Goal: Task Accomplishment & Management: Use online tool/utility

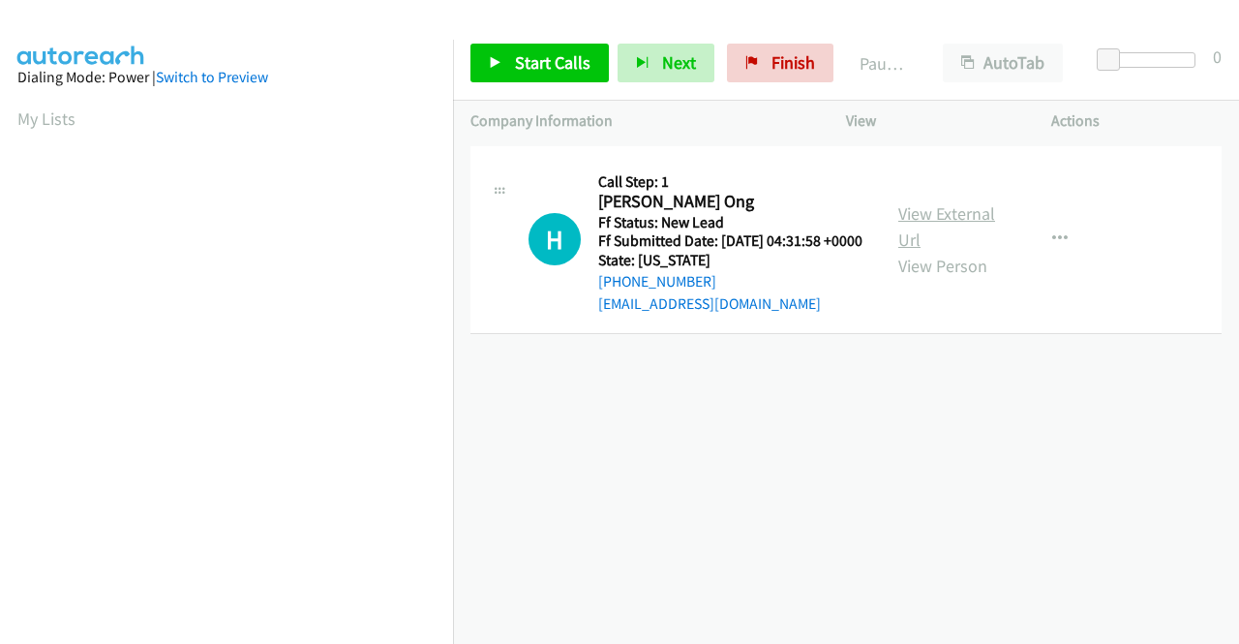
click at [914, 220] on link "View External Url" at bounding box center [947, 226] width 97 height 48
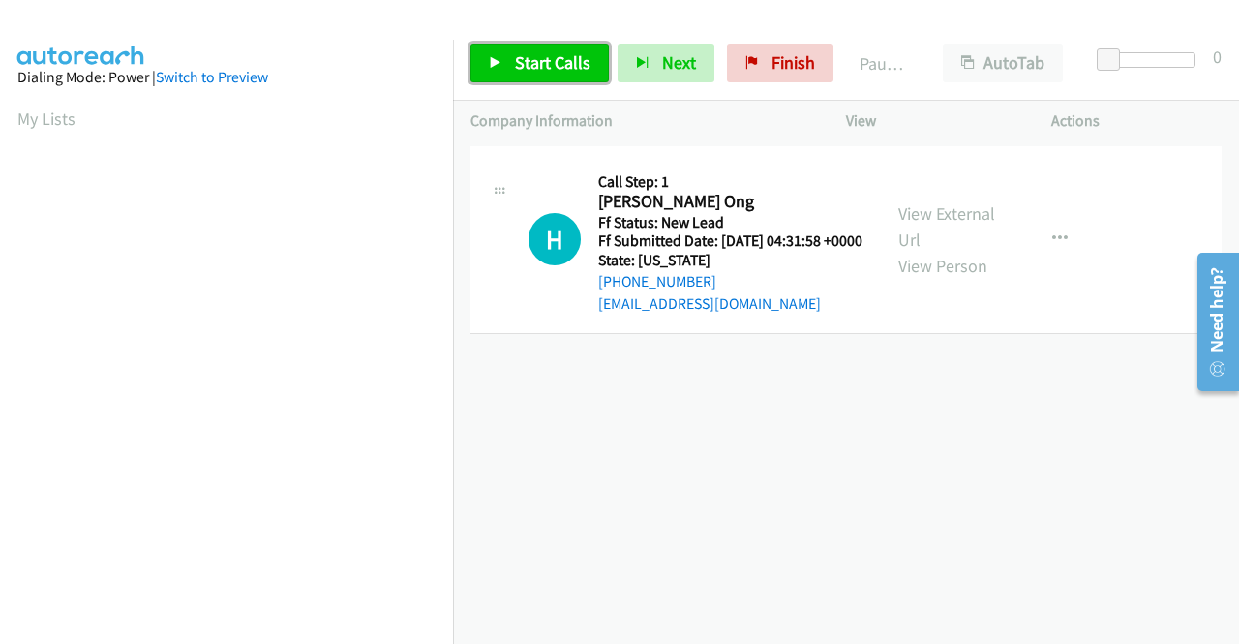
click at [569, 59] on span "Start Calls" at bounding box center [553, 62] width 76 height 22
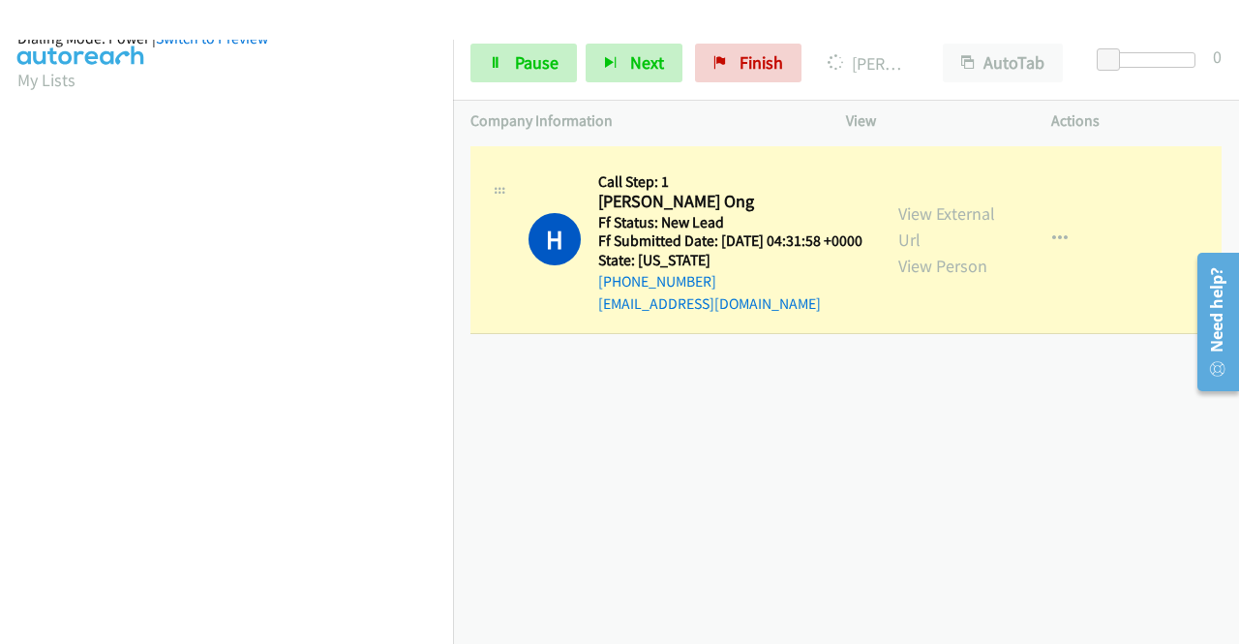
scroll to position [442, 0]
click at [557, 73] on span "Pause" at bounding box center [537, 62] width 44 height 22
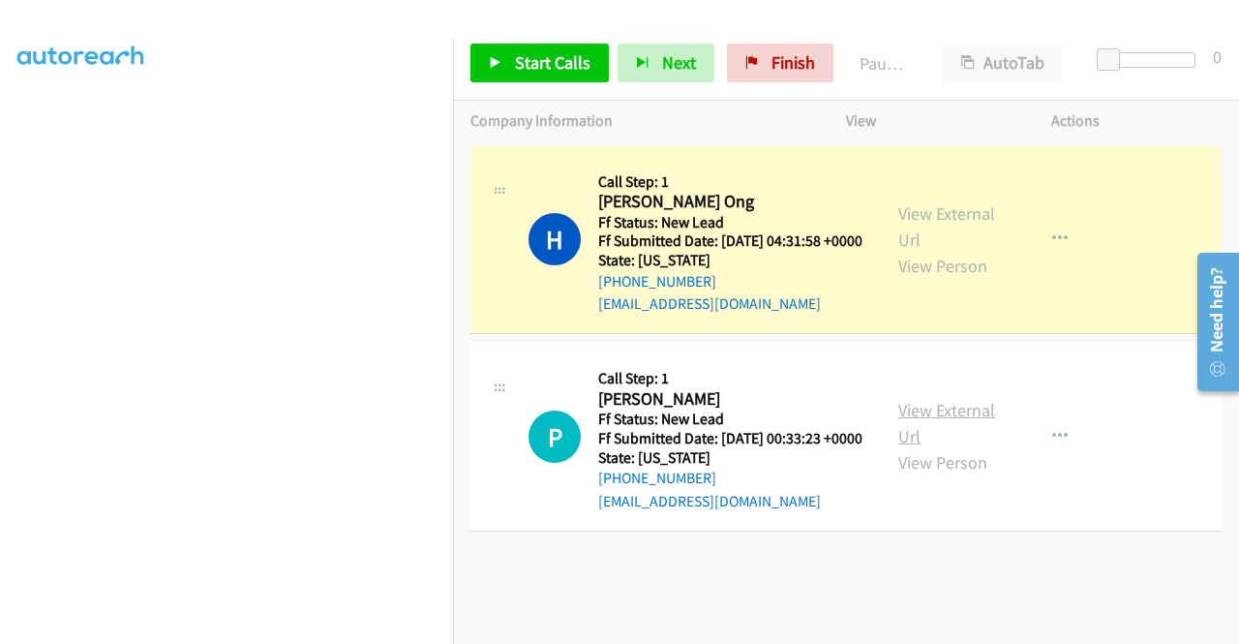
click at [946, 442] on link "View External Url" at bounding box center [947, 423] width 97 height 48
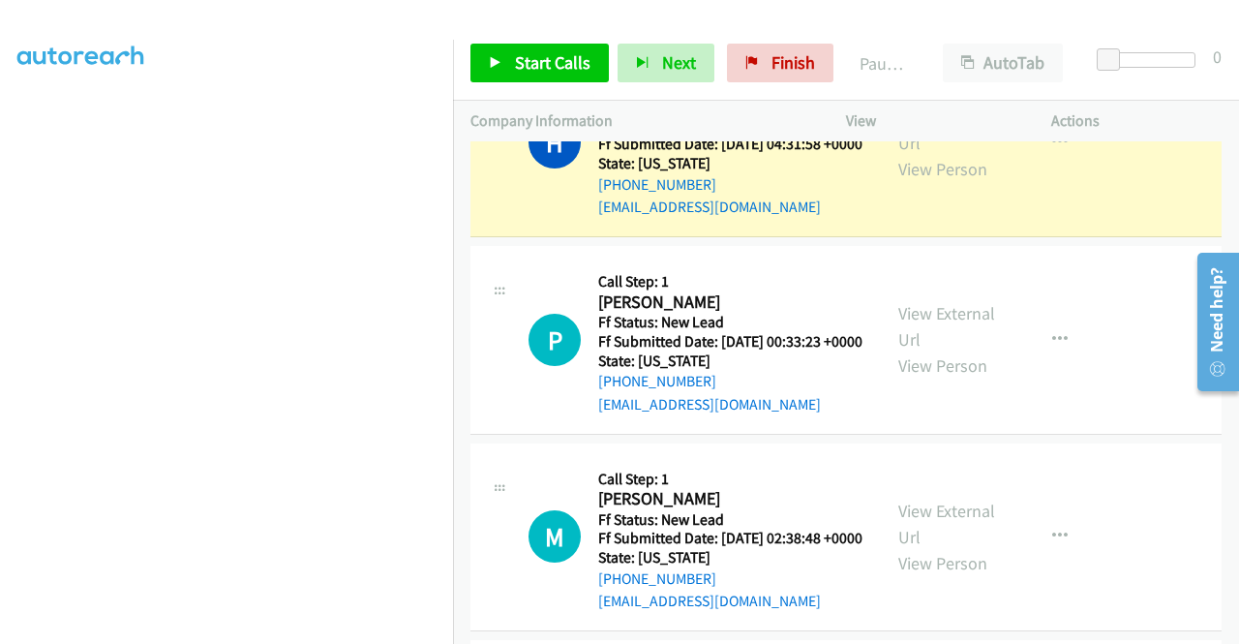
scroll to position [290, 0]
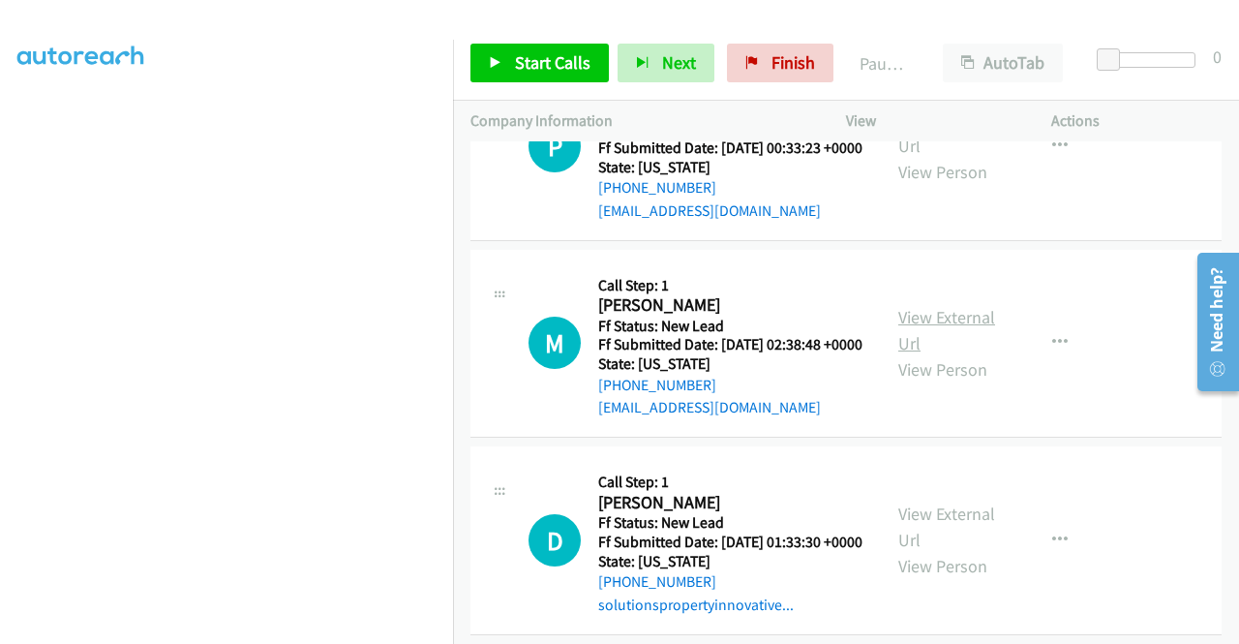
click at [927, 354] on link "View External Url" at bounding box center [947, 330] width 97 height 48
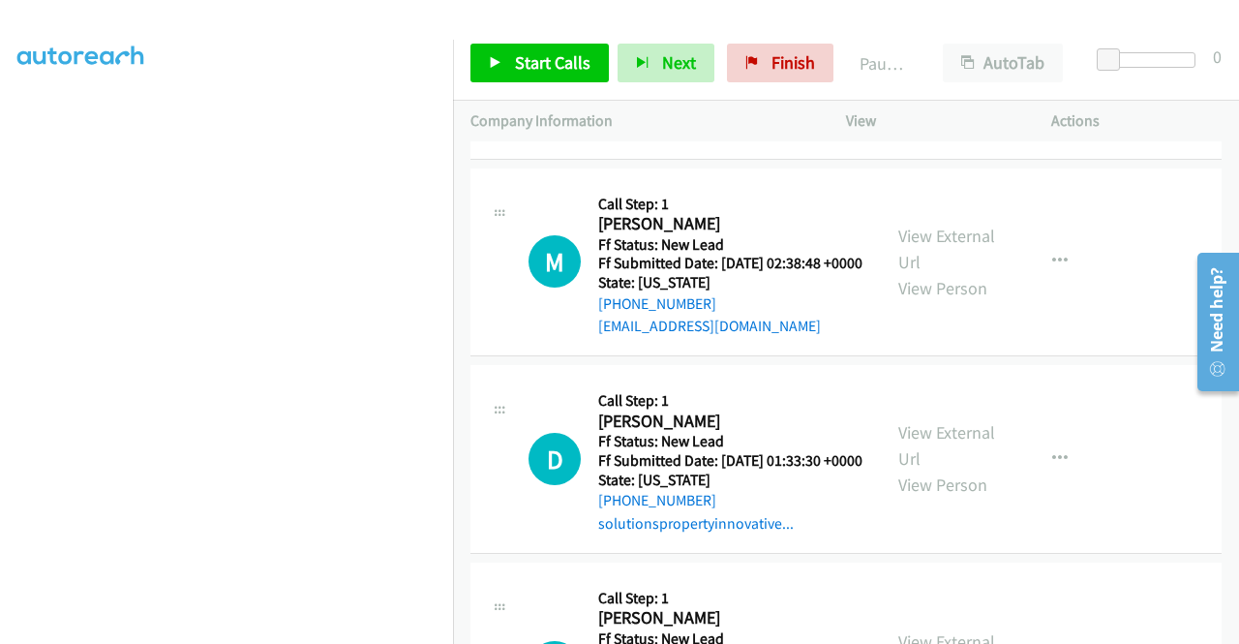
scroll to position [484, 0]
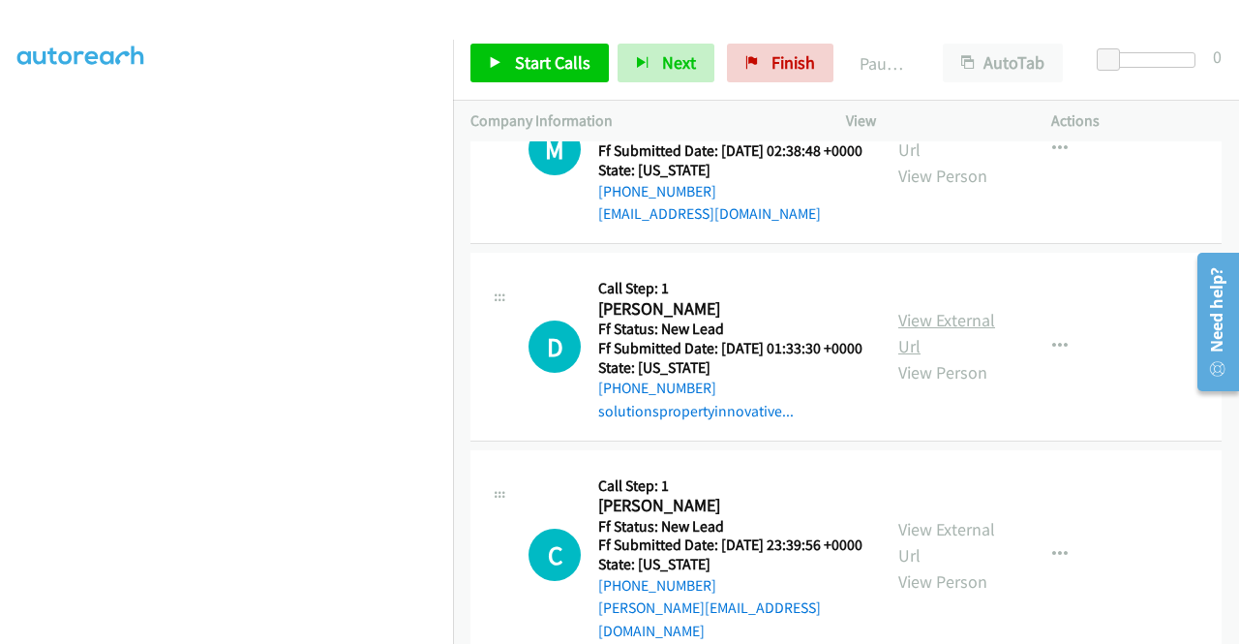
click at [903, 357] on link "View External Url" at bounding box center [947, 333] width 97 height 48
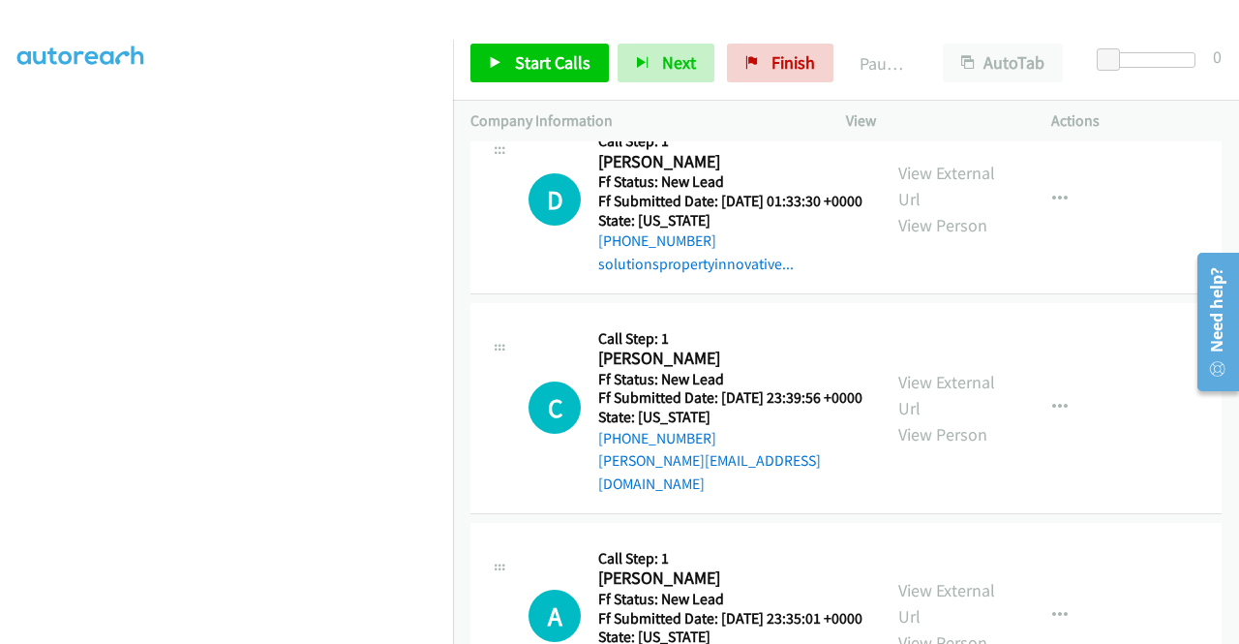
scroll to position [678, 0]
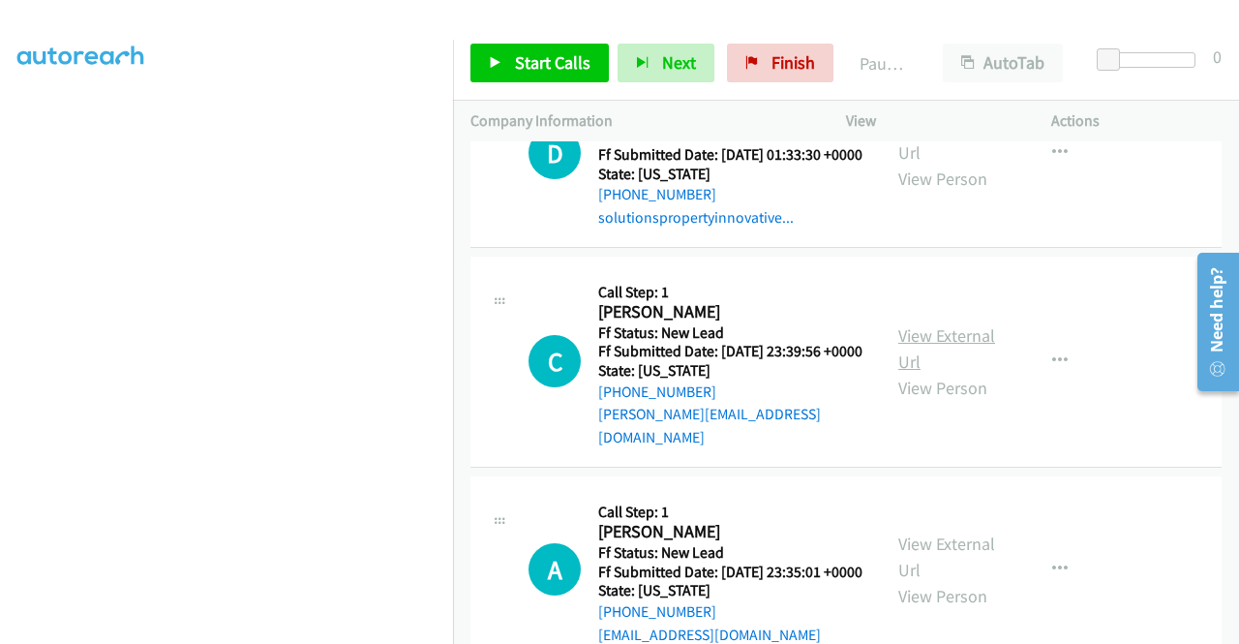
click at [961, 373] on link "View External Url" at bounding box center [947, 348] width 97 height 48
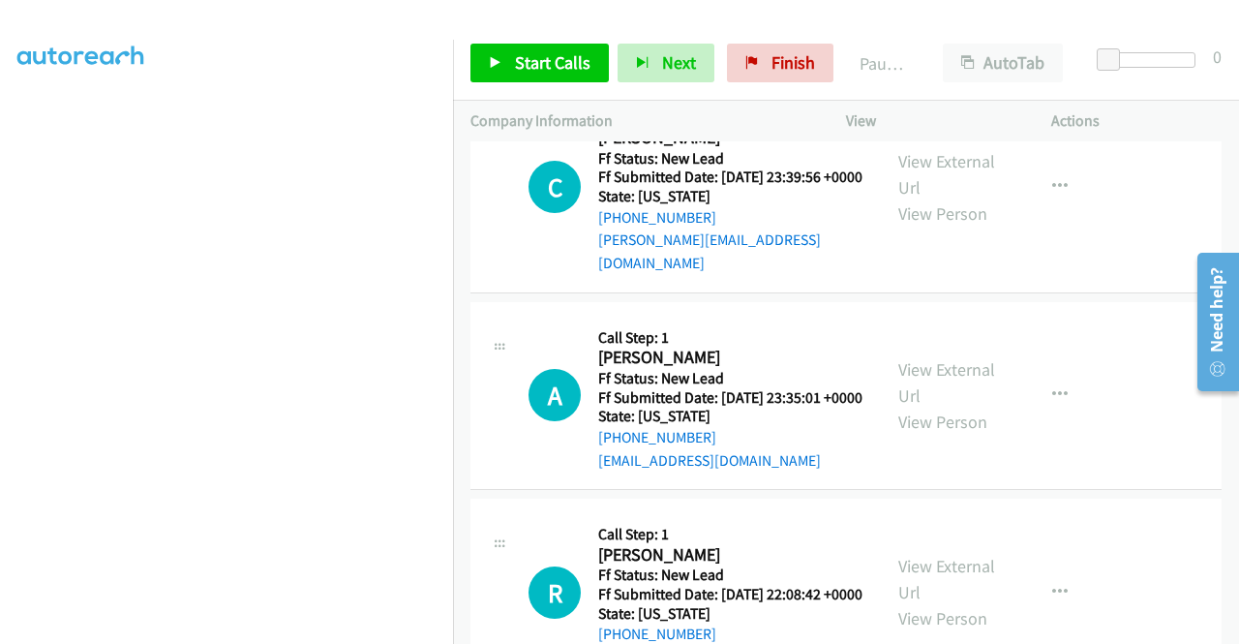
scroll to position [968, 0]
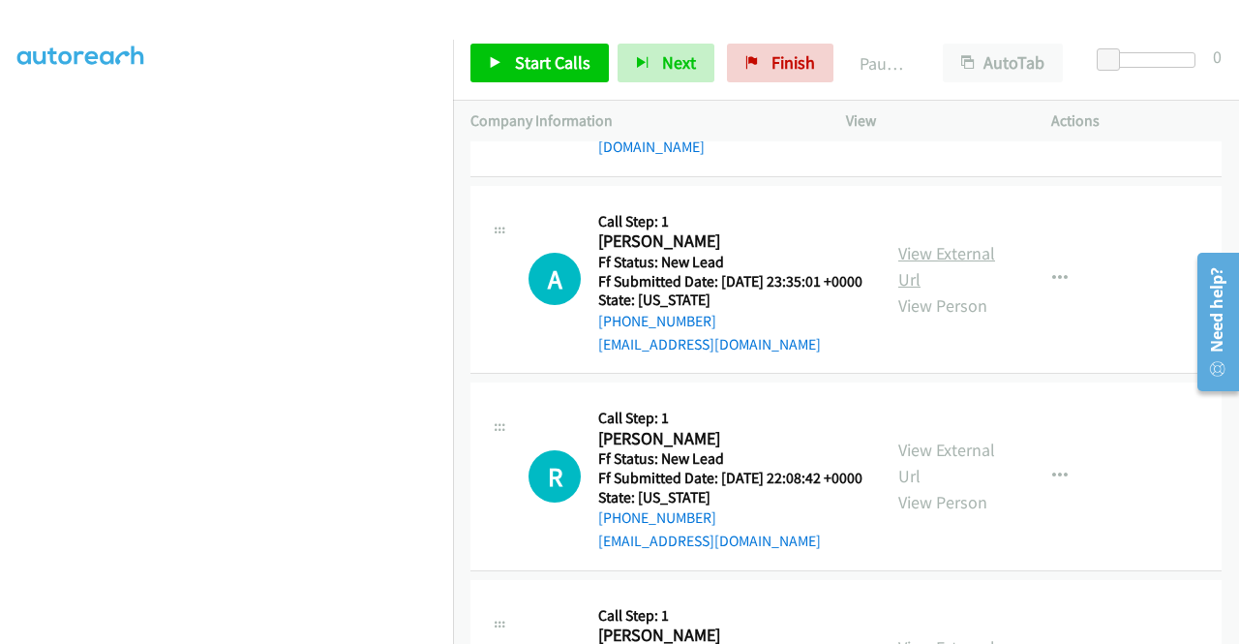
click at [964, 290] on link "View External Url" at bounding box center [947, 266] width 97 height 48
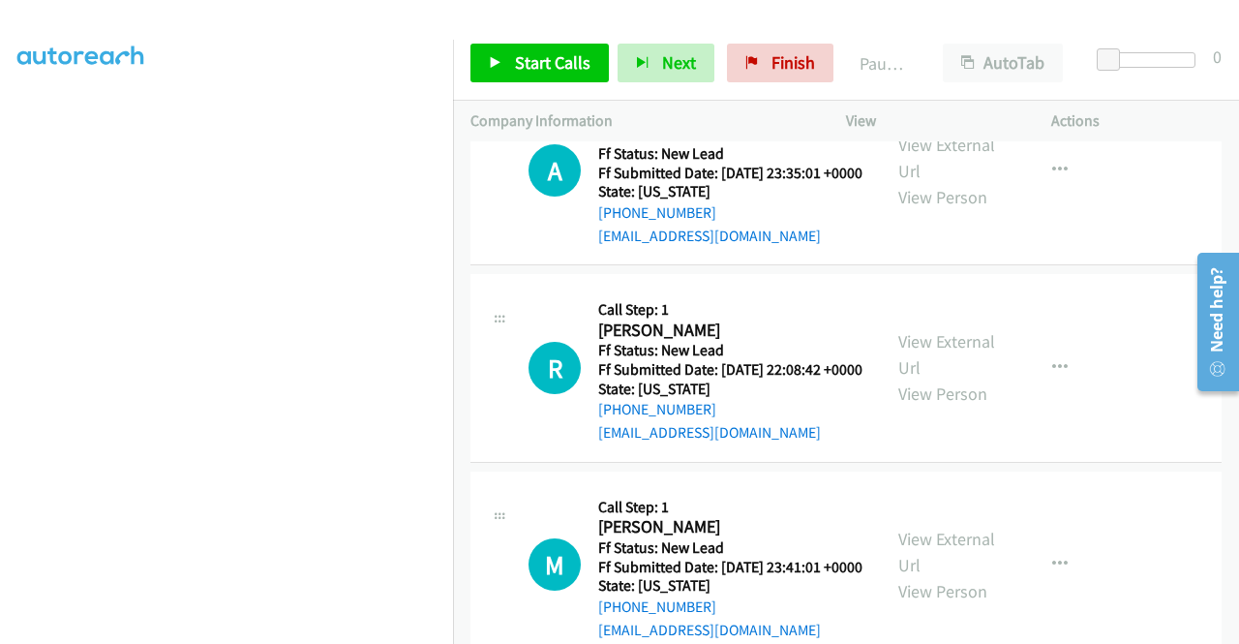
scroll to position [1162, 0]
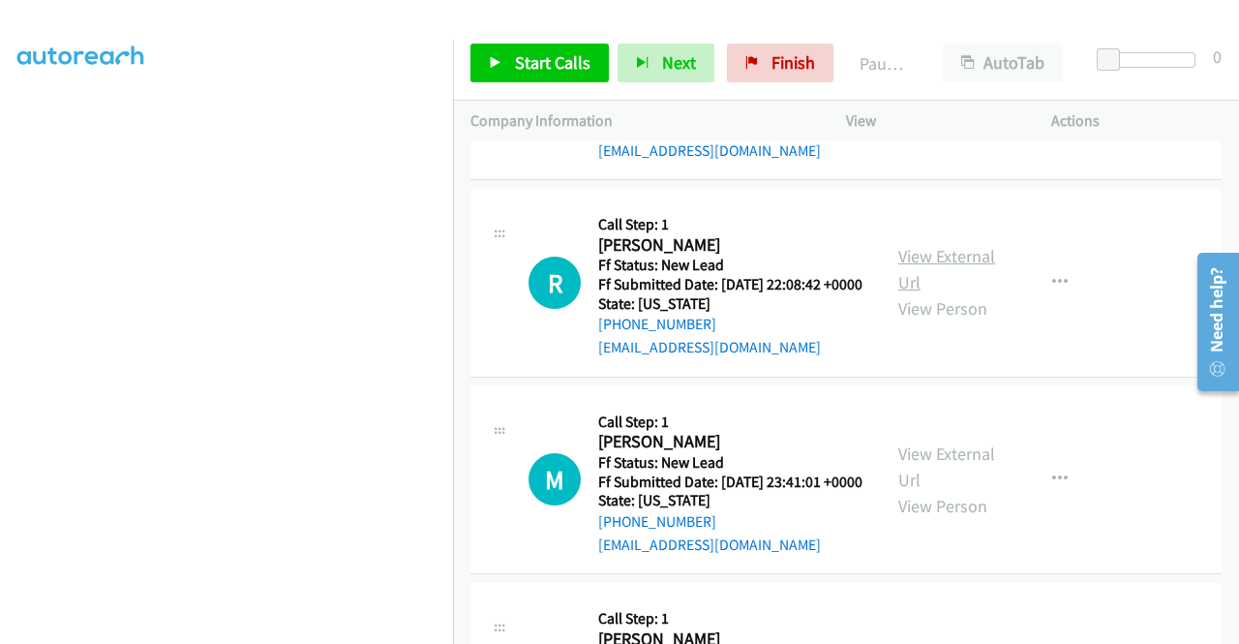
click at [914, 293] on link "View External Url" at bounding box center [947, 269] width 97 height 48
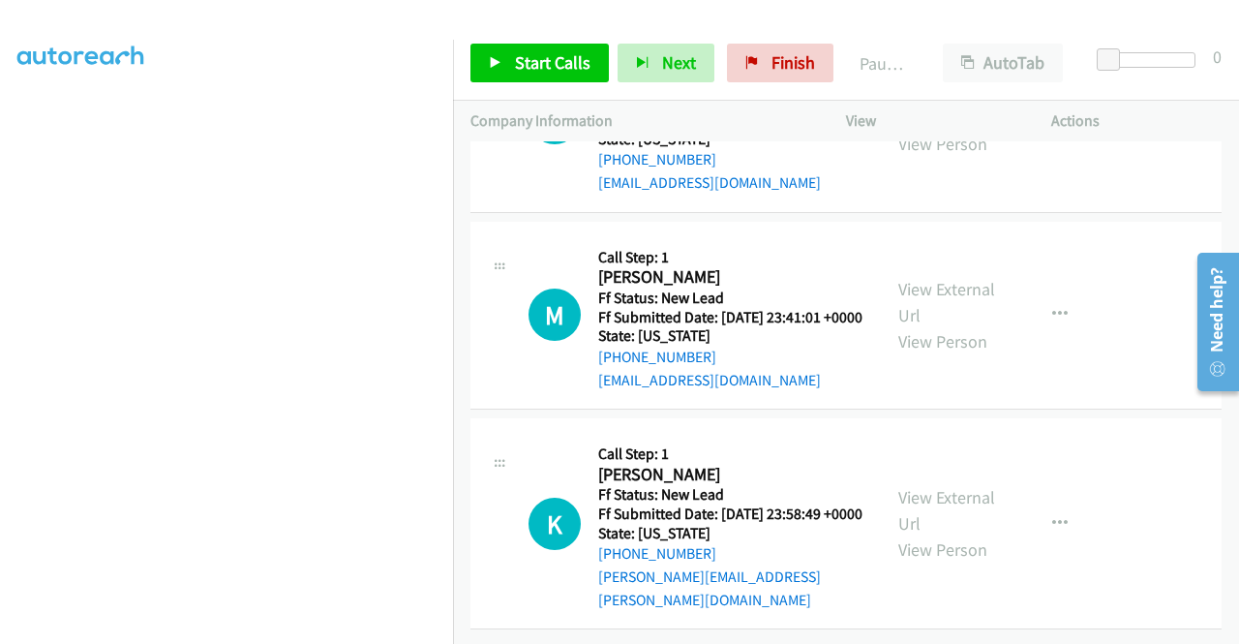
scroll to position [1356, 0]
click at [916, 326] on link "View External Url" at bounding box center [947, 302] width 97 height 48
click at [959, 488] on link "View External Url" at bounding box center [947, 510] width 97 height 48
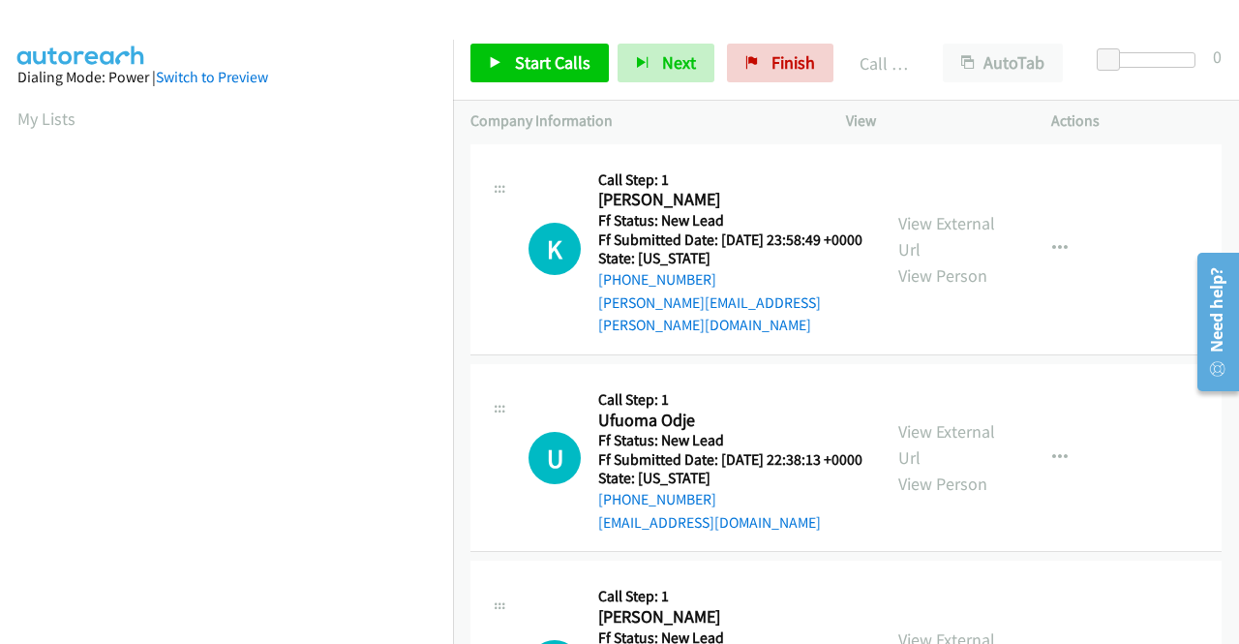
scroll to position [1698, 0]
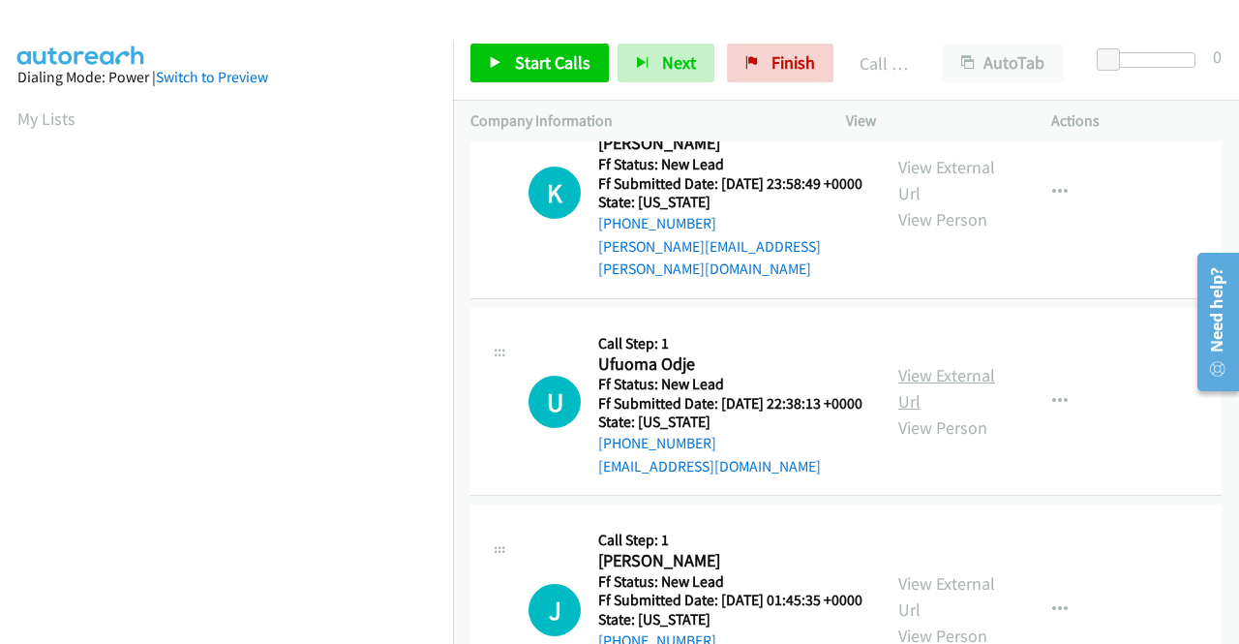
click at [974, 412] on link "View External Url" at bounding box center [947, 388] width 97 height 48
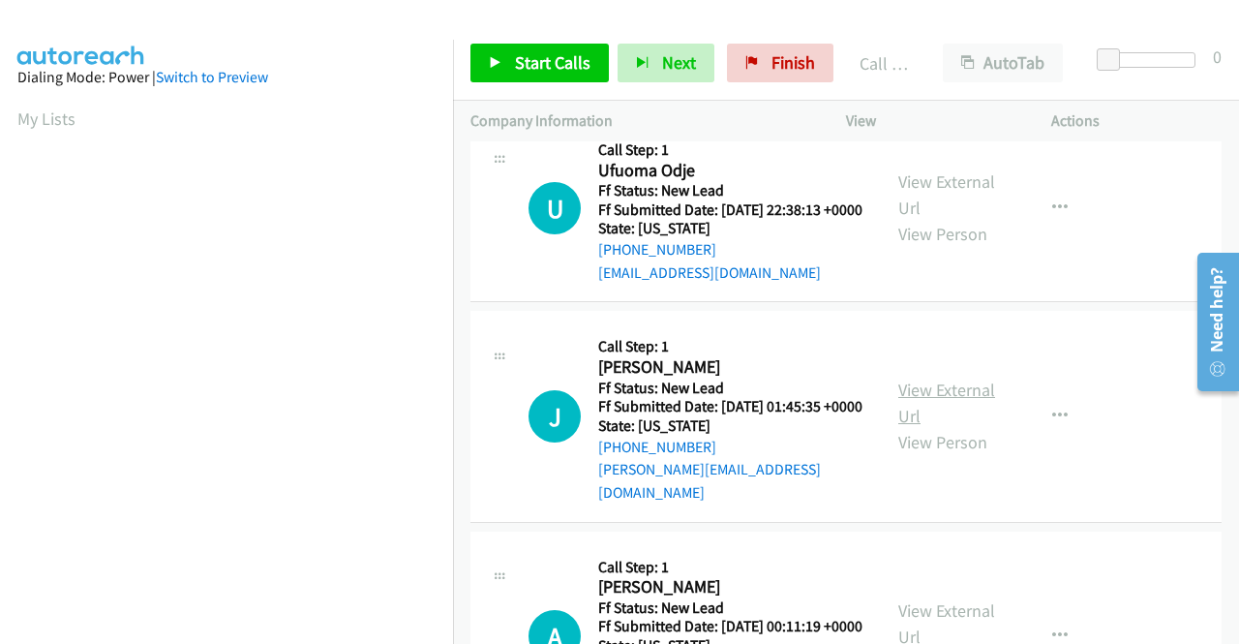
click at [915, 427] on link "View External Url" at bounding box center [947, 403] width 97 height 48
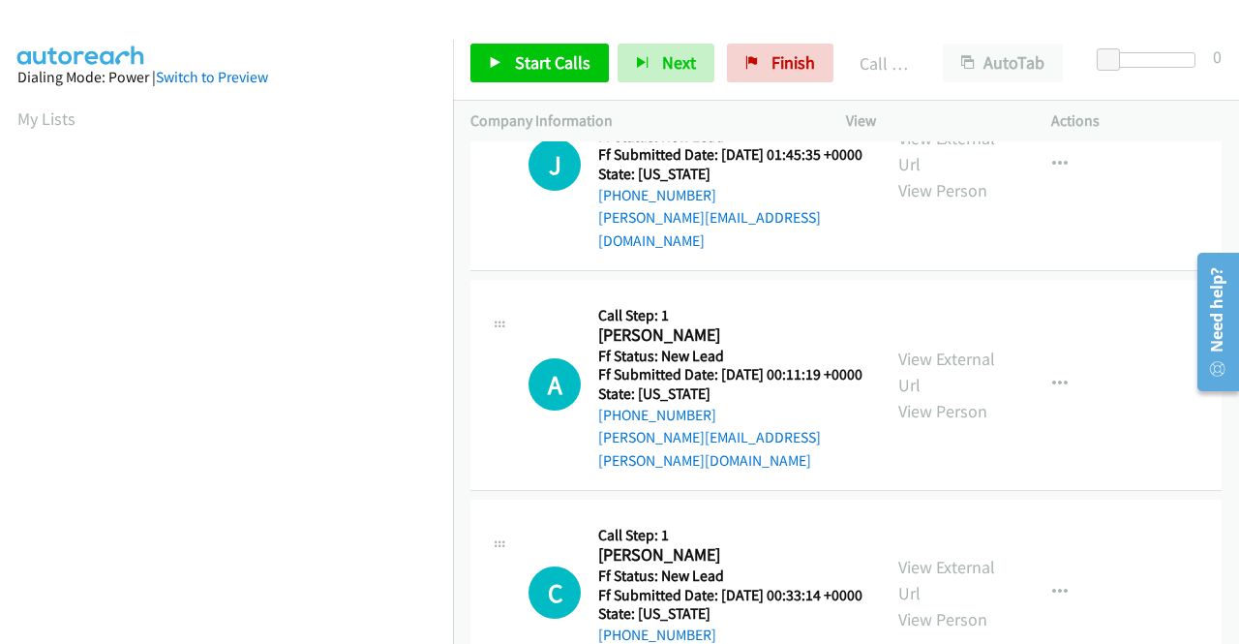
scroll to position [2182, 0]
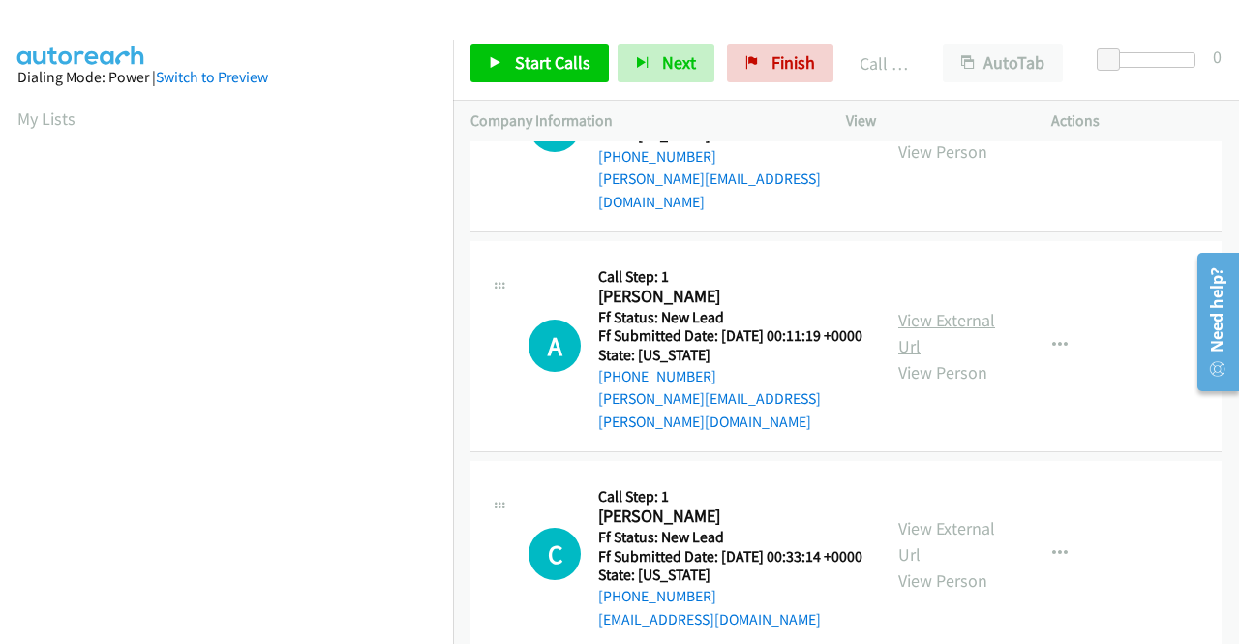
click at [930, 357] on link "View External Url" at bounding box center [947, 333] width 97 height 48
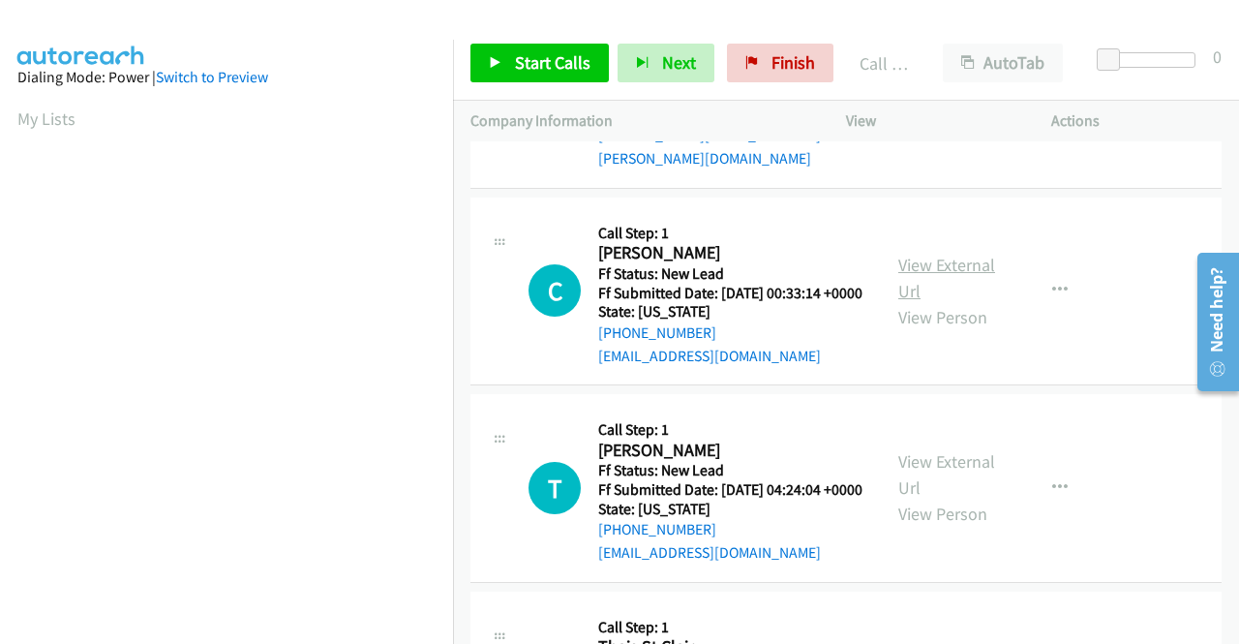
scroll to position [2473, 0]
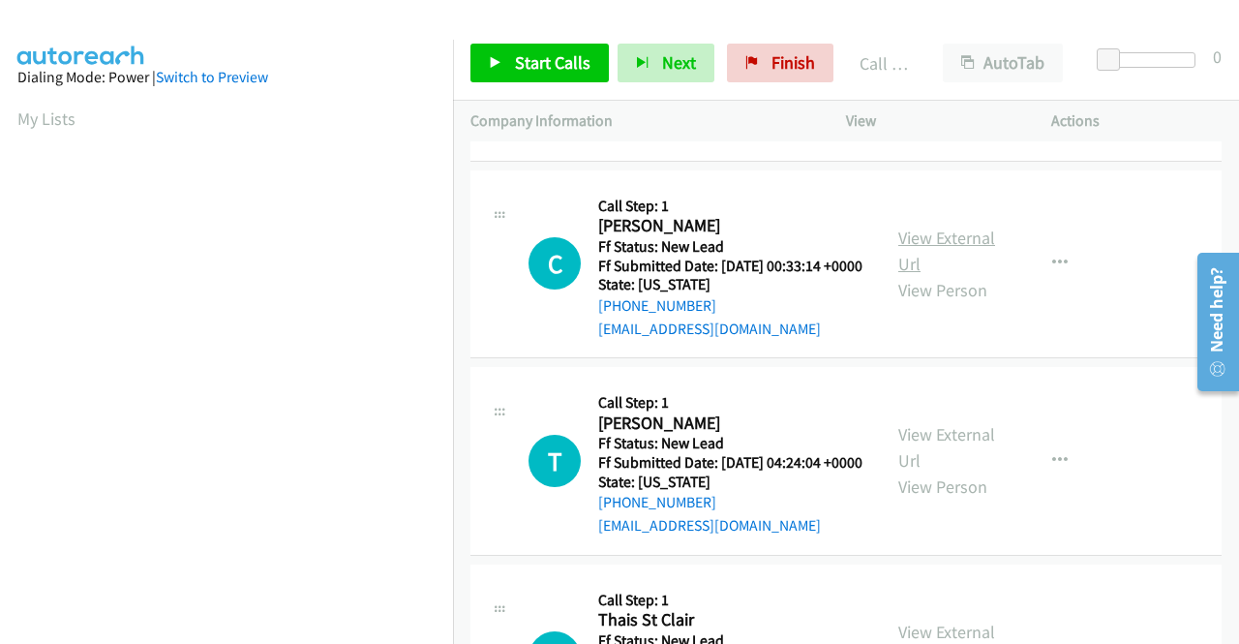
click at [912, 275] on link "View External Url" at bounding box center [947, 251] width 97 height 48
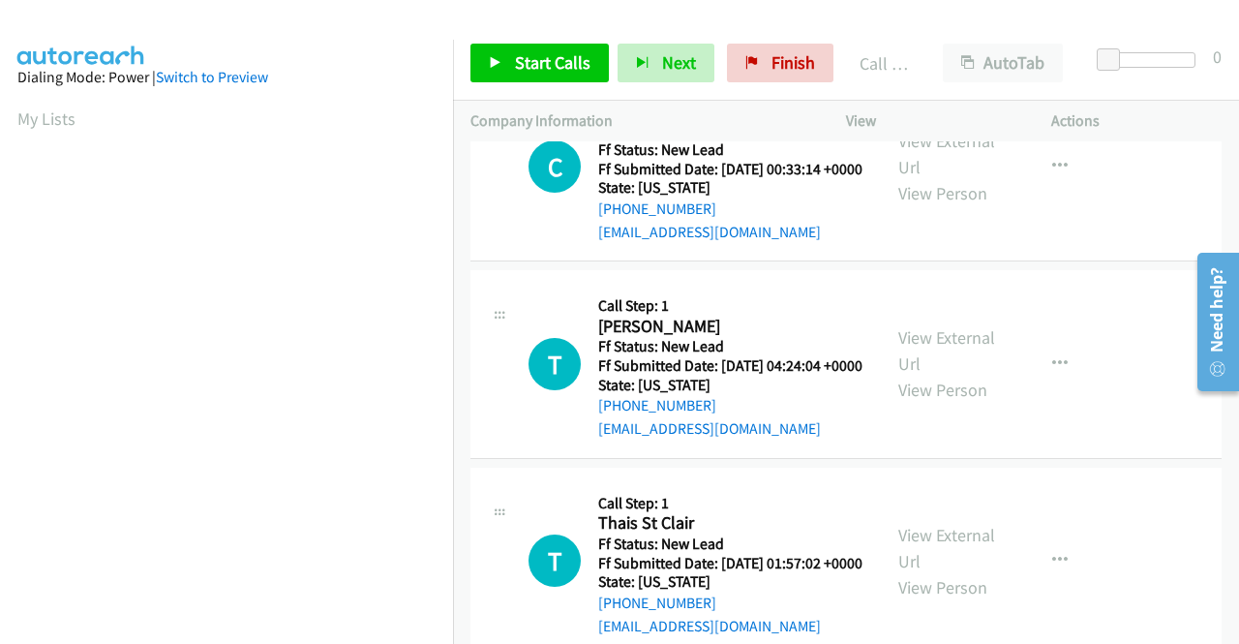
scroll to position [2667, 0]
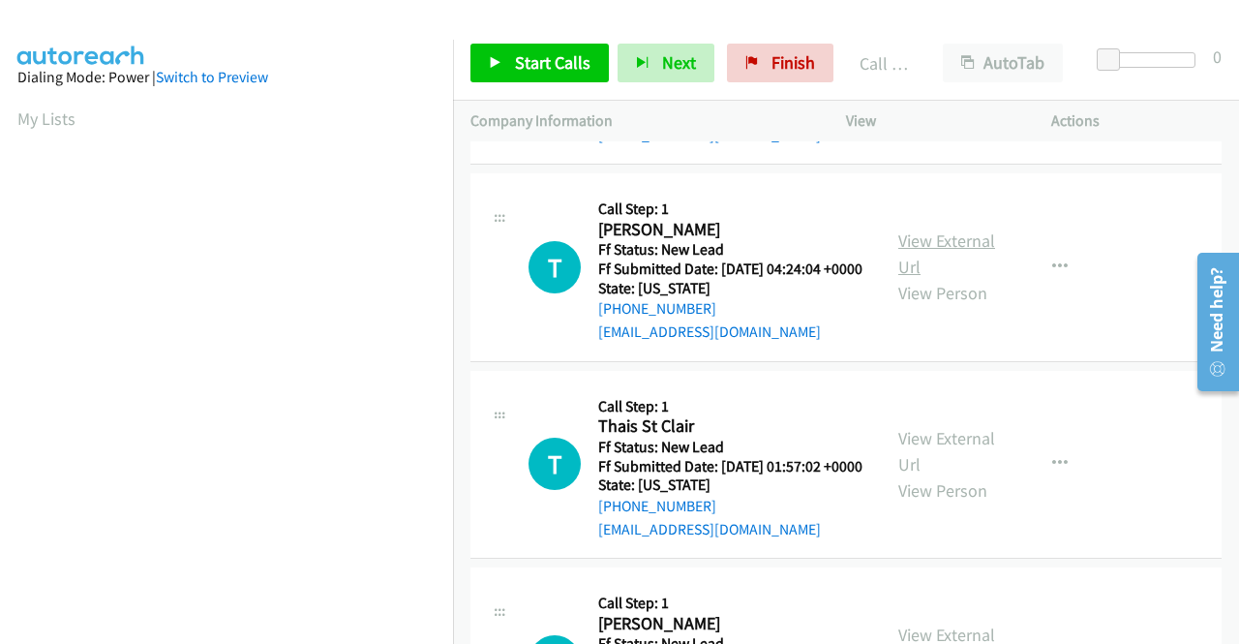
click at [951, 278] on link "View External Url" at bounding box center [947, 253] width 97 height 48
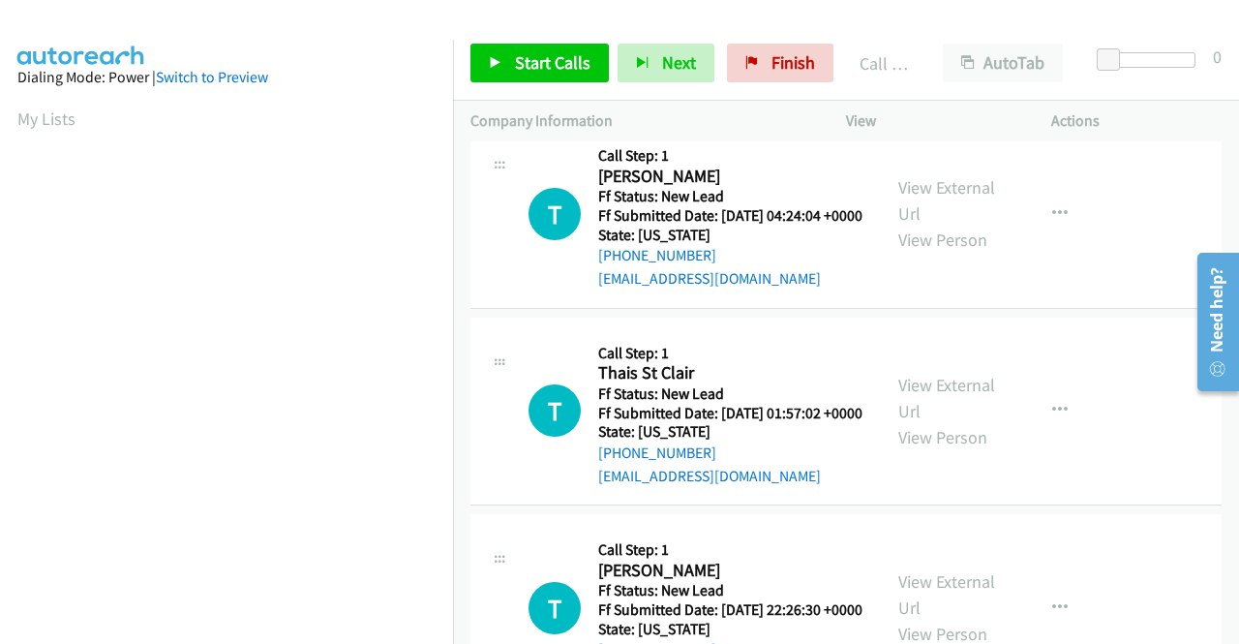
scroll to position [2763, 0]
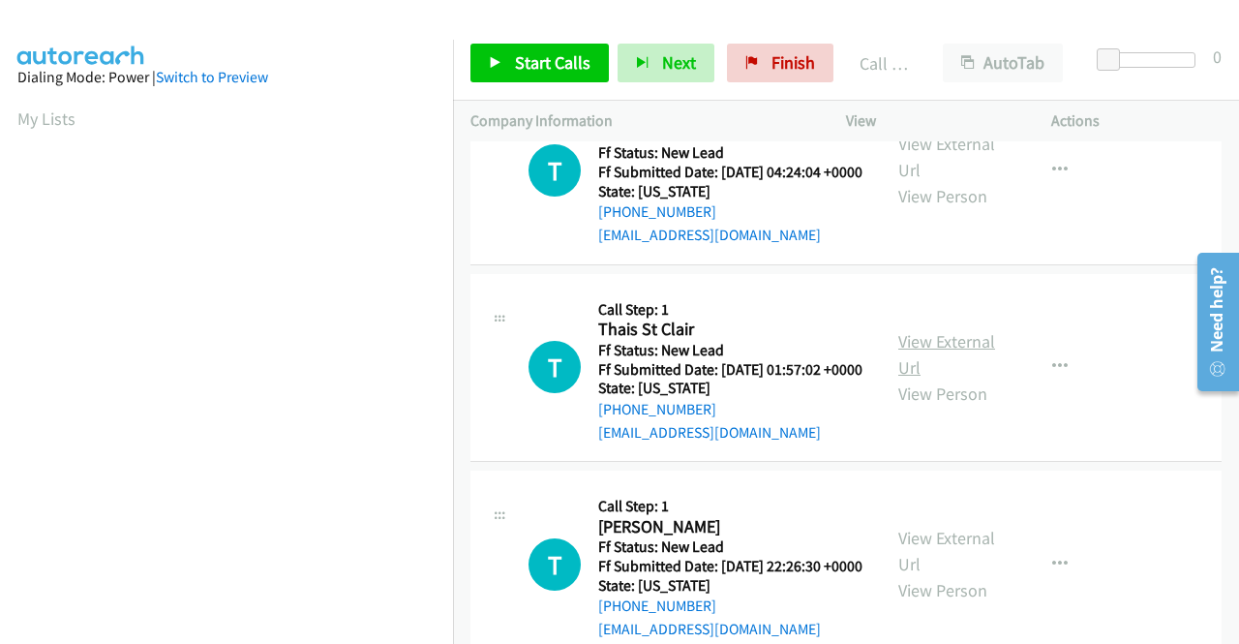
click at [925, 379] on link "View External Url" at bounding box center [947, 354] width 97 height 48
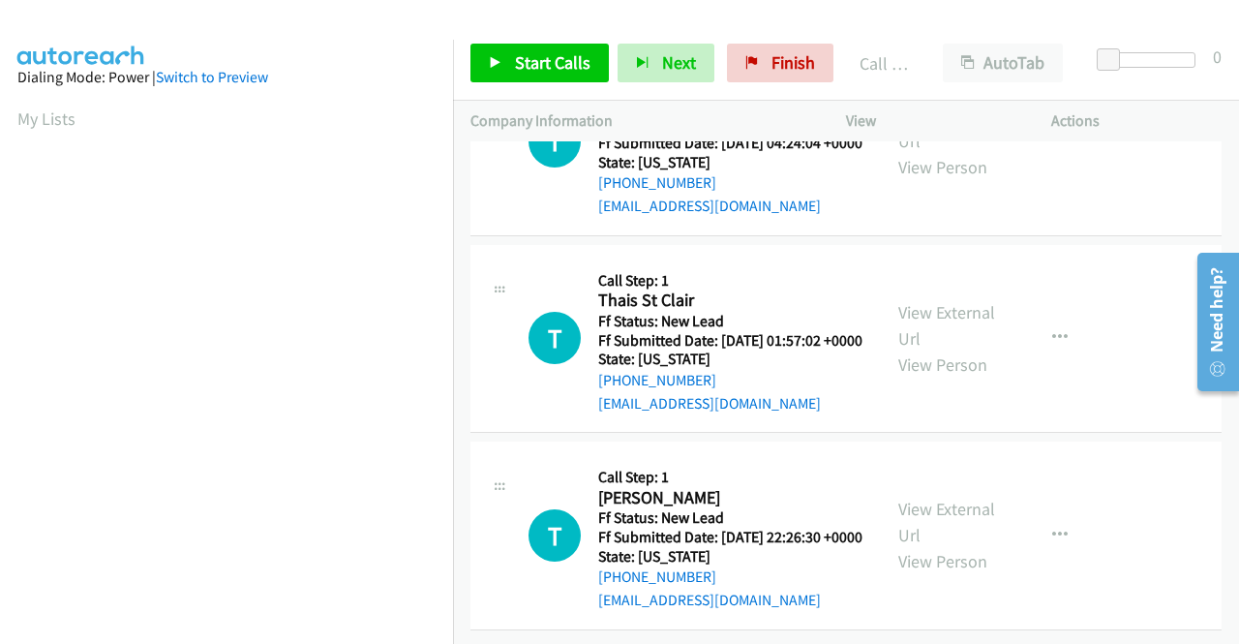
scroll to position [3015, 0]
click at [939, 498] on link "View External Url" at bounding box center [947, 522] width 97 height 48
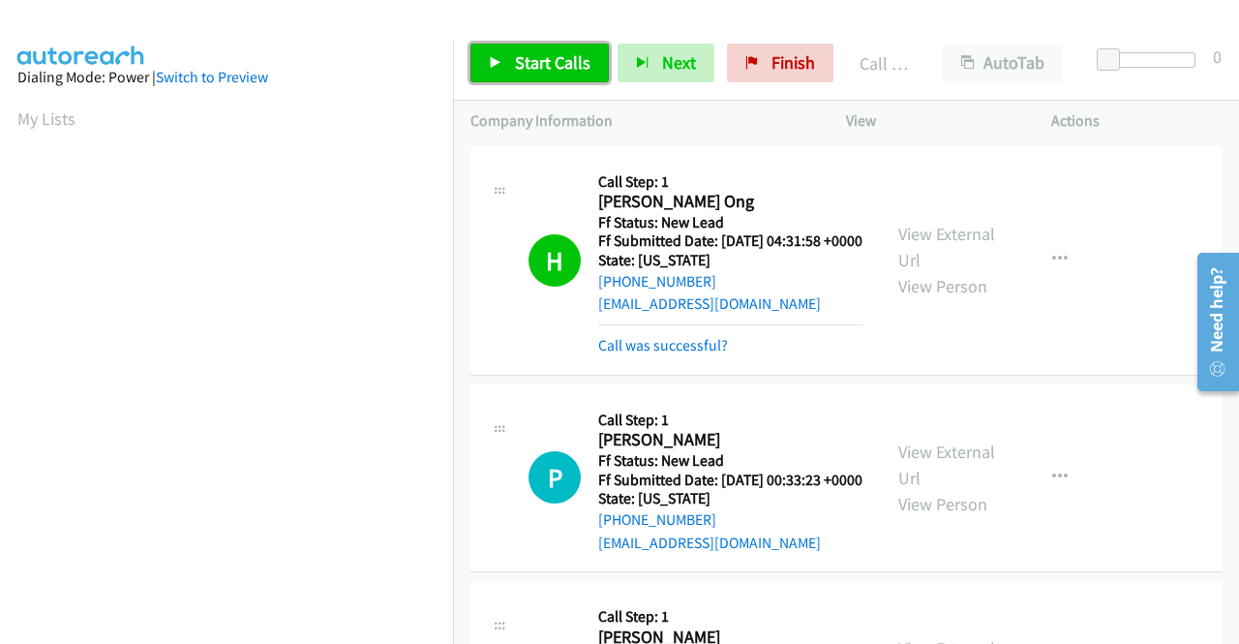
click at [534, 59] on span "Start Calls" at bounding box center [553, 62] width 76 height 22
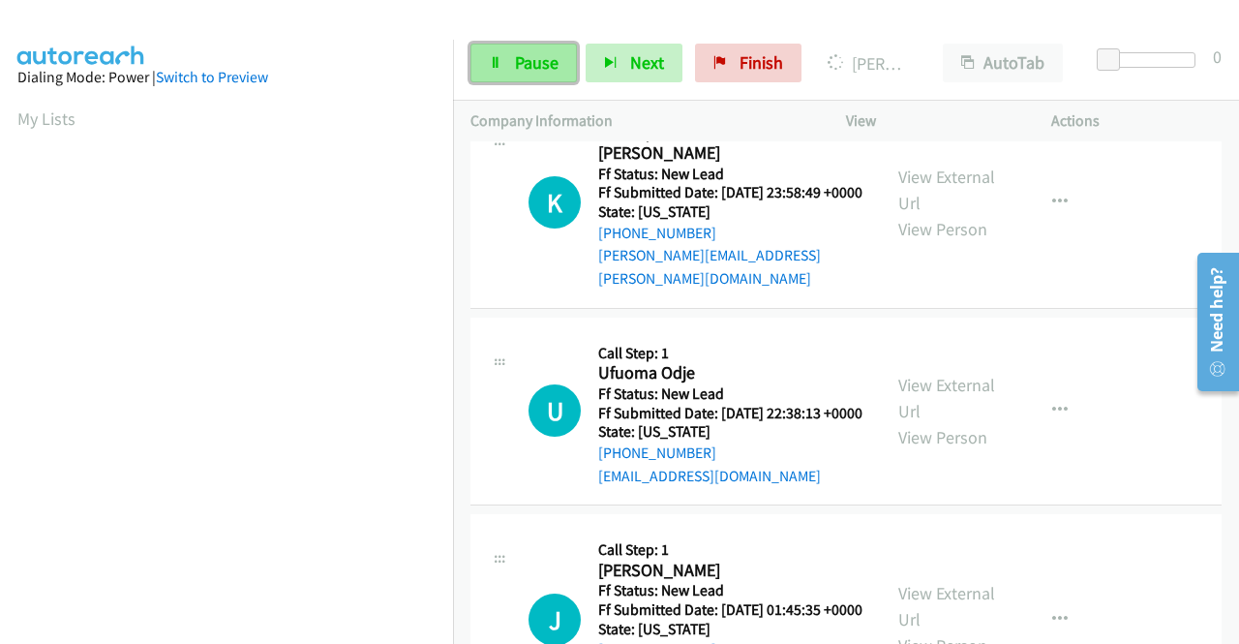
click at [530, 71] on span "Pause" at bounding box center [537, 62] width 44 height 22
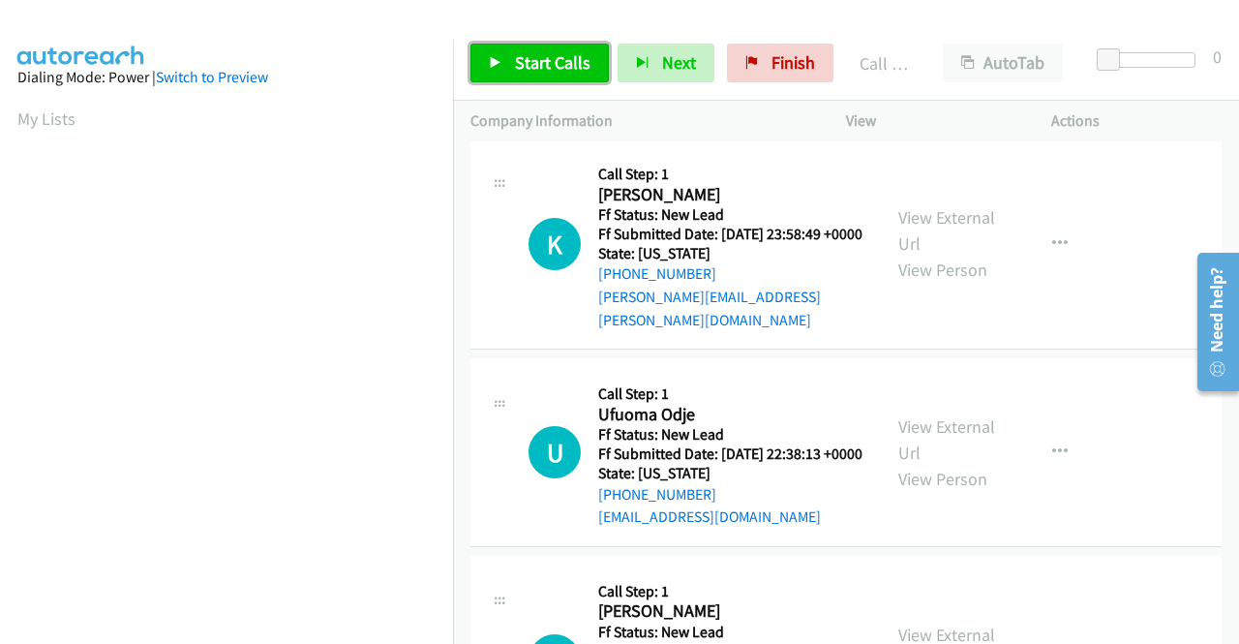
click at [558, 56] on span "Start Calls" at bounding box center [553, 62] width 76 height 22
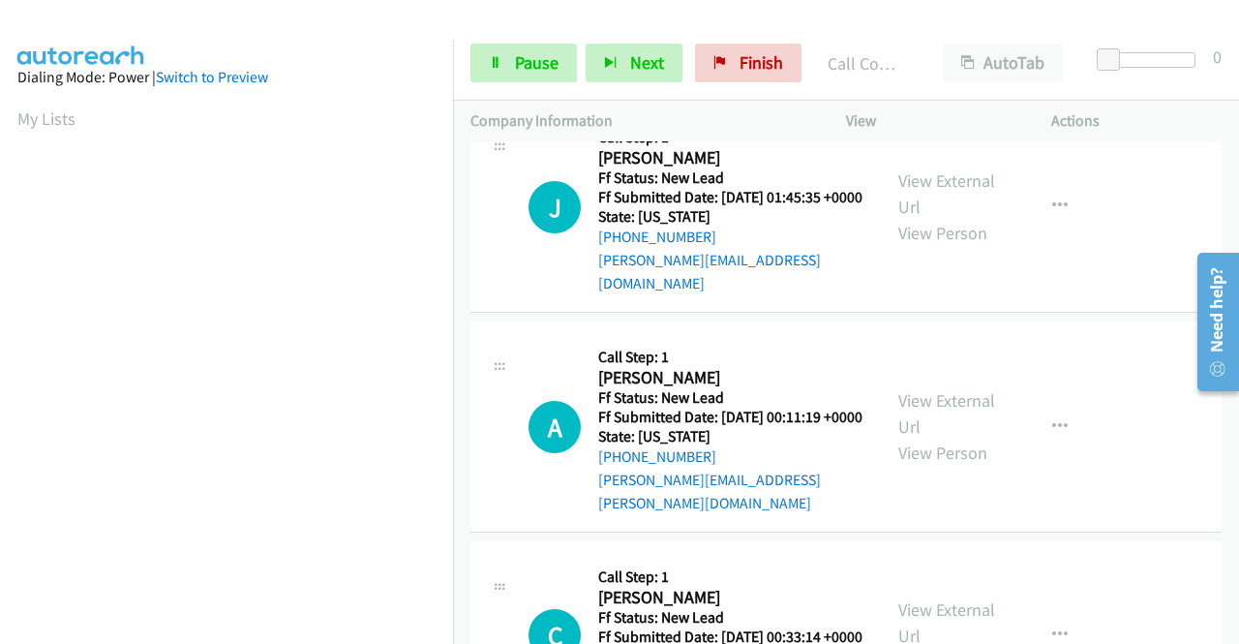
scroll to position [2517, 0]
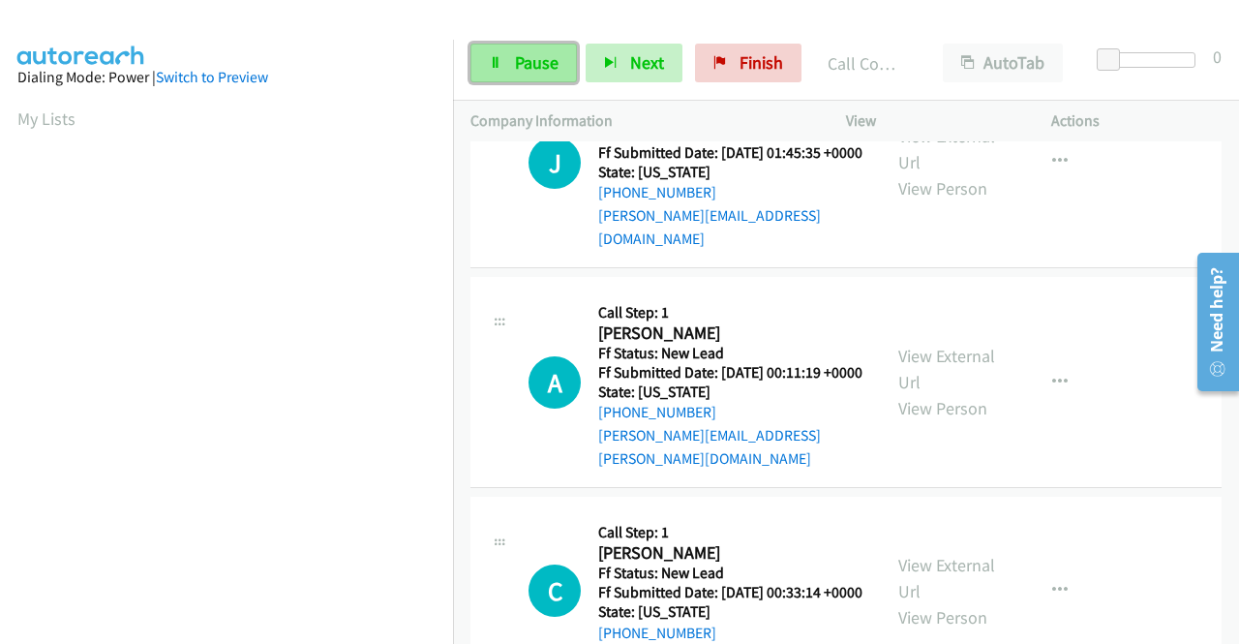
click at [556, 61] on span "Pause" at bounding box center [537, 62] width 44 height 22
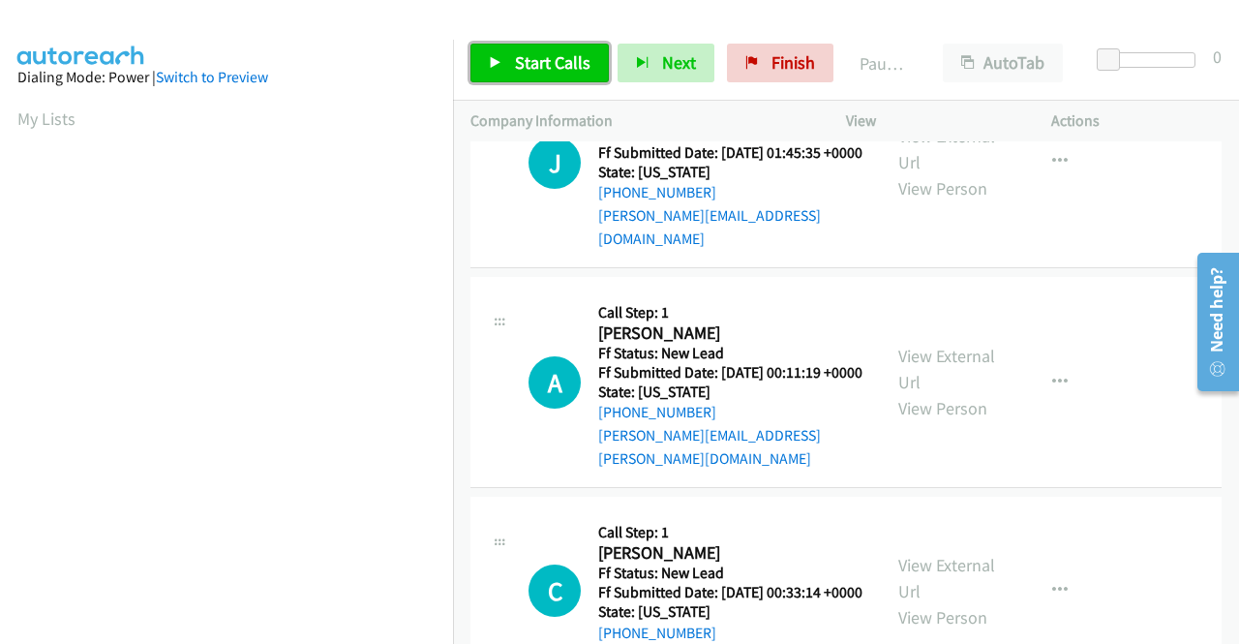
click at [556, 61] on span "Start Calls" at bounding box center [553, 62] width 76 height 22
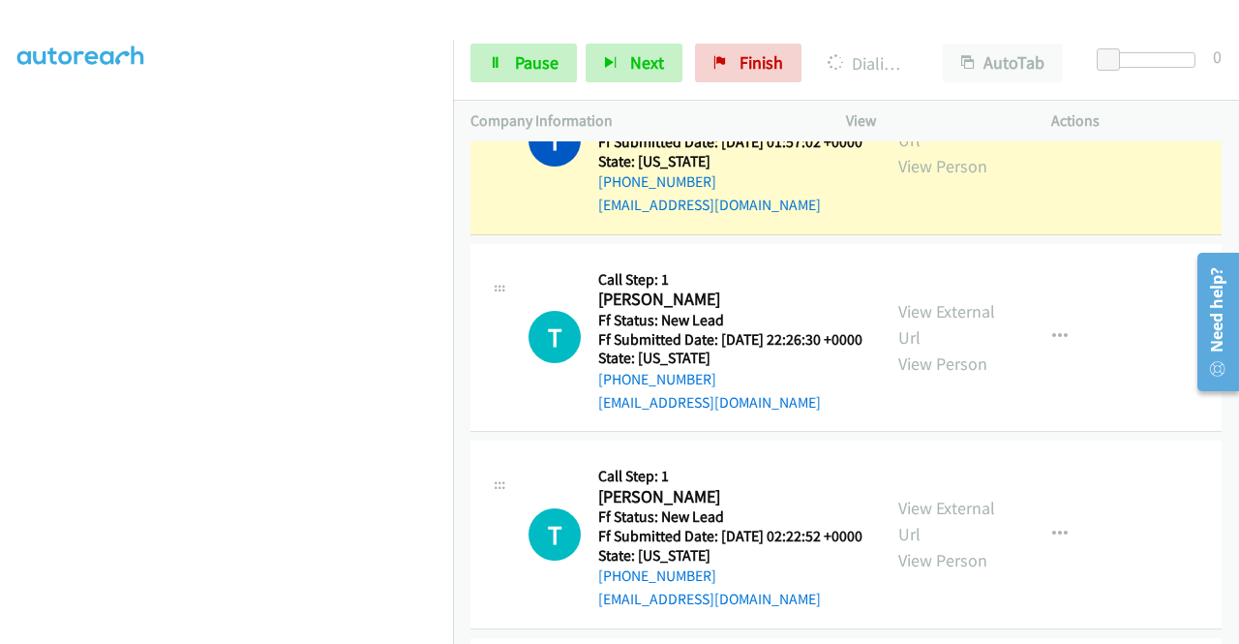
scroll to position [0, 0]
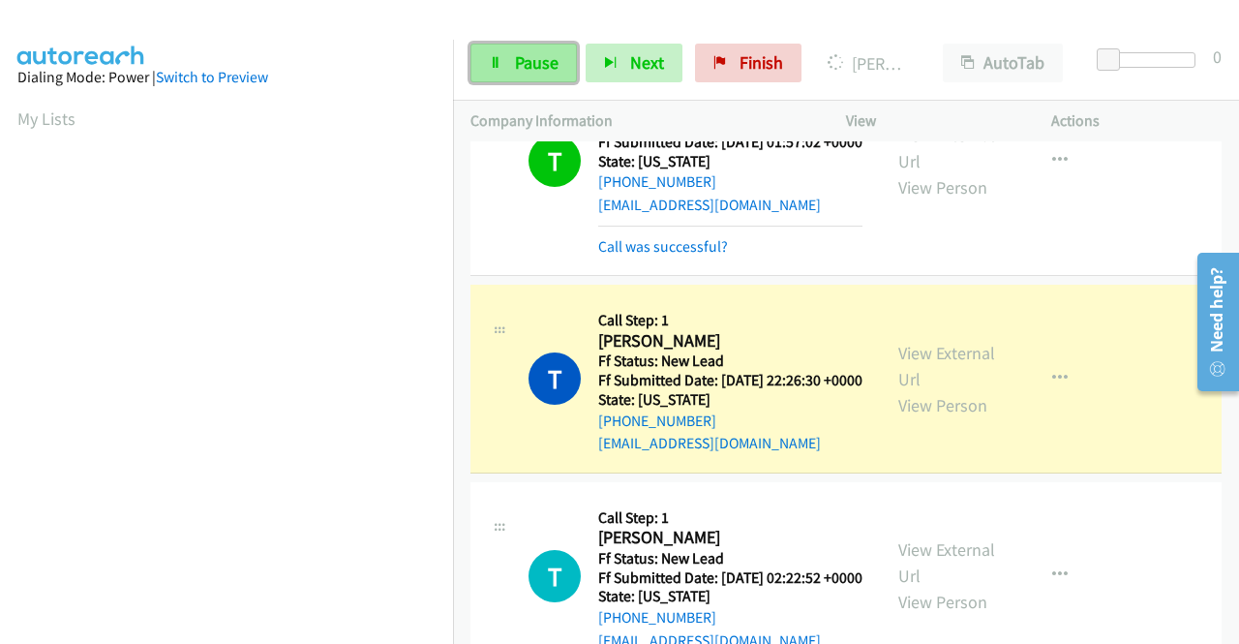
click at [543, 53] on span "Pause" at bounding box center [537, 62] width 44 height 22
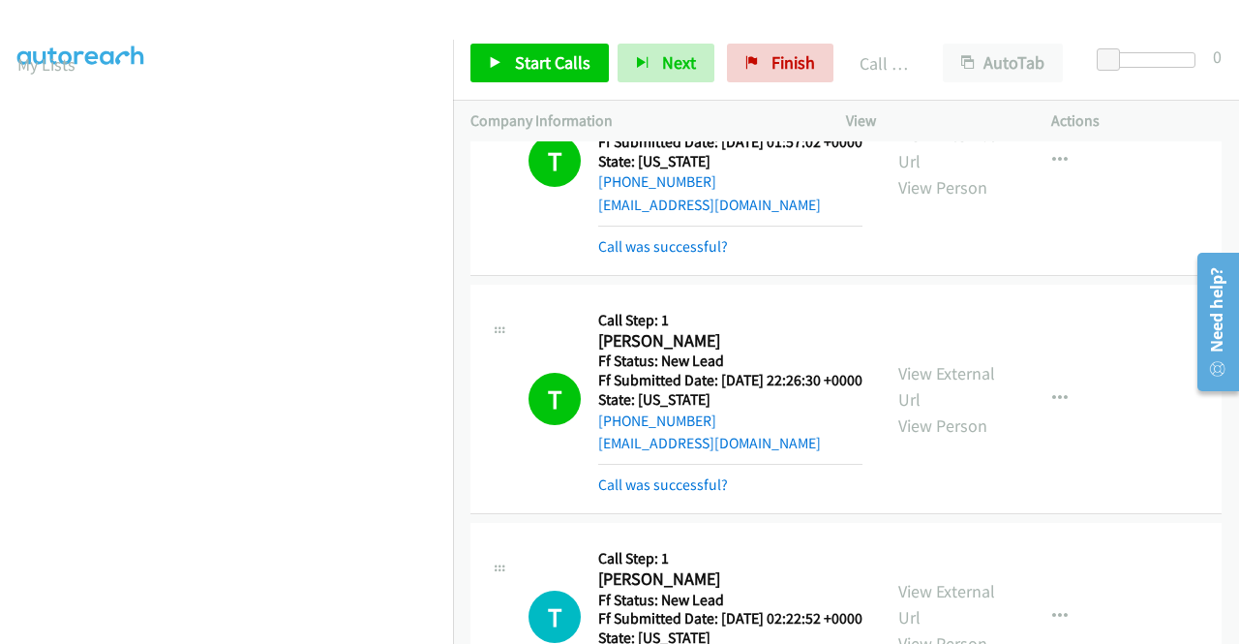
scroll to position [3583, 0]
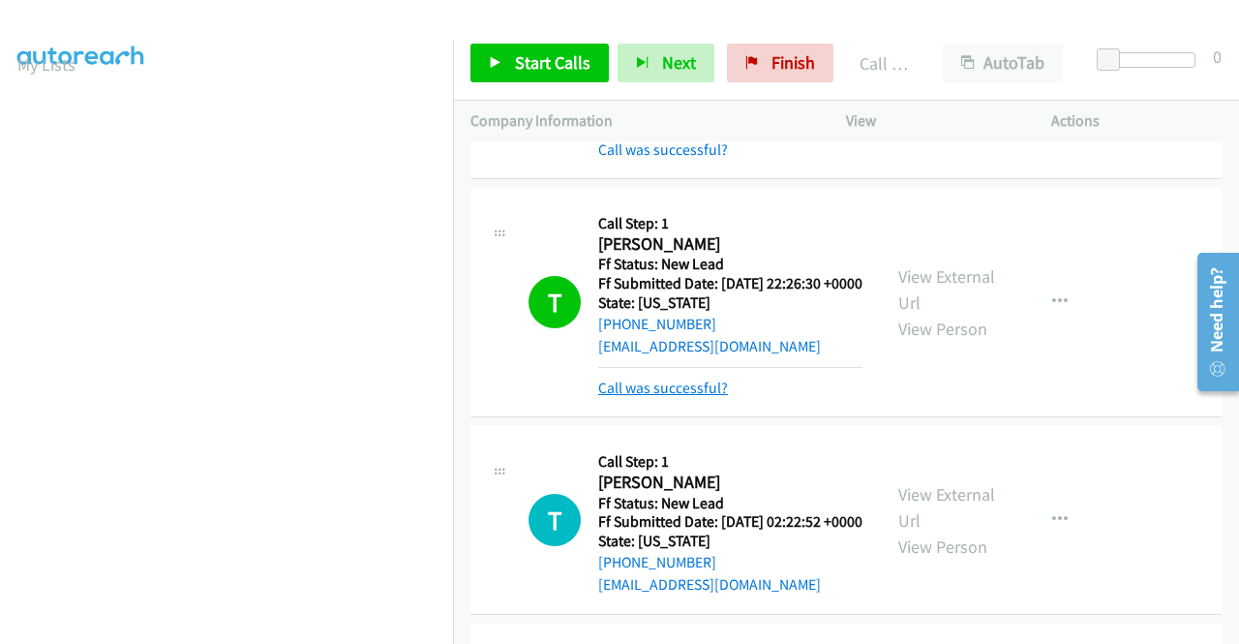
click at [670, 397] on link "Call was successful?" at bounding box center [663, 388] width 130 height 18
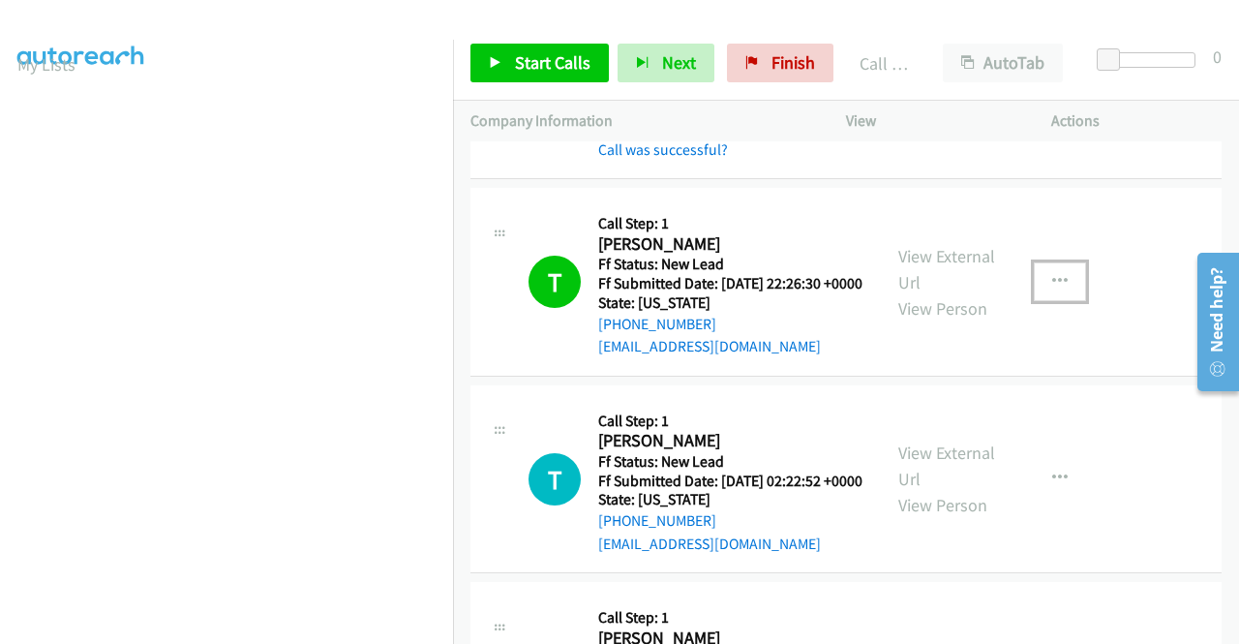
click at [1041, 301] on button "button" at bounding box center [1060, 281] width 52 height 39
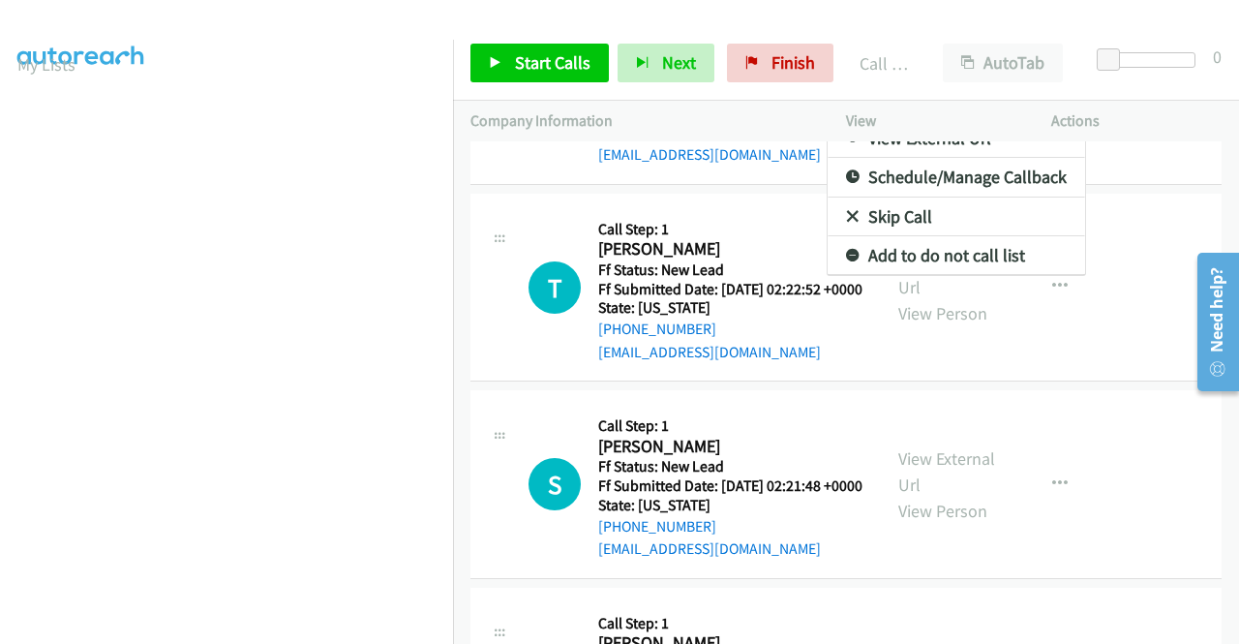
scroll to position [3776, 0]
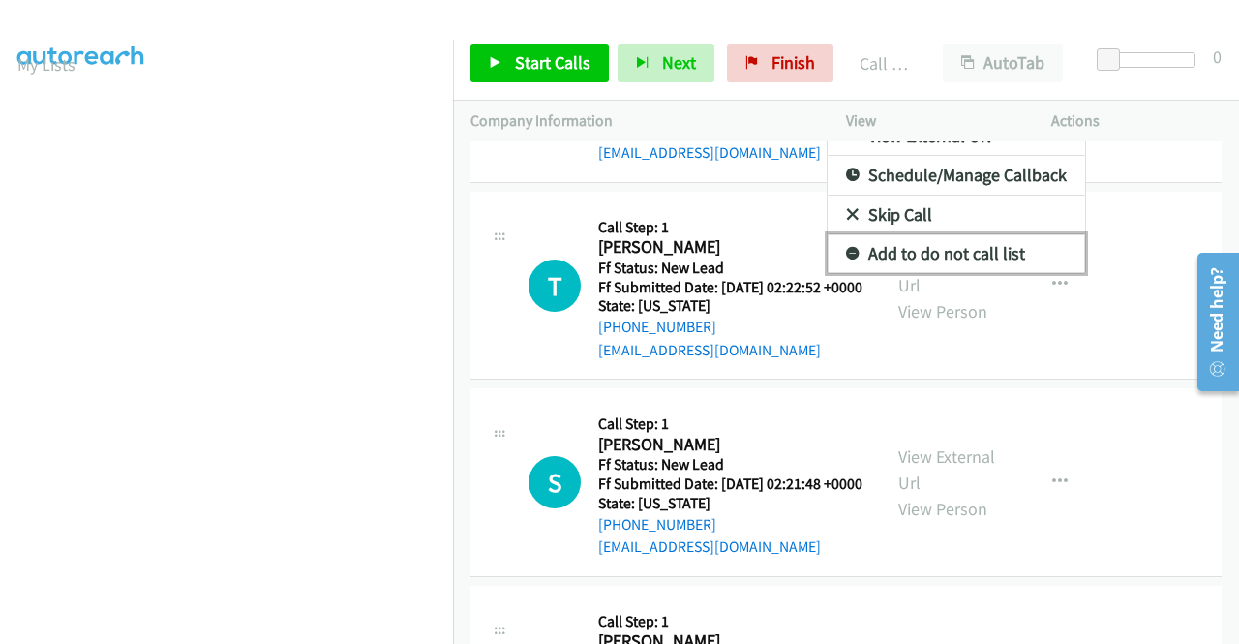
click at [954, 273] on link "Add to do not call list" at bounding box center [957, 253] width 258 height 39
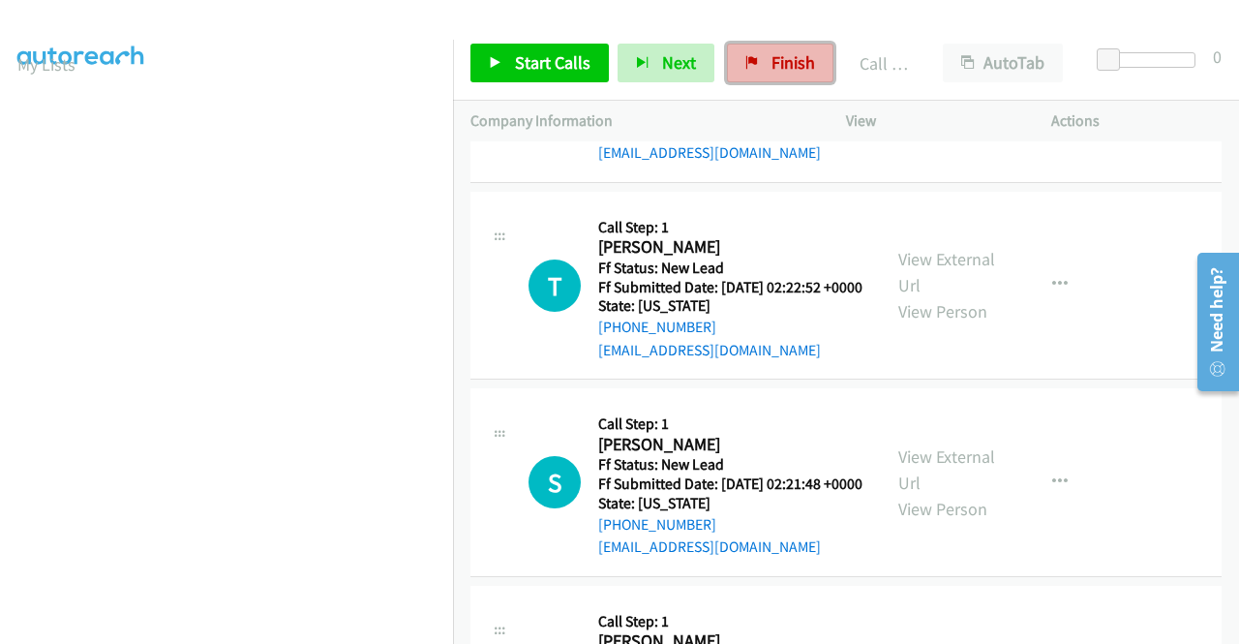
click at [786, 57] on span "Finish" at bounding box center [794, 62] width 44 height 22
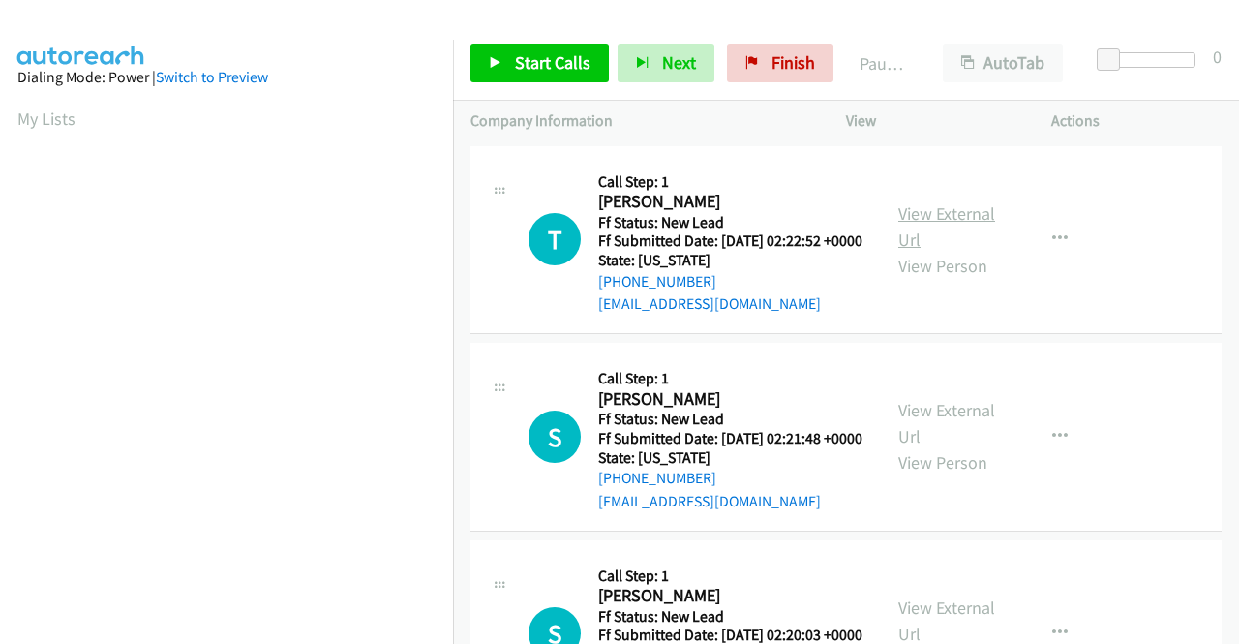
click at [930, 218] on link "View External Url" at bounding box center [947, 226] width 97 height 48
click at [942, 434] on link "View External Url" at bounding box center [947, 423] width 97 height 48
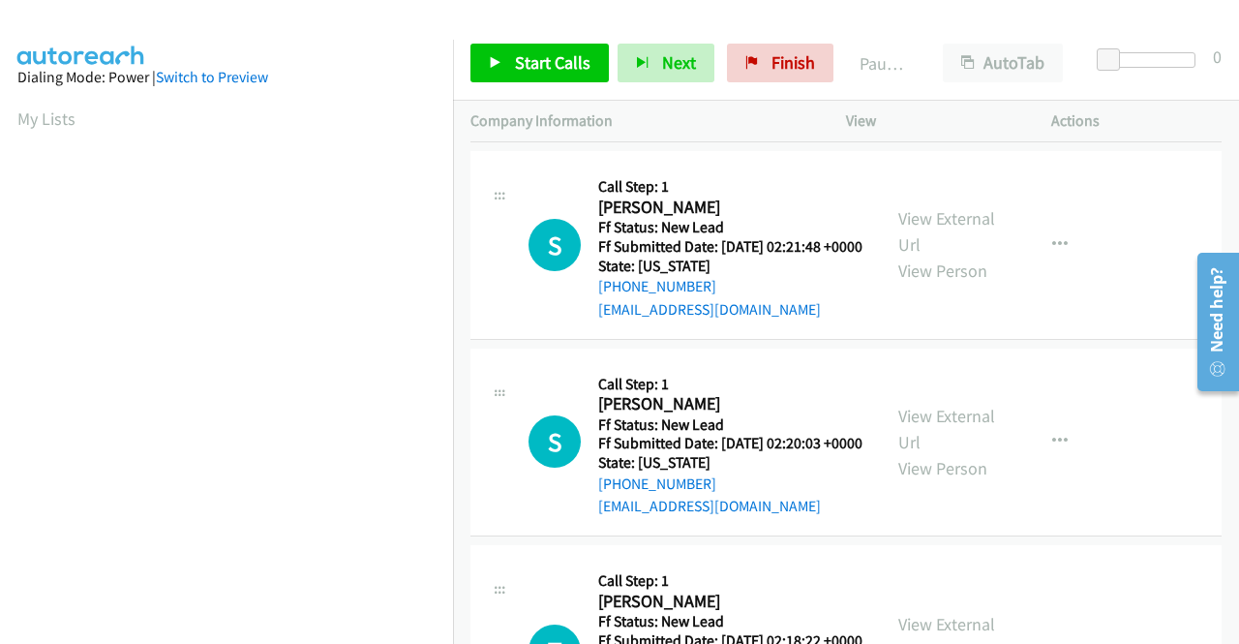
scroll to position [194, 0]
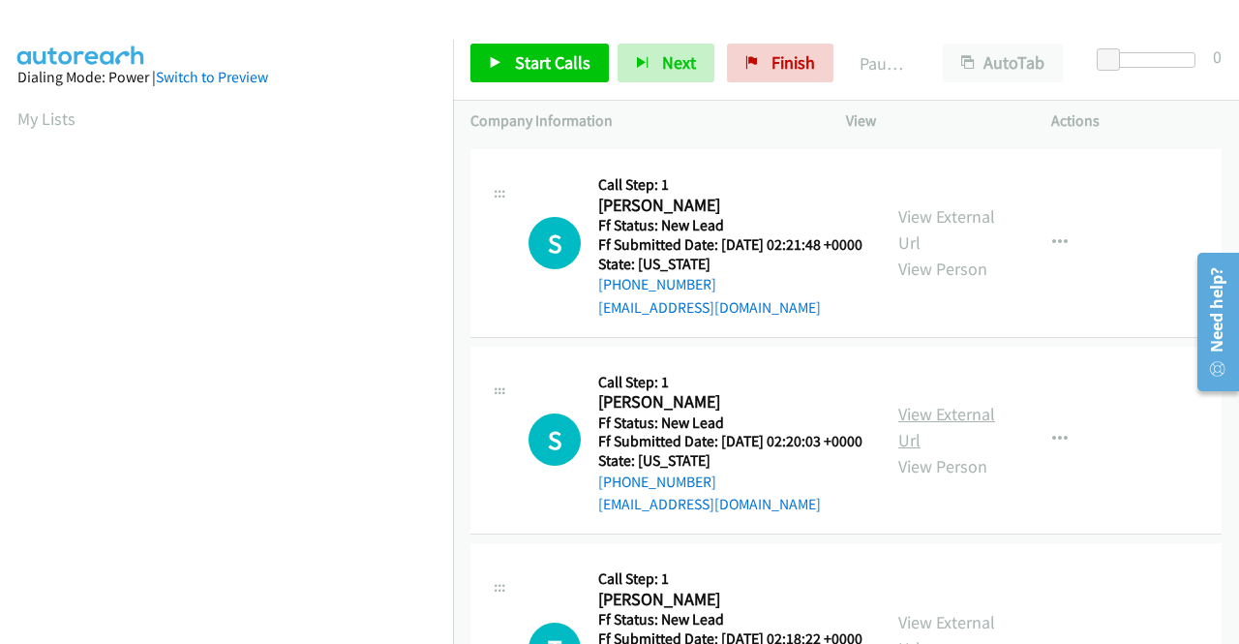
click at [946, 451] on link "View External Url" at bounding box center [947, 427] width 97 height 48
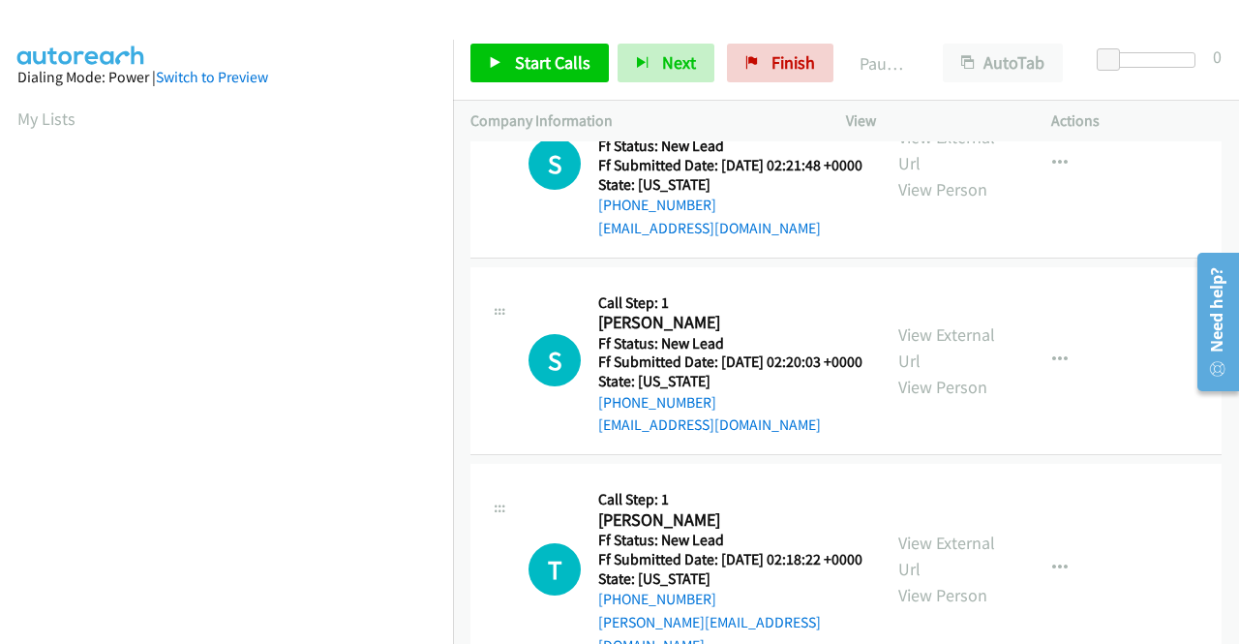
scroll to position [387, 0]
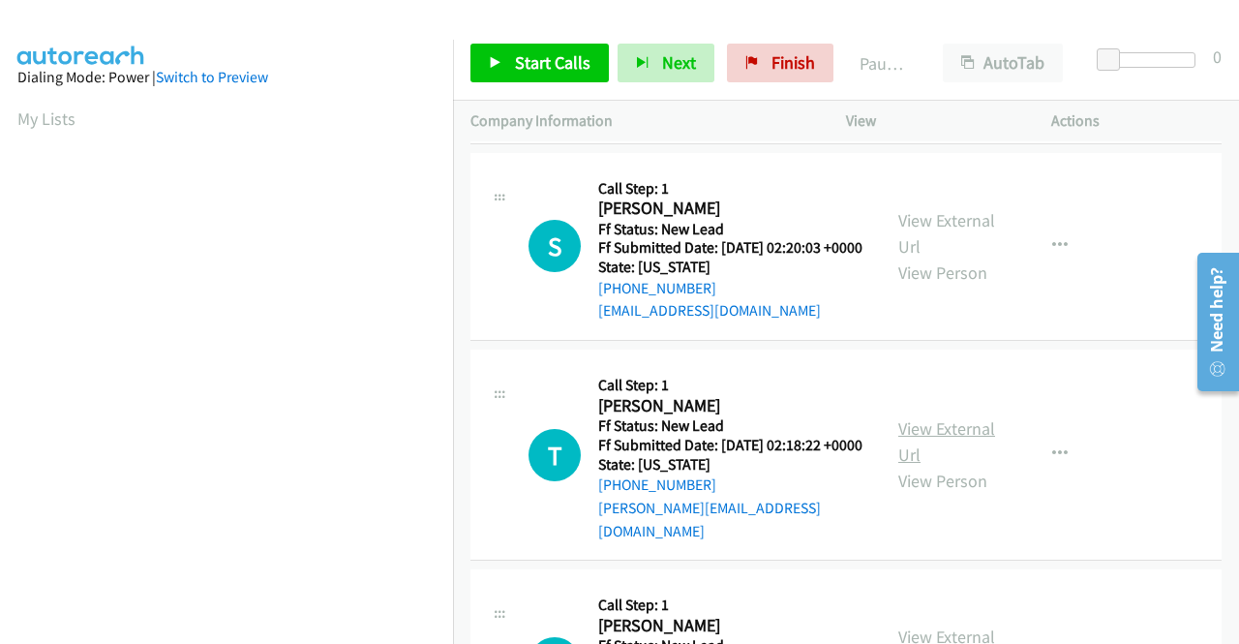
click at [904, 466] on link "View External Url" at bounding box center [947, 441] width 97 height 48
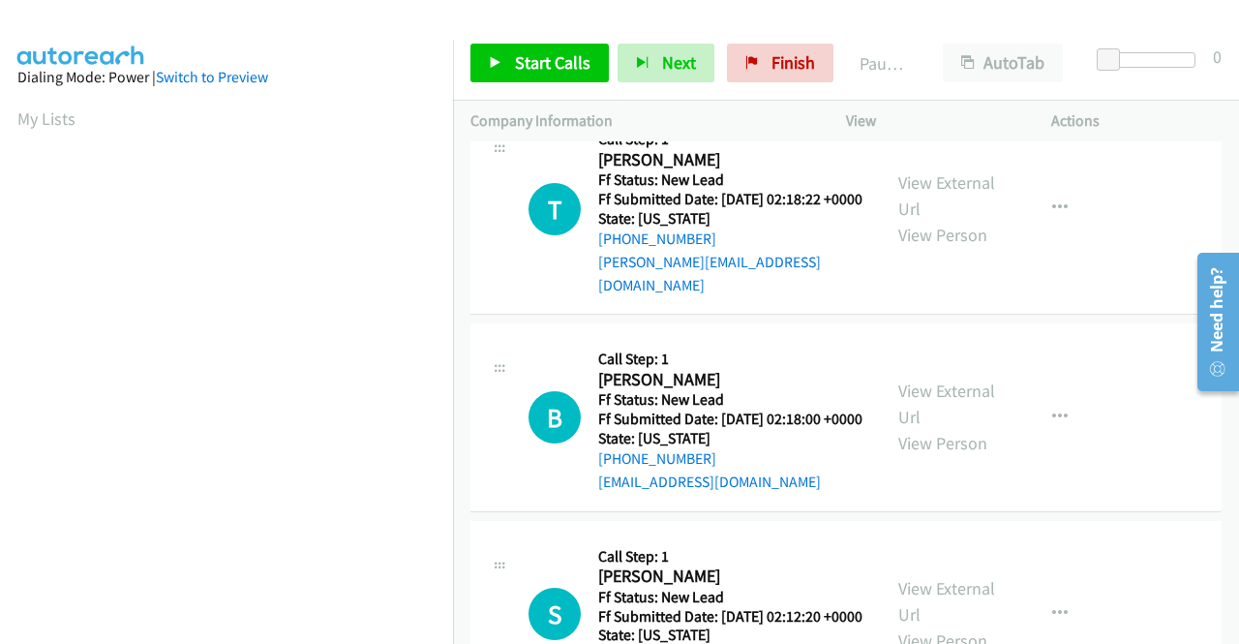
scroll to position [678, 0]
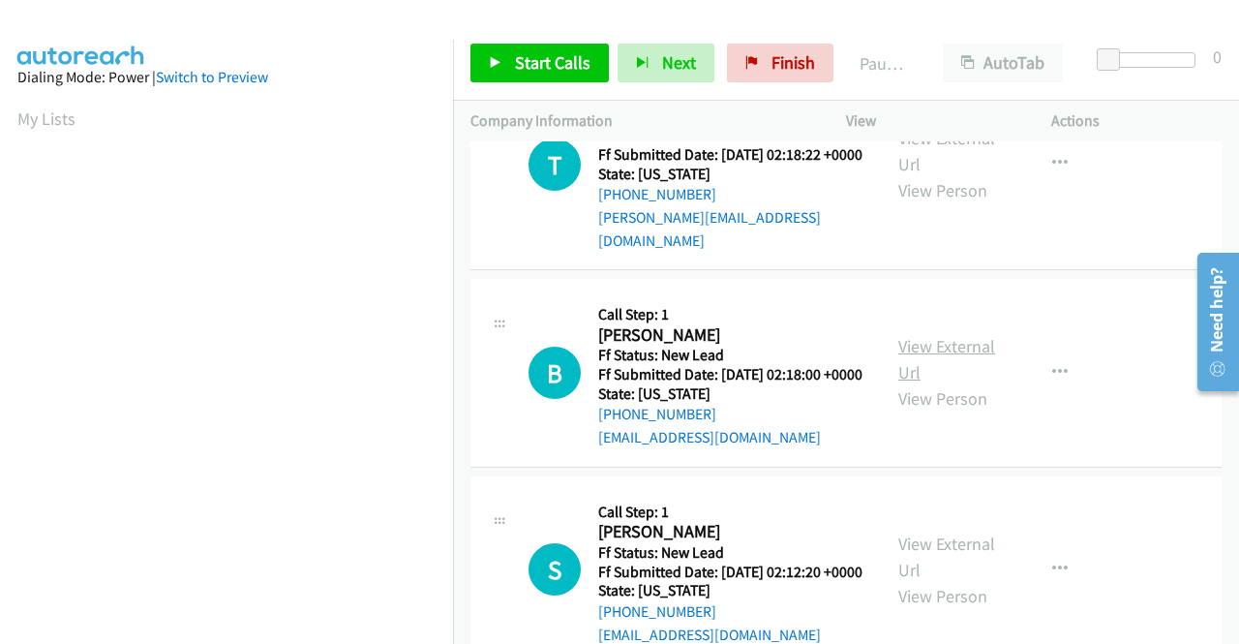
click at [902, 383] on link "View External Url" at bounding box center [947, 359] width 97 height 48
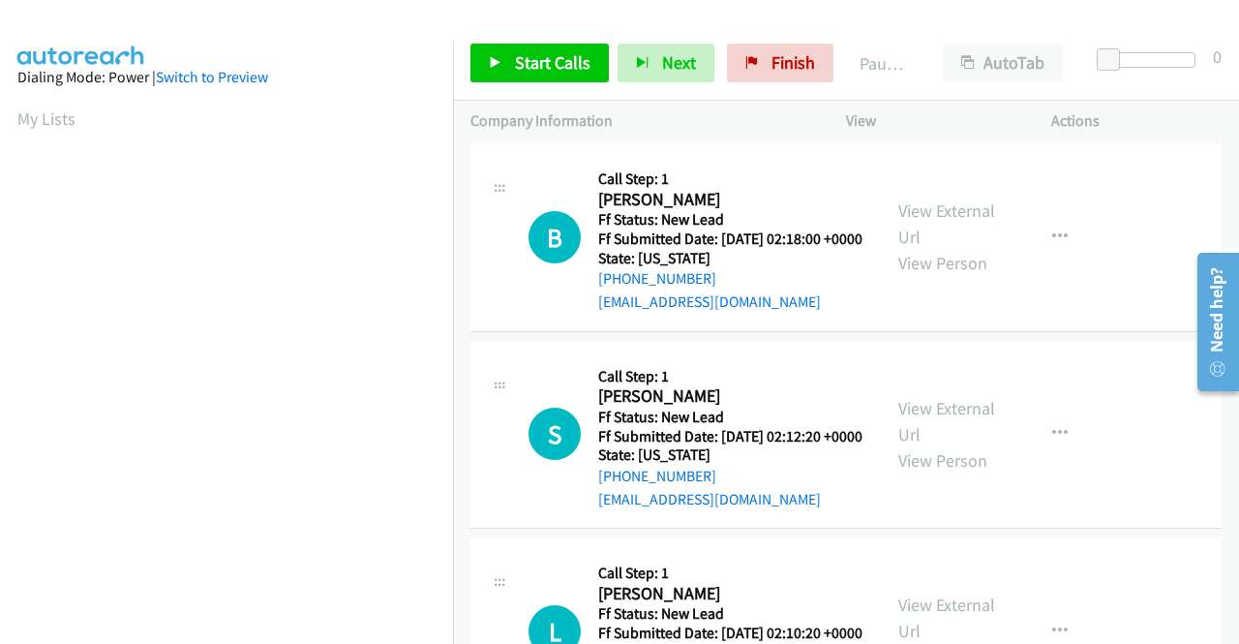
scroll to position [871, 0]
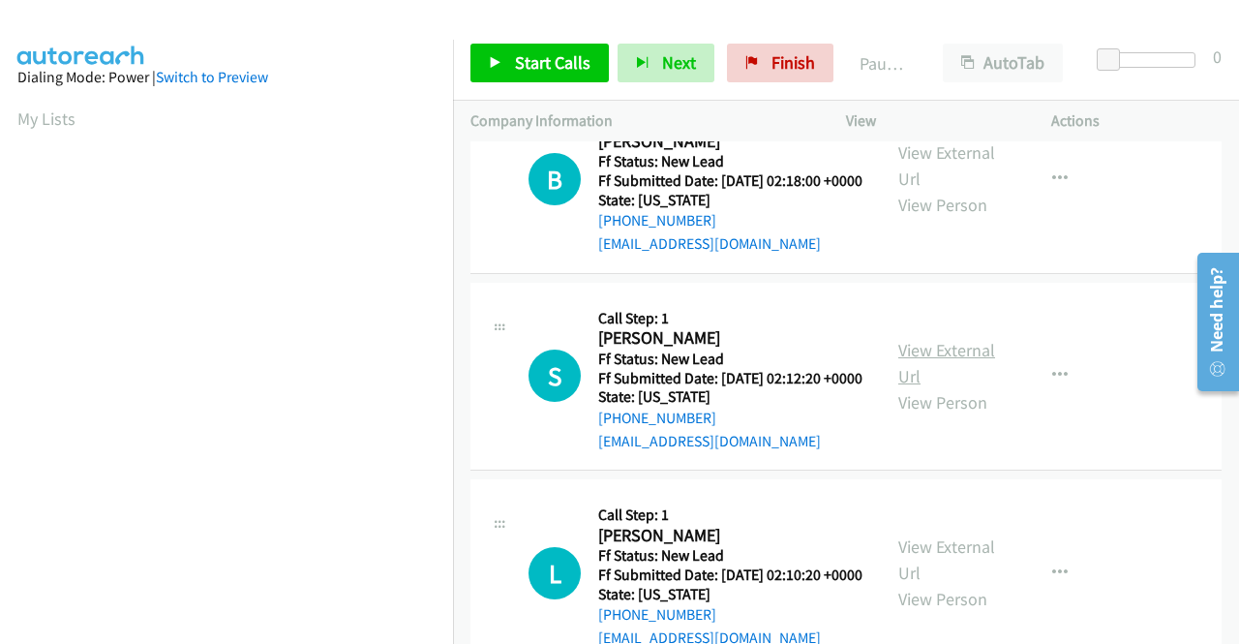
click at [947, 387] on link "View External Url" at bounding box center [947, 363] width 97 height 48
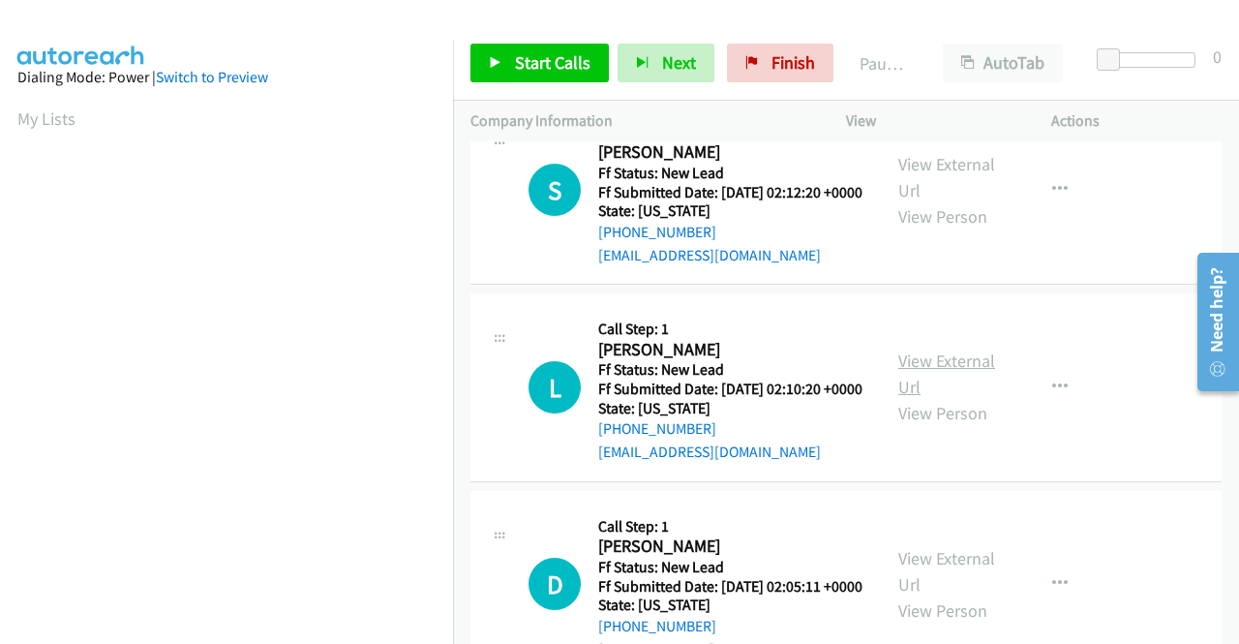
scroll to position [1065, 0]
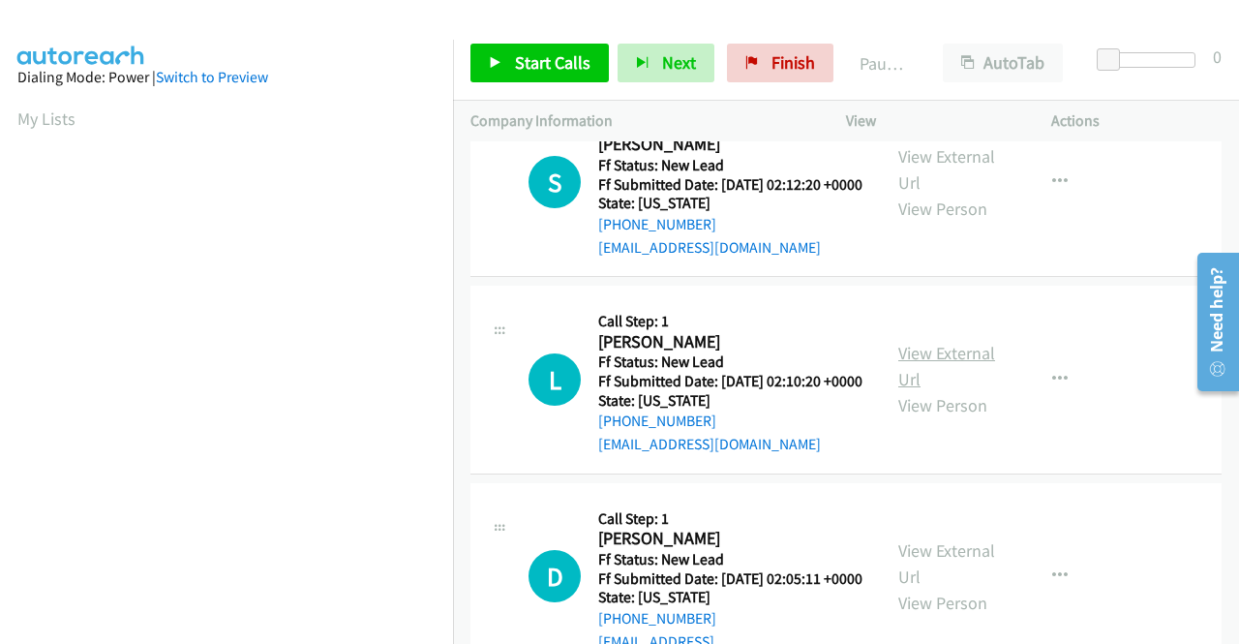
click at [964, 390] on link "View External Url" at bounding box center [947, 366] width 97 height 48
click at [920, 390] on link "View External Url" at bounding box center [947, 366] width 97 height 48
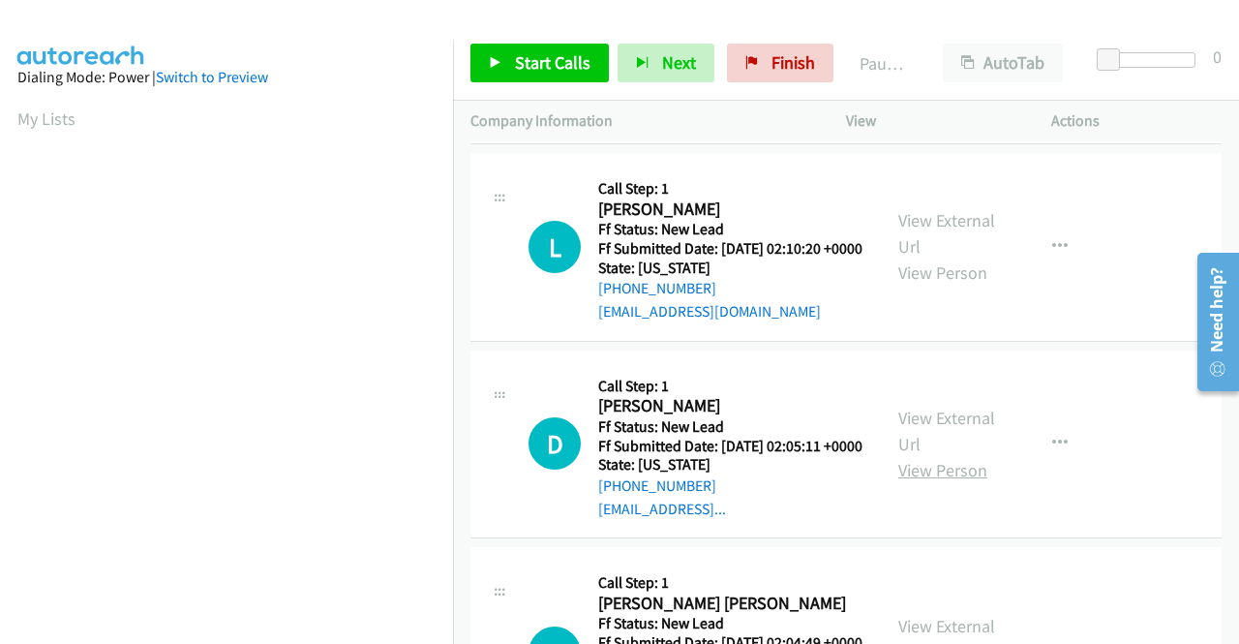
scroll to position [1259, 0]
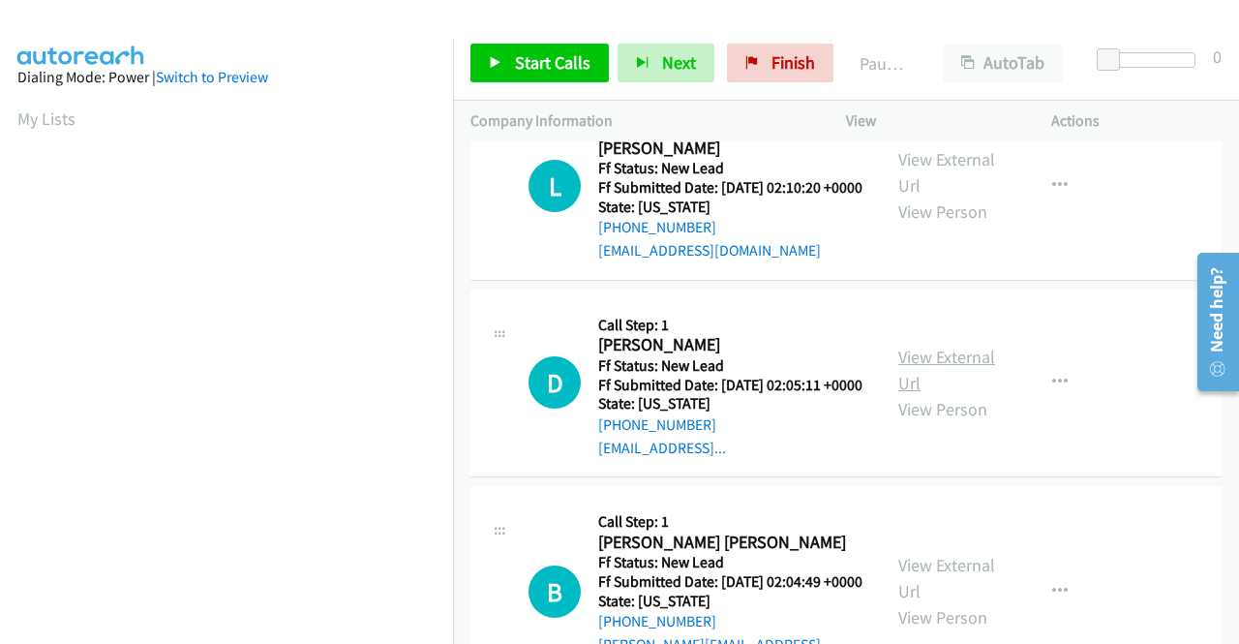
click at [939, 394] on link "View External Url" at bounding box center [947, 370] width 97 height 48
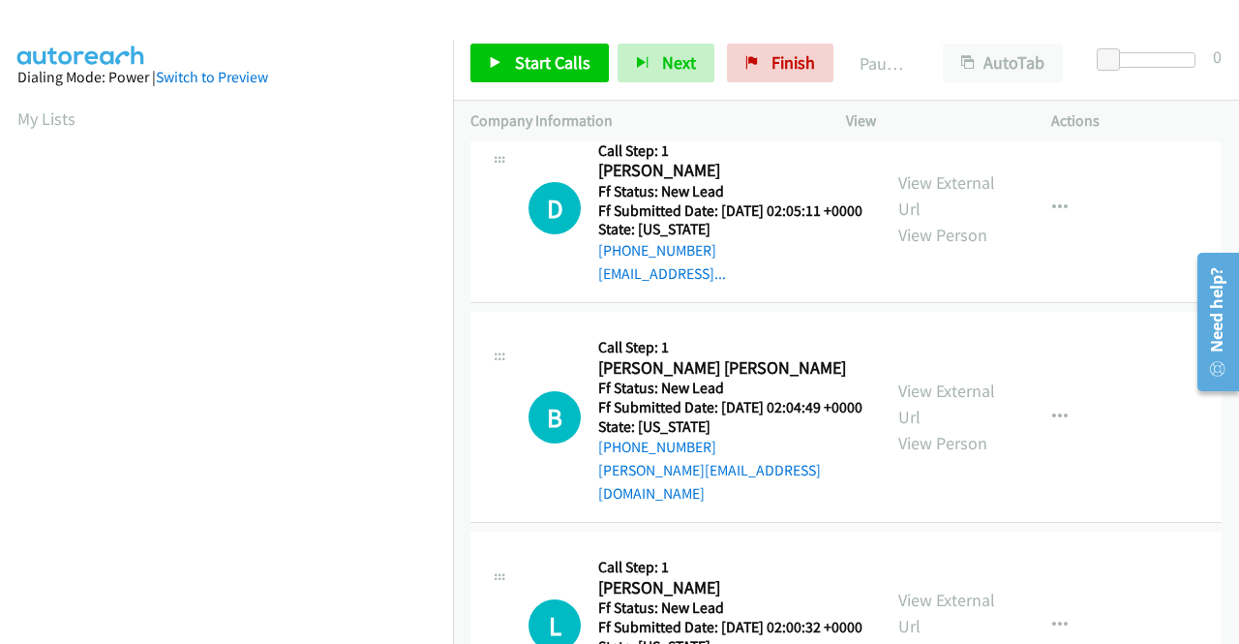
scroll to position [1452, 0]
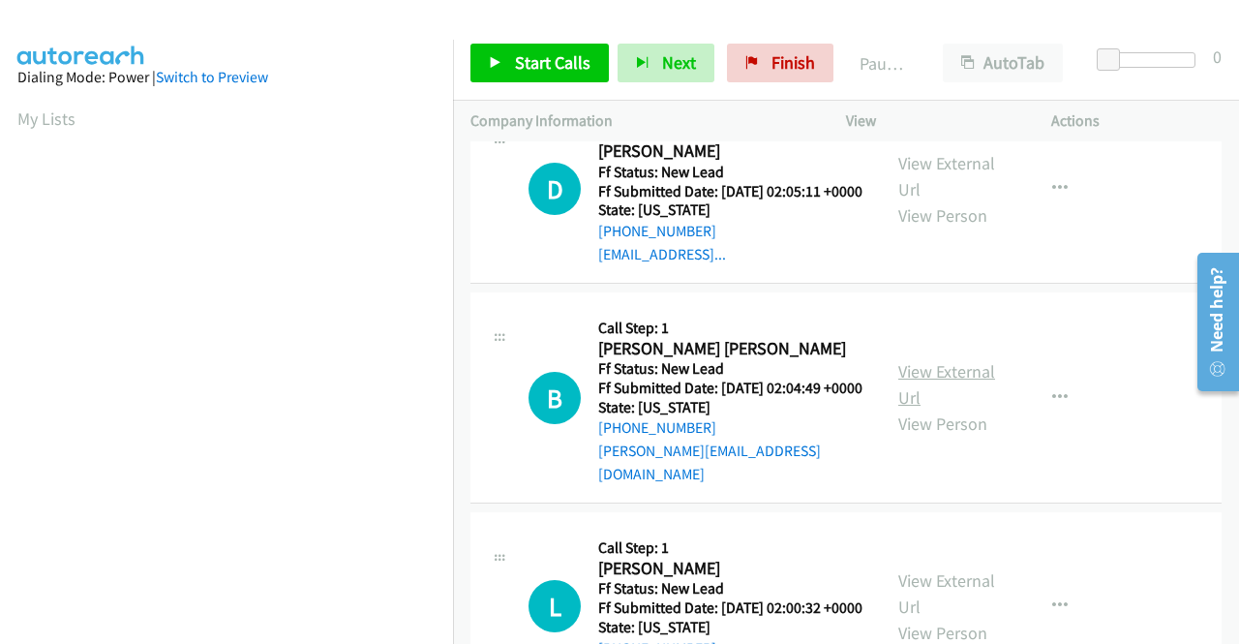
click at [923, 409] on link "View External Url" at bounding box center [947, 384] width 97 height 48
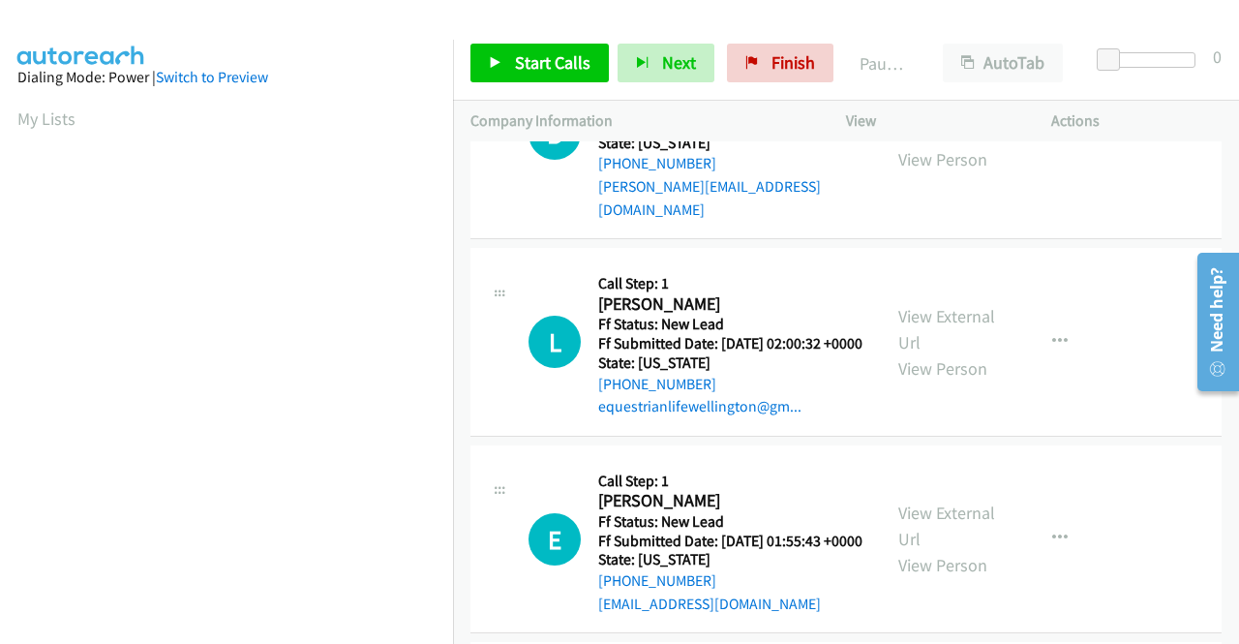
scroll to position [1743, 0]
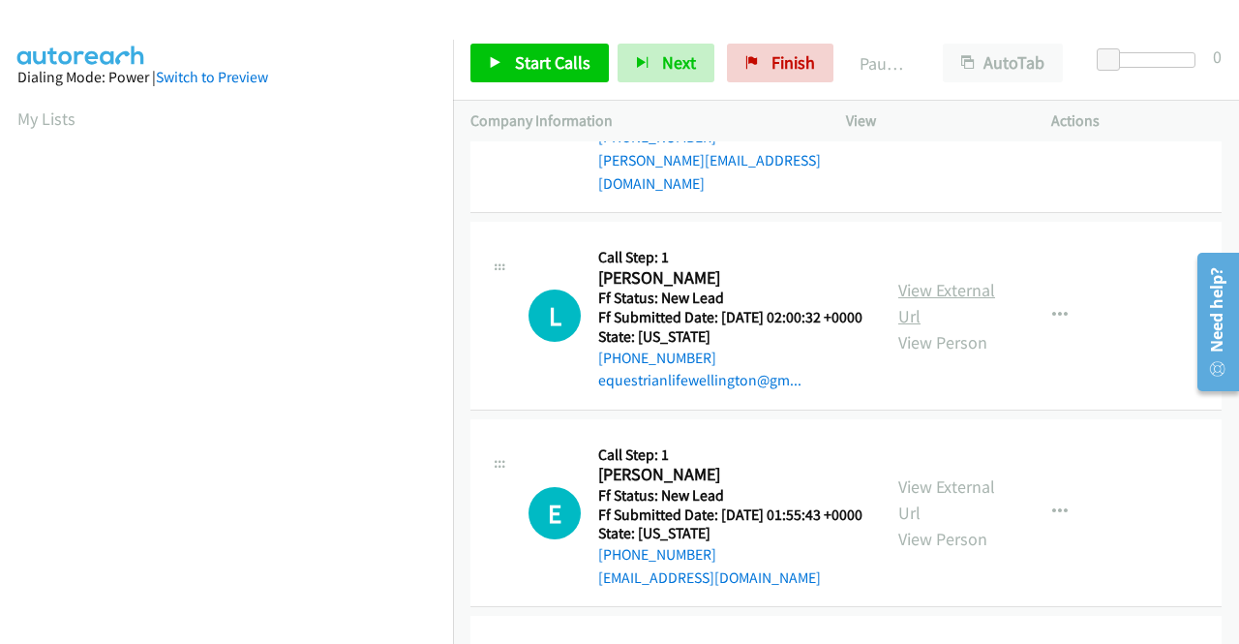
click at [946, 327] on link "View External Url" at bounding box center [947, 303] width 97 height 48
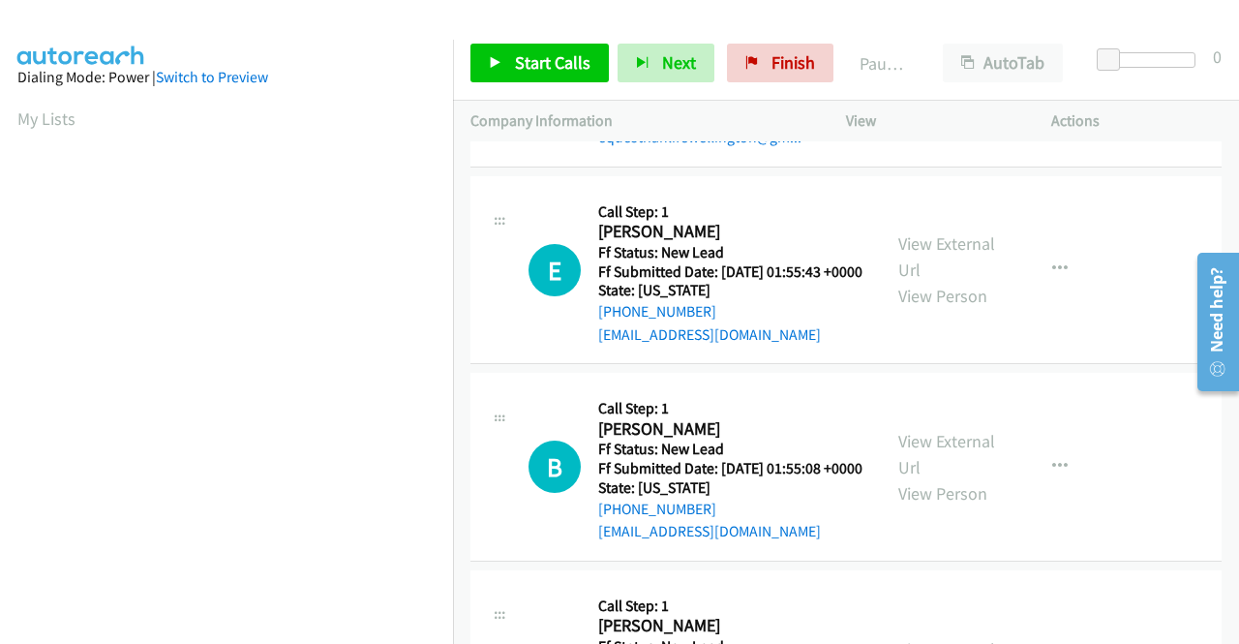
scroll to position [2033, 0]
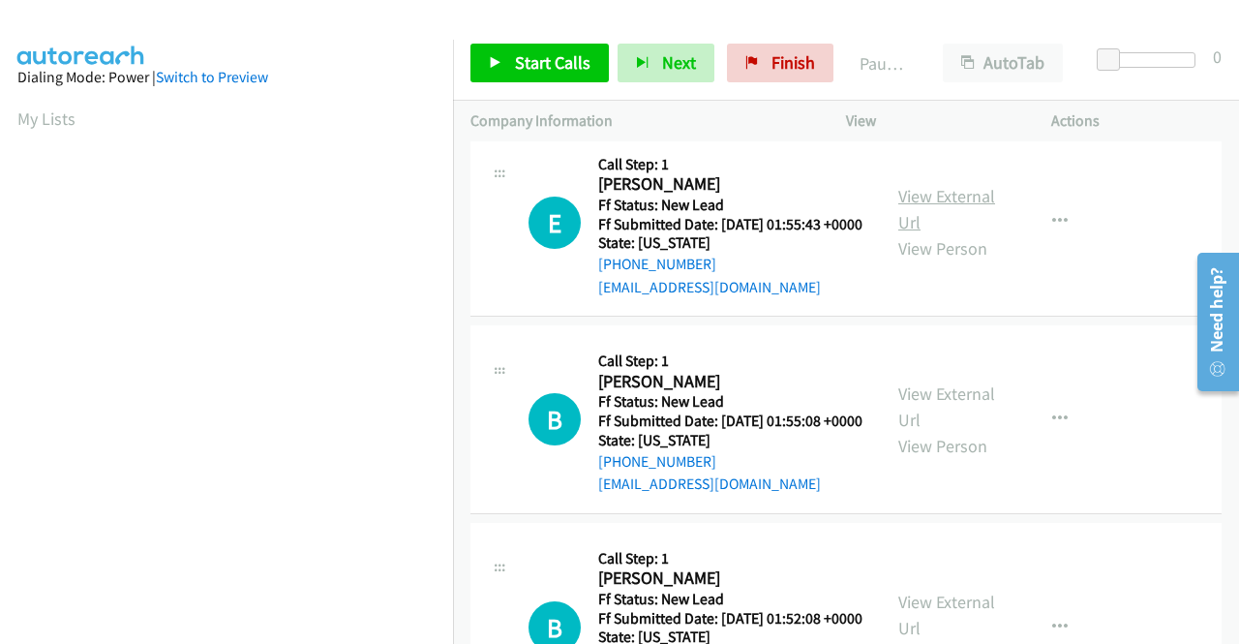
click at [902, 233] on link "View External Url" at bounding box center [947, 209] width 97 height 48
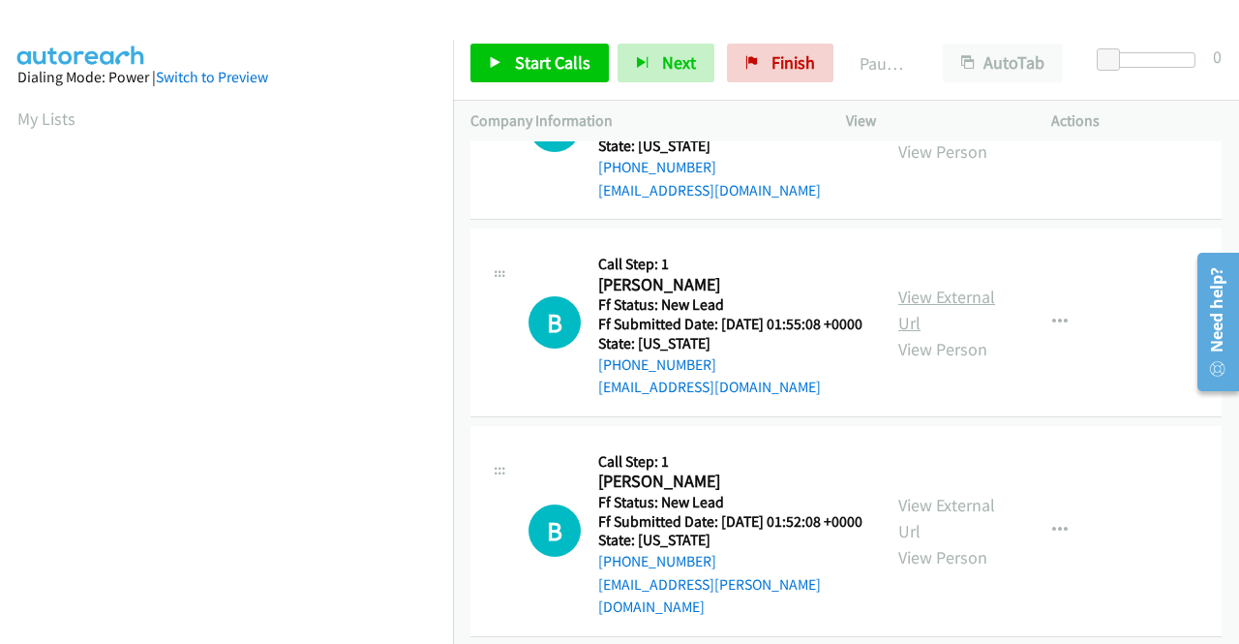
click at [926, 334] on link "View External Url" at bounding box center [947, 310] width 97 height 48
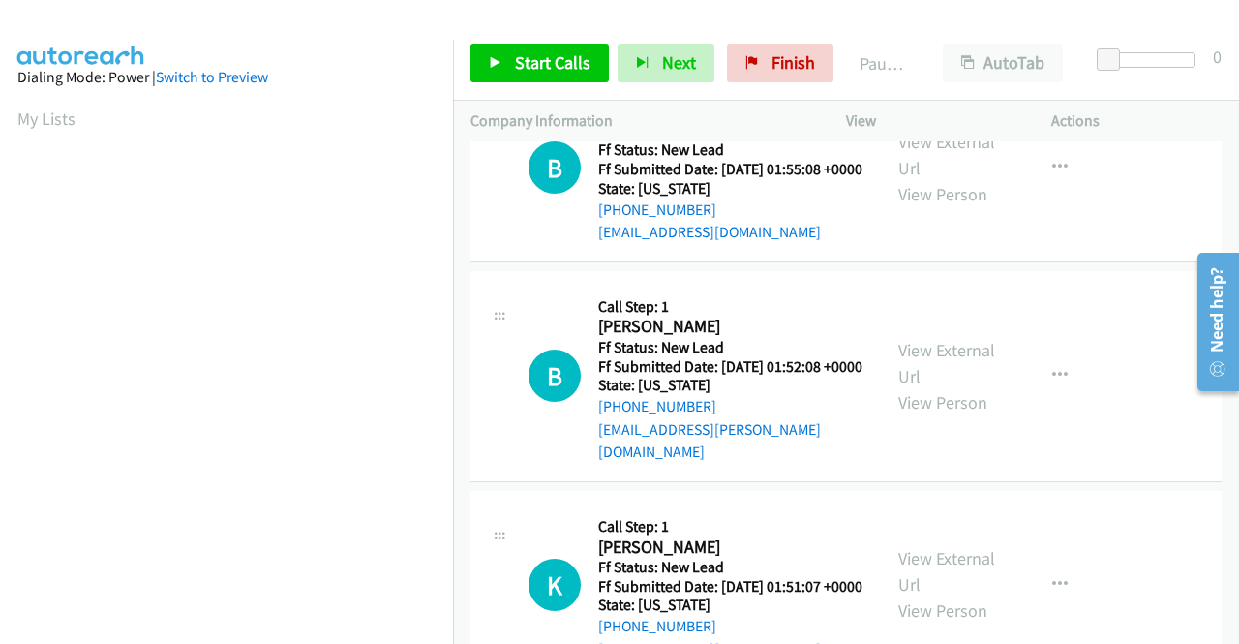
scroll to position [2324, 0]
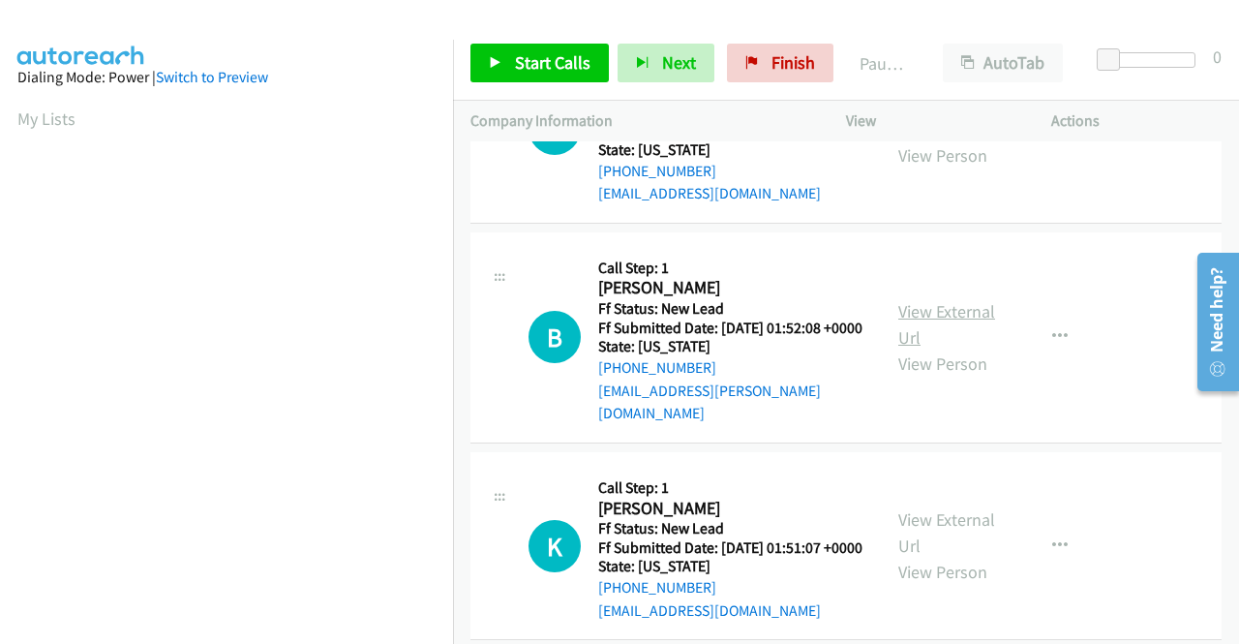
click at [926, 349] on link "View External Url" at bounding box center [947, 324] width 97 height 48
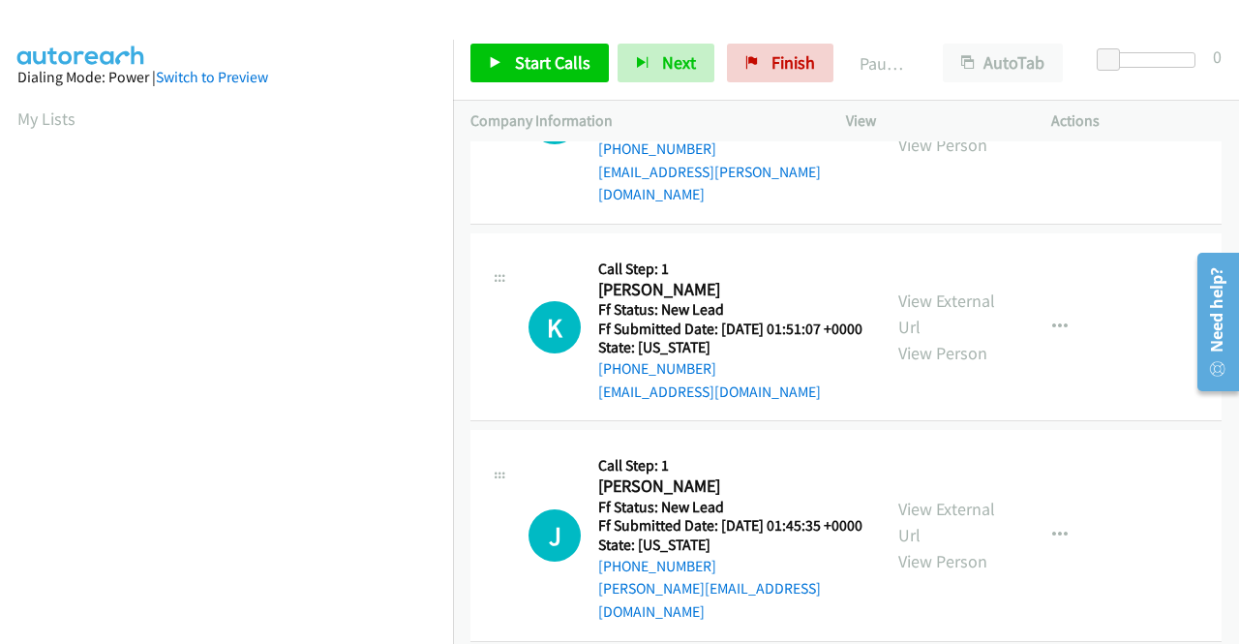
scroll to position [2614, 0]
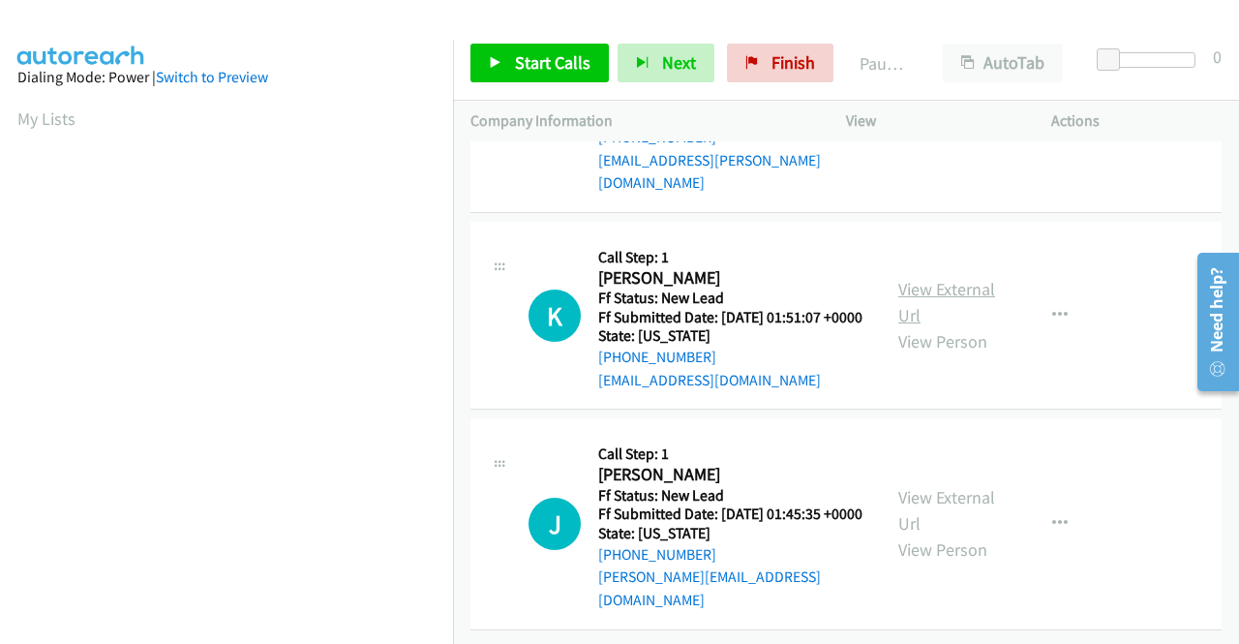
click at [899, 326] on link "View External Url" at bounding box center [947, 302] width 97 height 48
click at [935, 486] on link "View External Url" at bounding box center [947, 510] width 97 height 48
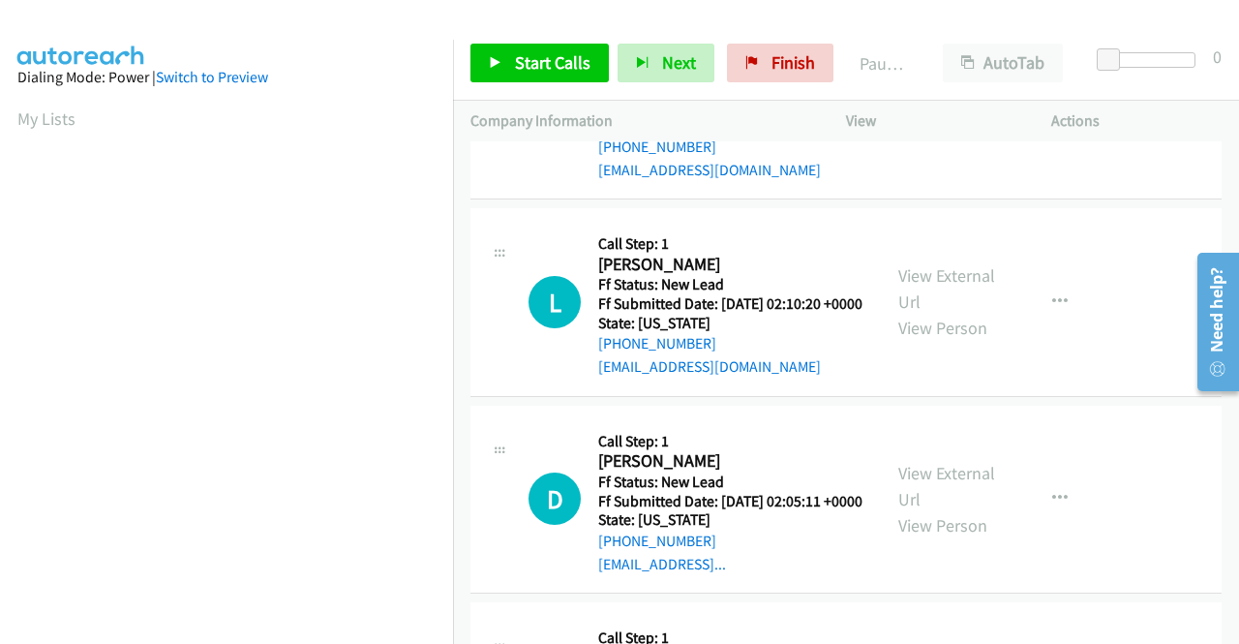
scroll to position [1162, 0]
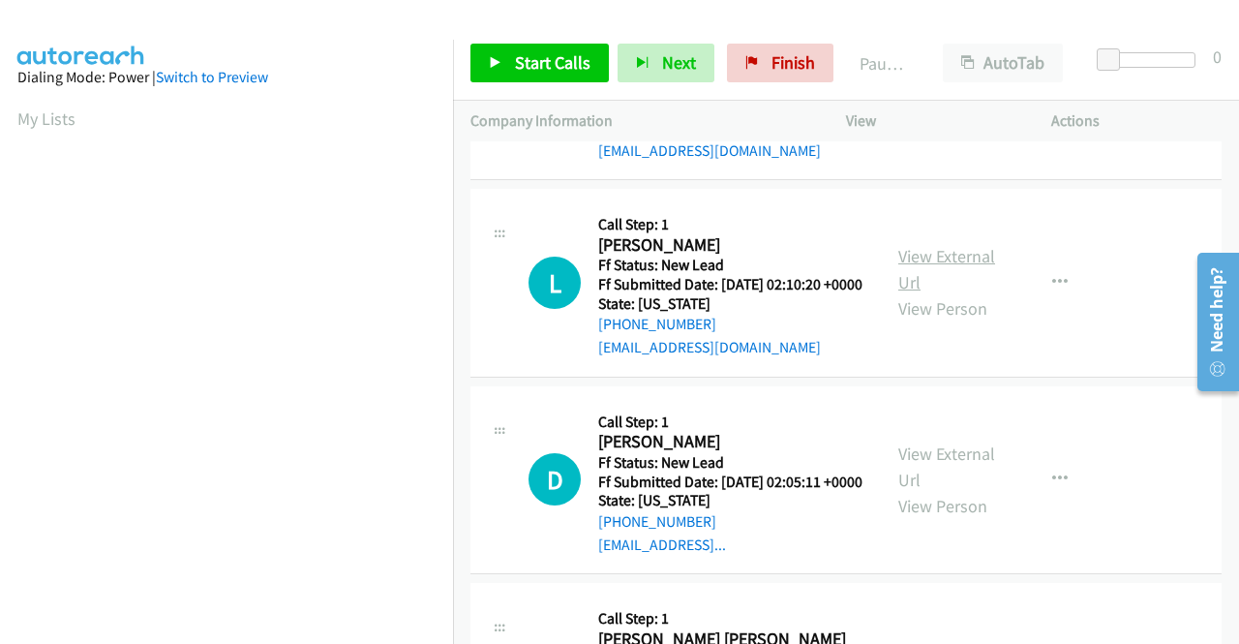
click at [902, 293] on link "View External Url" at bounding box center [947, 269] width 97 height 48
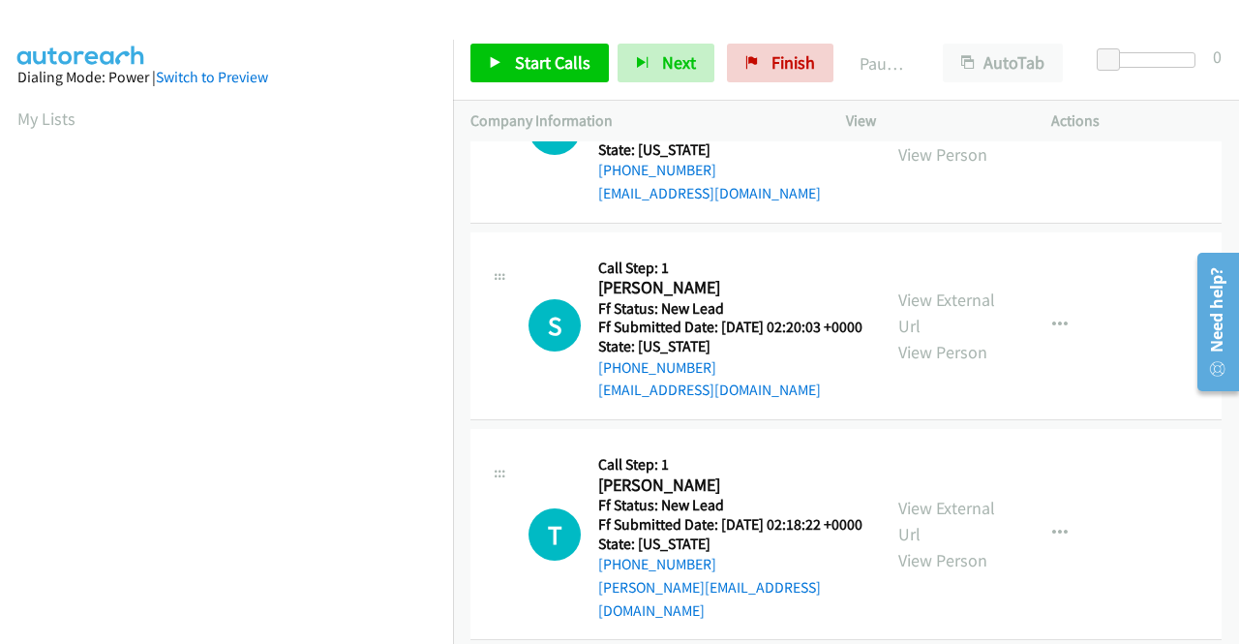
scroll to position [0, 0]
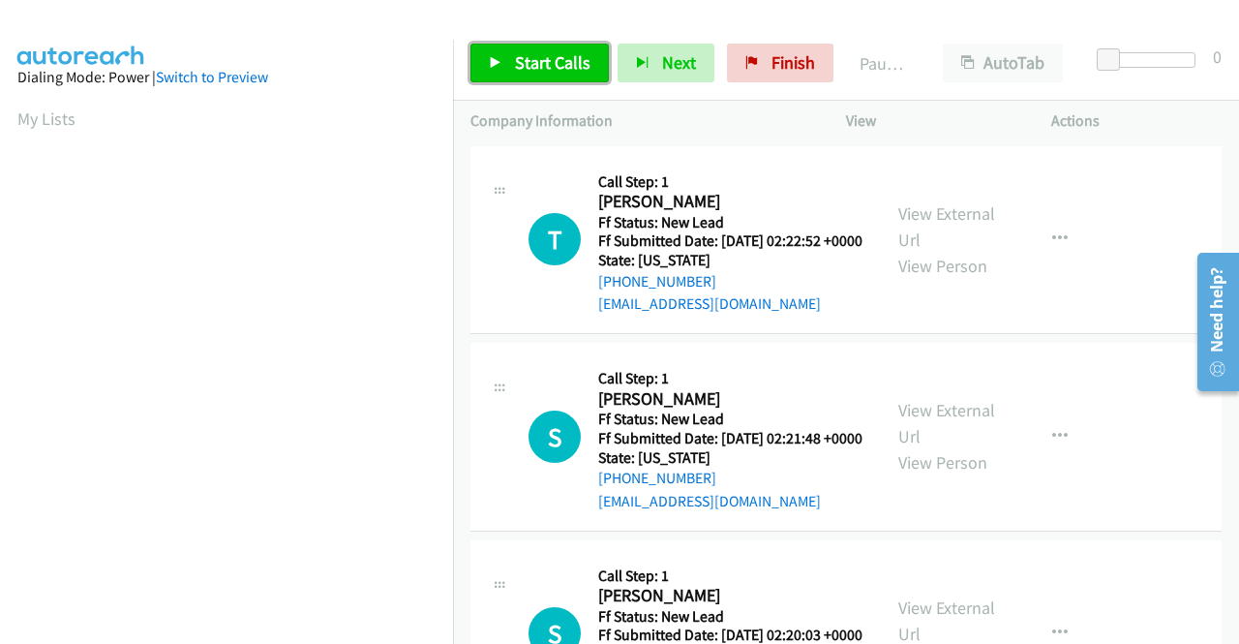
click at [530, 57] on span "Start Calls" at bounding box center [553, 62] width 76 height 22
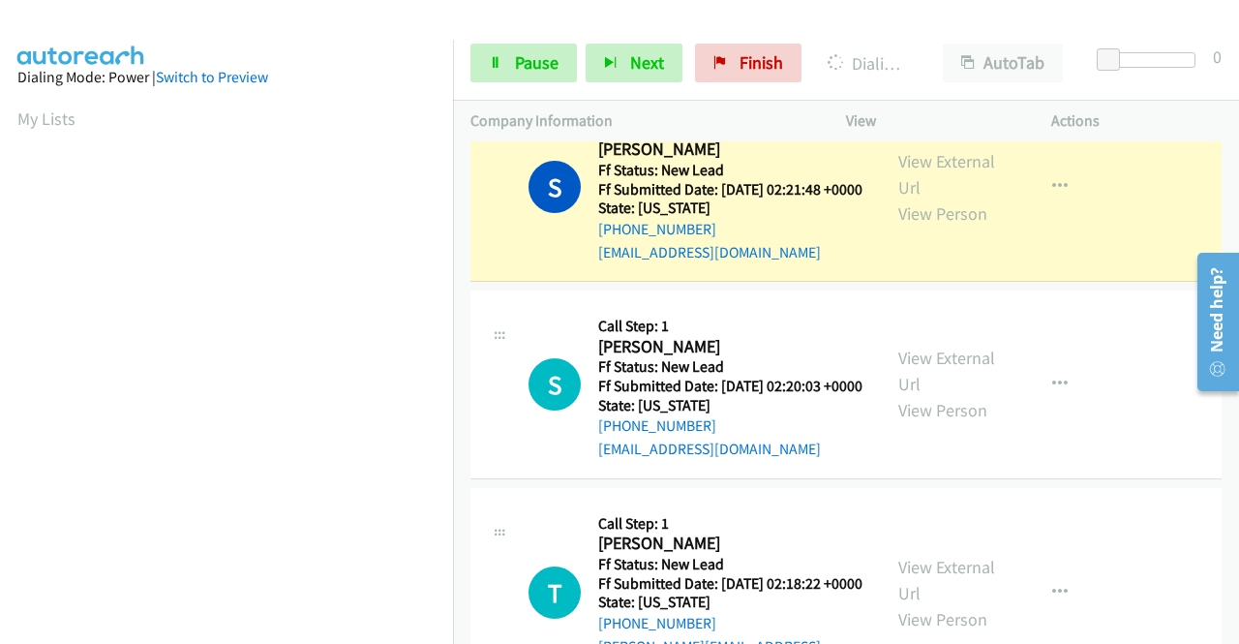
scroll to position [442, 0]
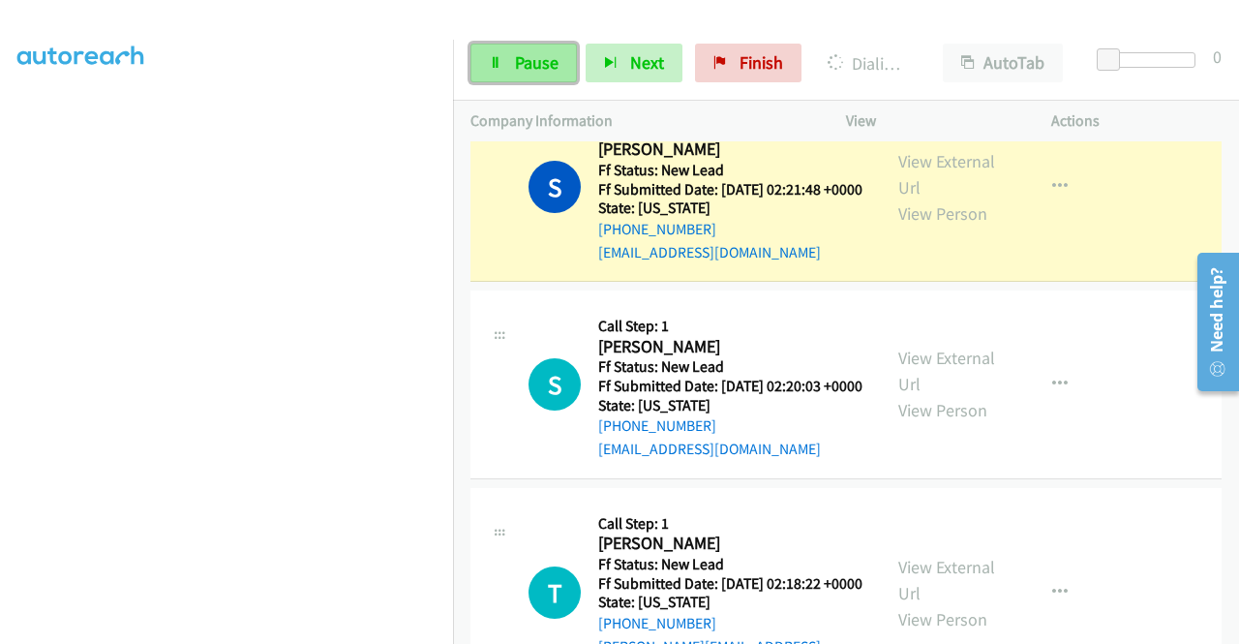
click at [520, 70] on span "Pause" at bounding box center [537, 62] width 44 height 22
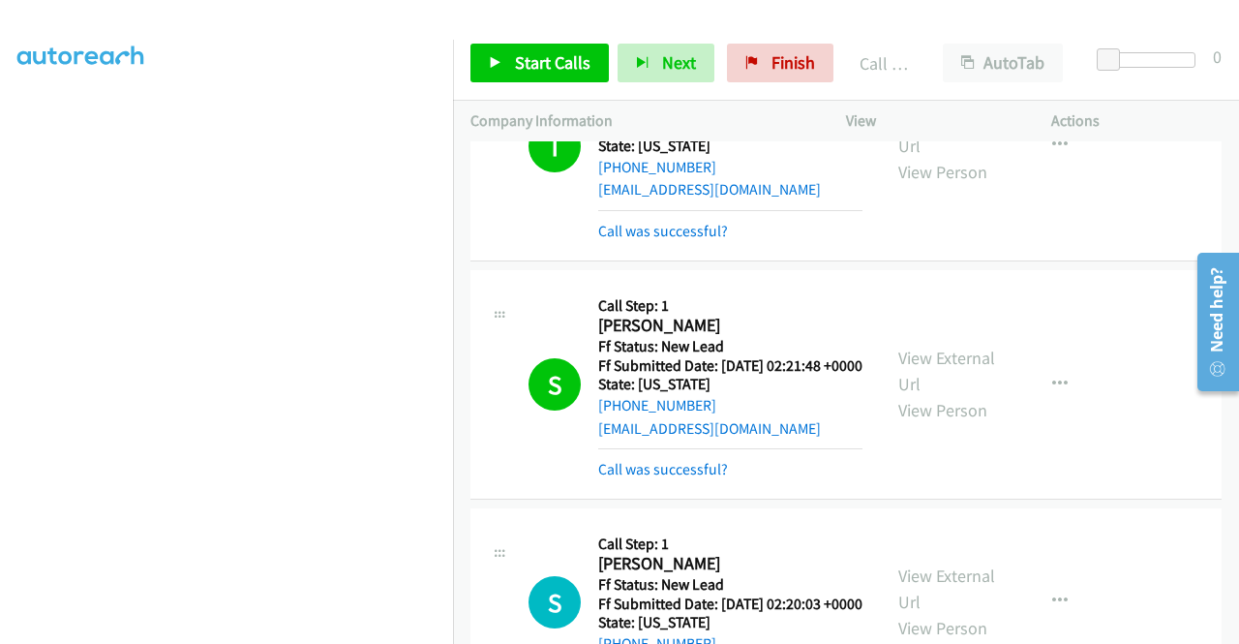
scroll to position [194, 0]
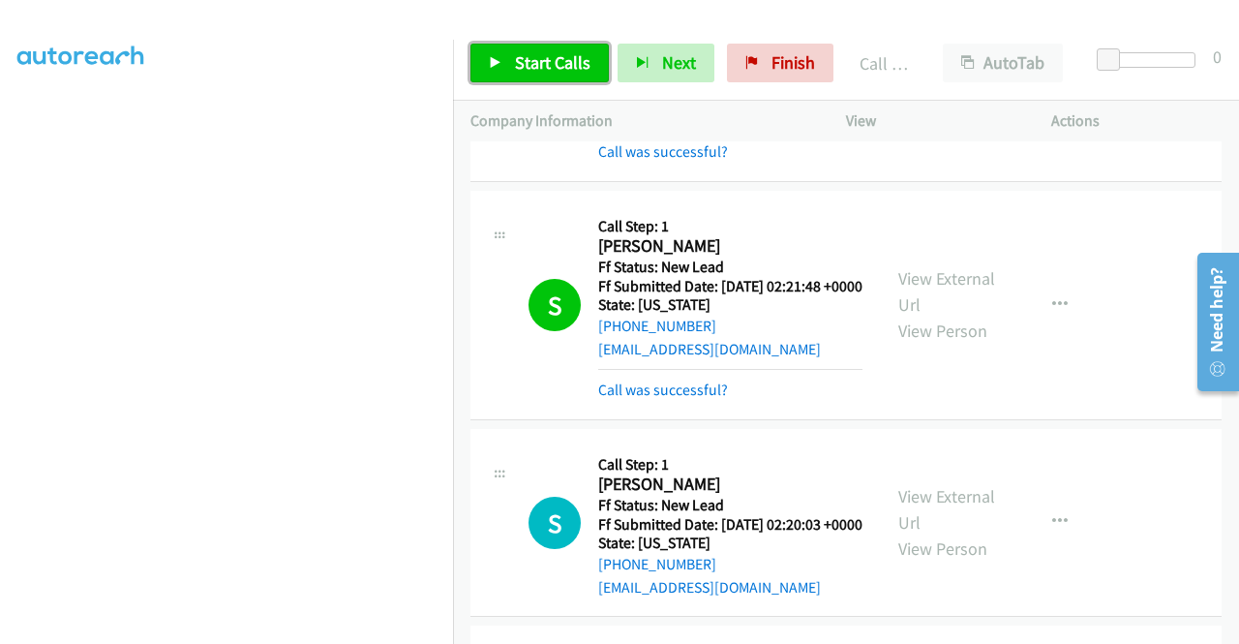
click at [503, 63] on link "Start Calls" at bounding box center [540, 63] width 138 height 39
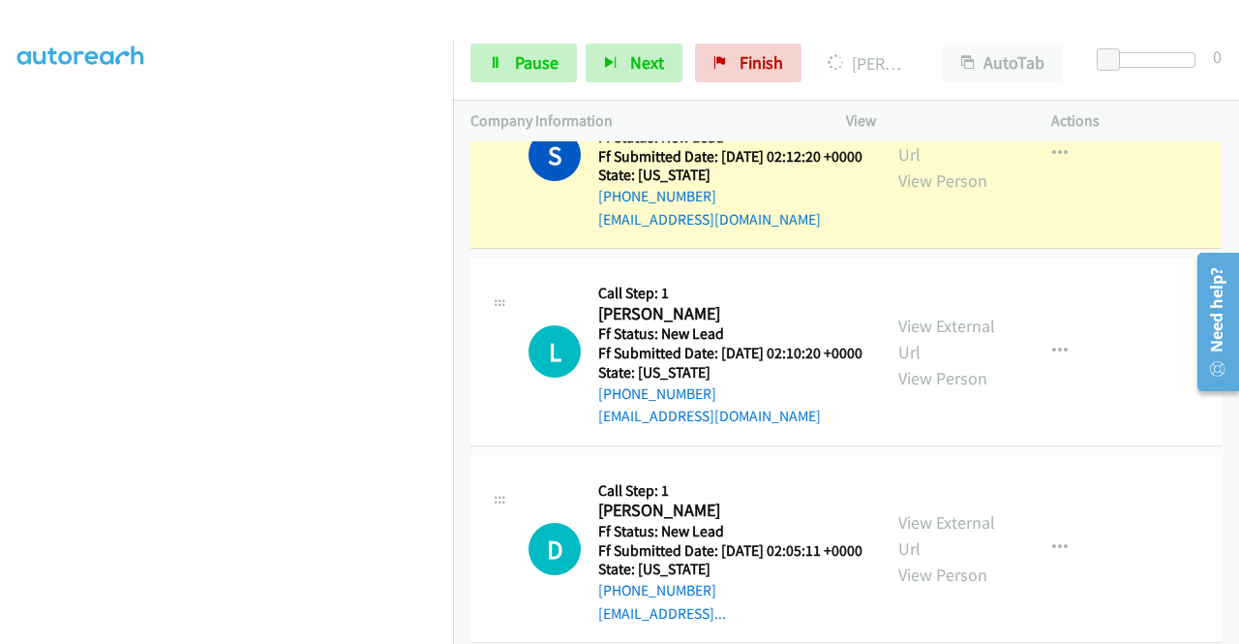
scroll to position [426, 0]
click at [536, 61] on span "Pause" at bounding box center [537, 62] width 44 height 22
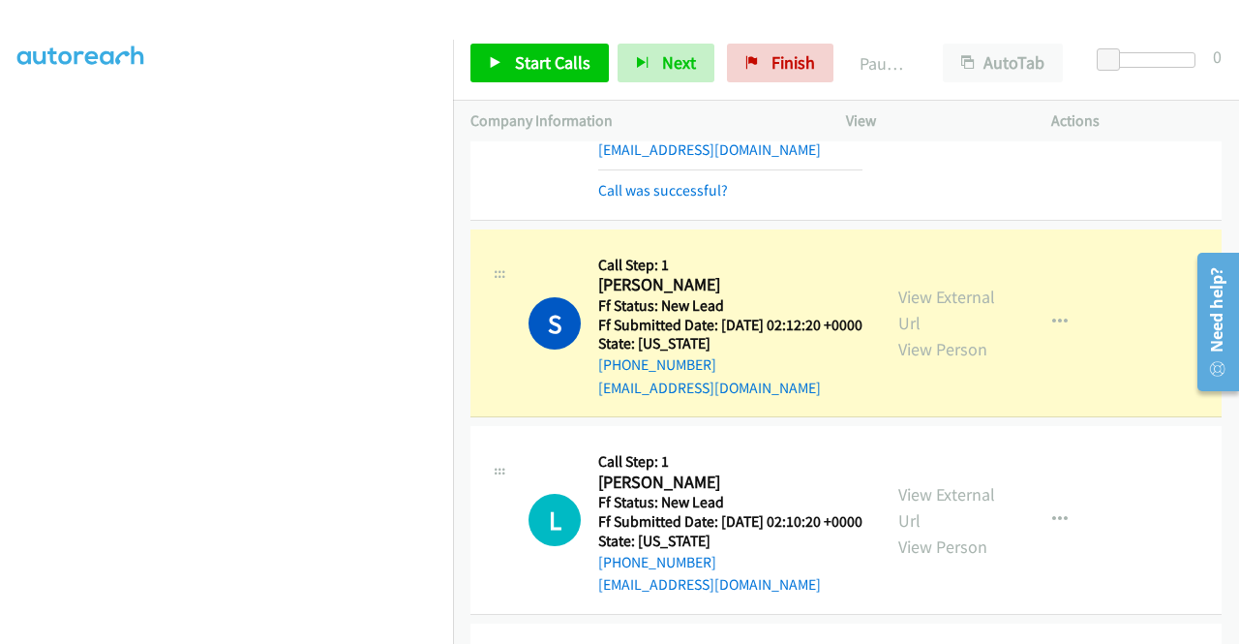
scroll to position [1162, 0]
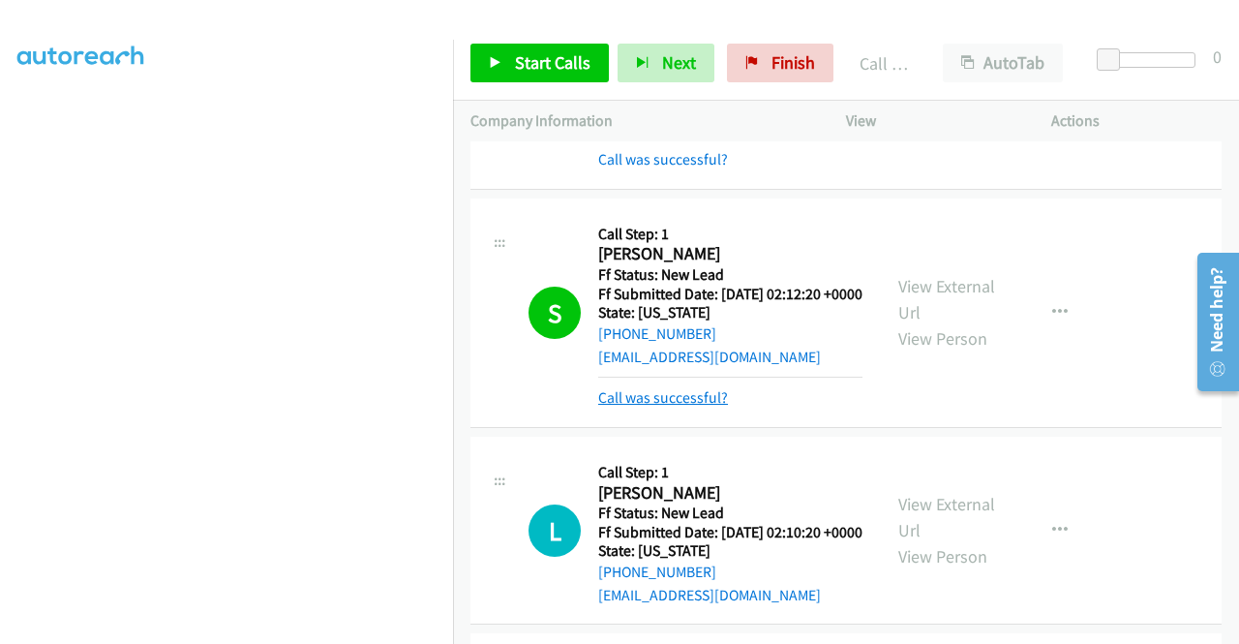
click at [646, 407] on link "Call was successful?" at bounding box center [663, 397] width 130 height 18
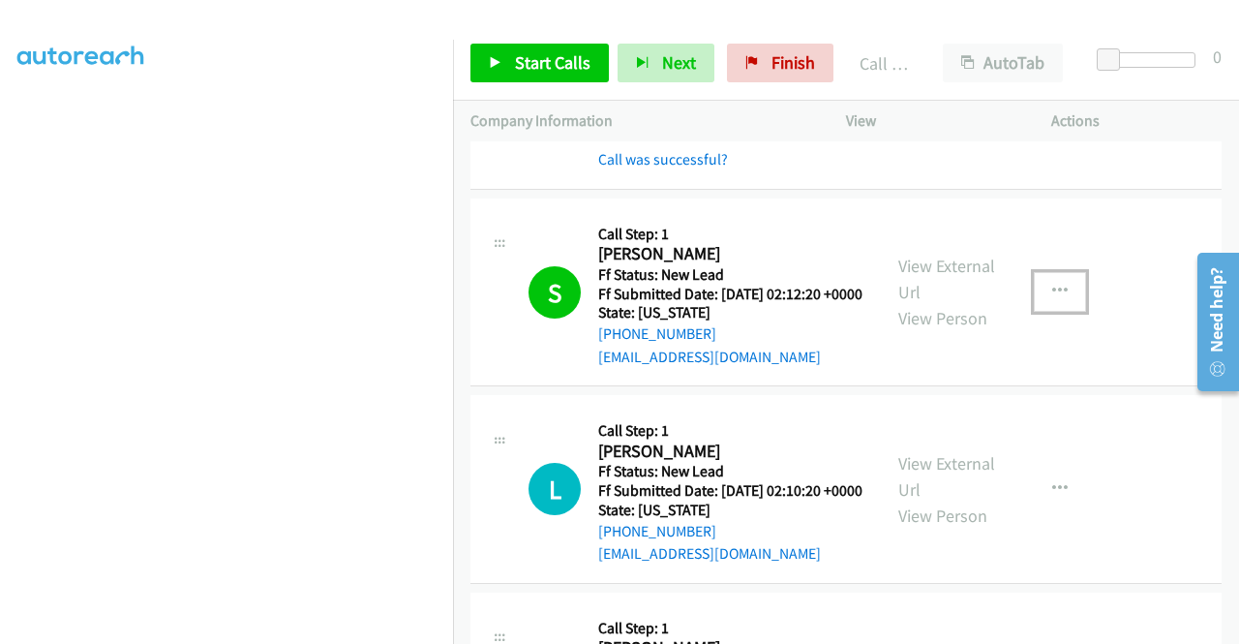
click at [1057, 311] on button "button" at bounding box center [1060, 291] width 52 height 39
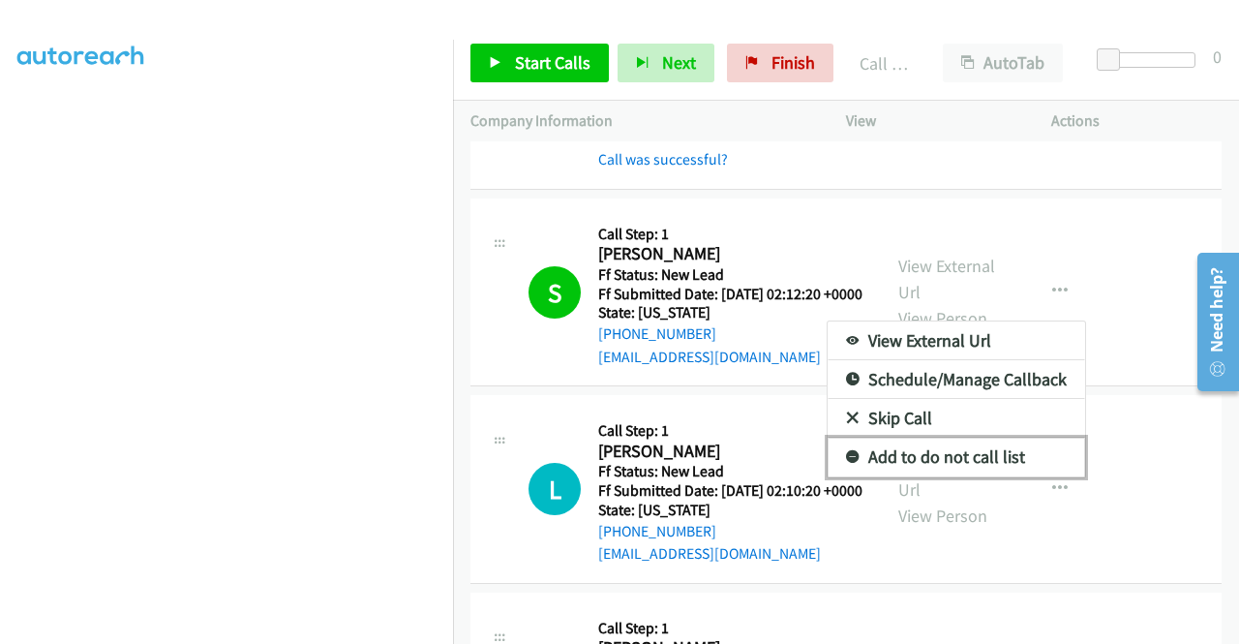
click at [944, 476] on link "Add to do not call list" at bounding box center [957, 457] width 258 height 39
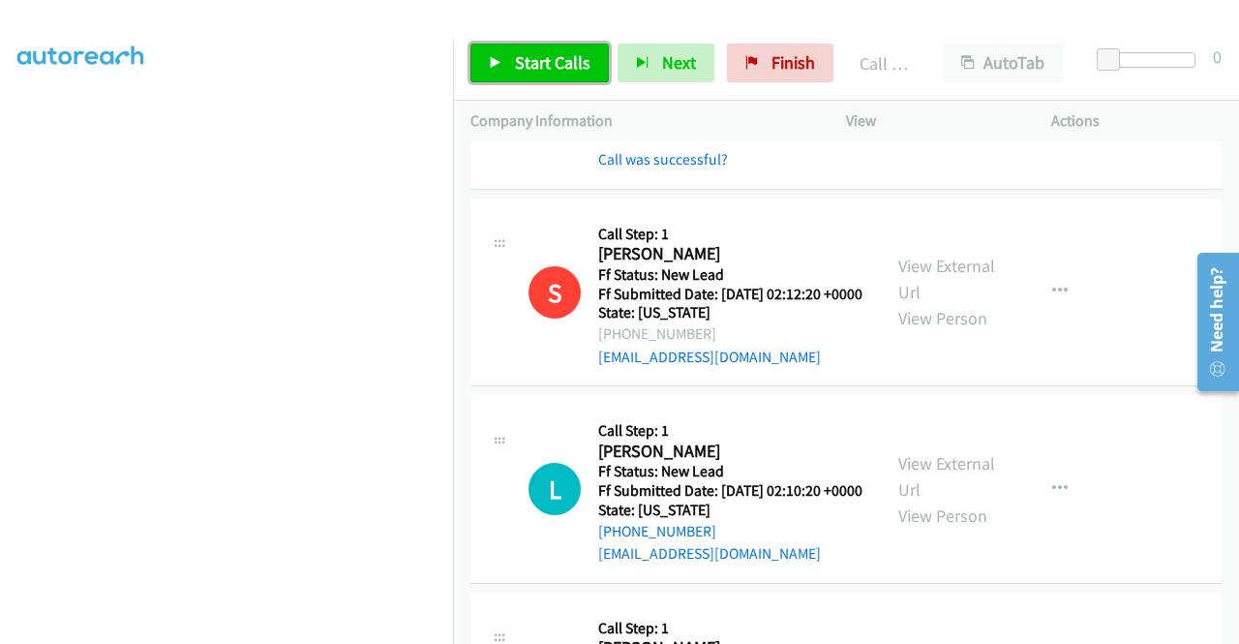
click at [532, 73] on span "Start Calls" at bounding box center [553, 62] width 76 height 22
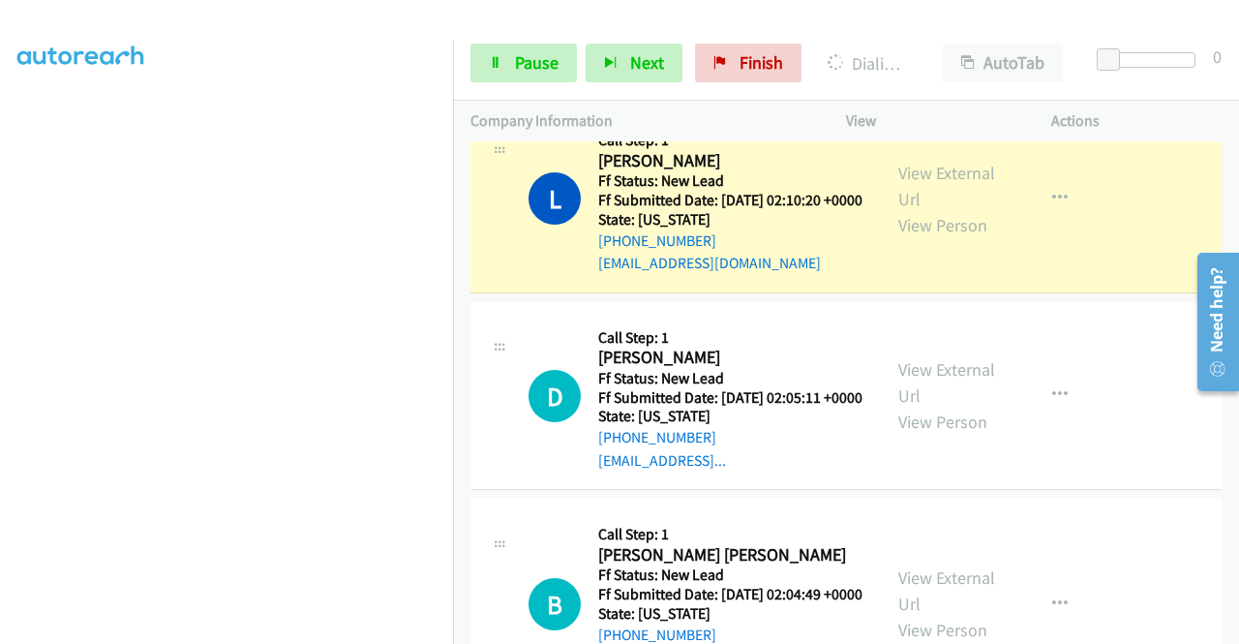
scroll to position [426, 0]
click at [492, 72] on link "Pause" at bounding box center [524, 63] width 107 height 39
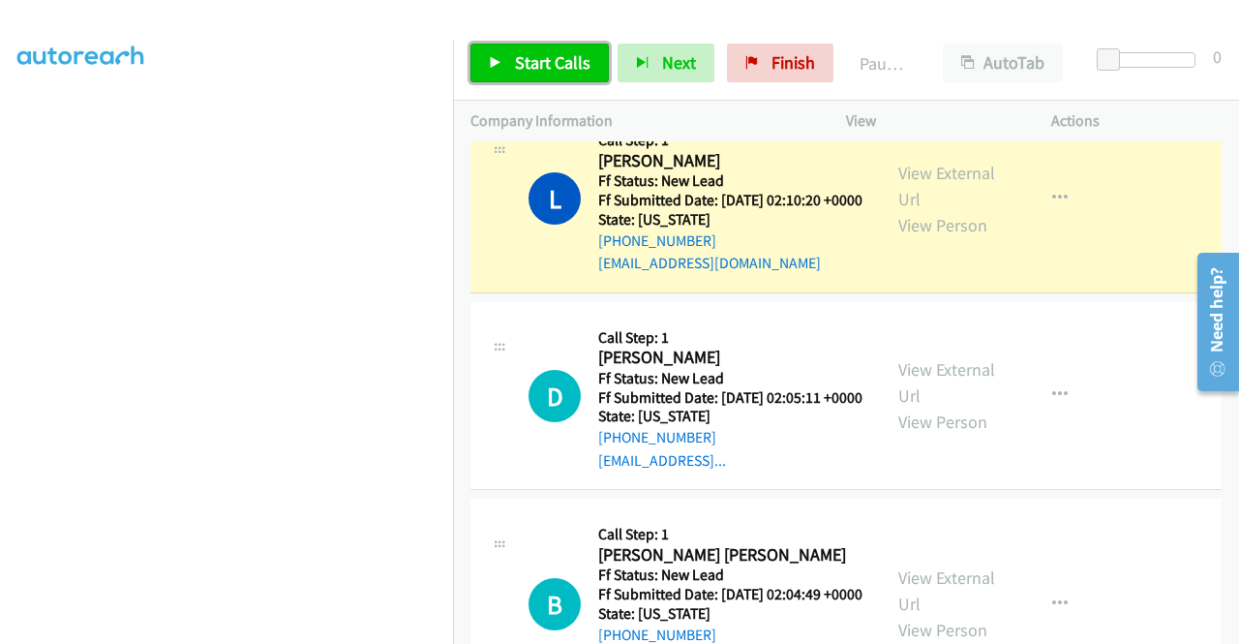
click at [492, 71] on link "Start Calls" at bounding box center [540, 63] width 138 height 39
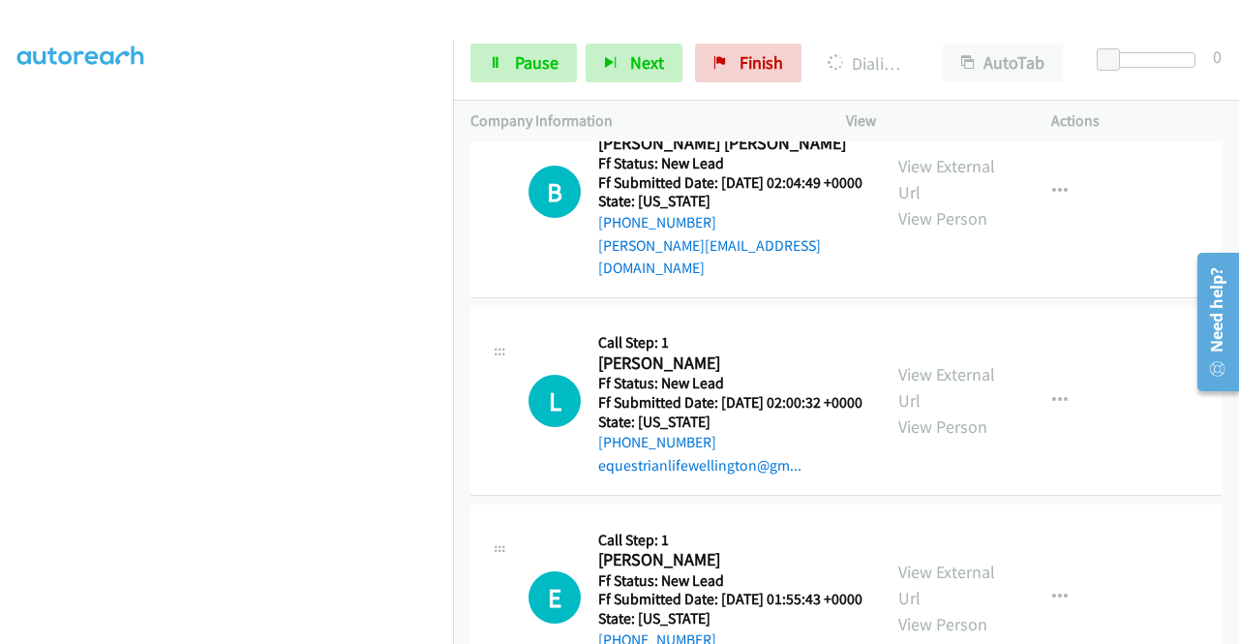
scroll to position [1936, 0]
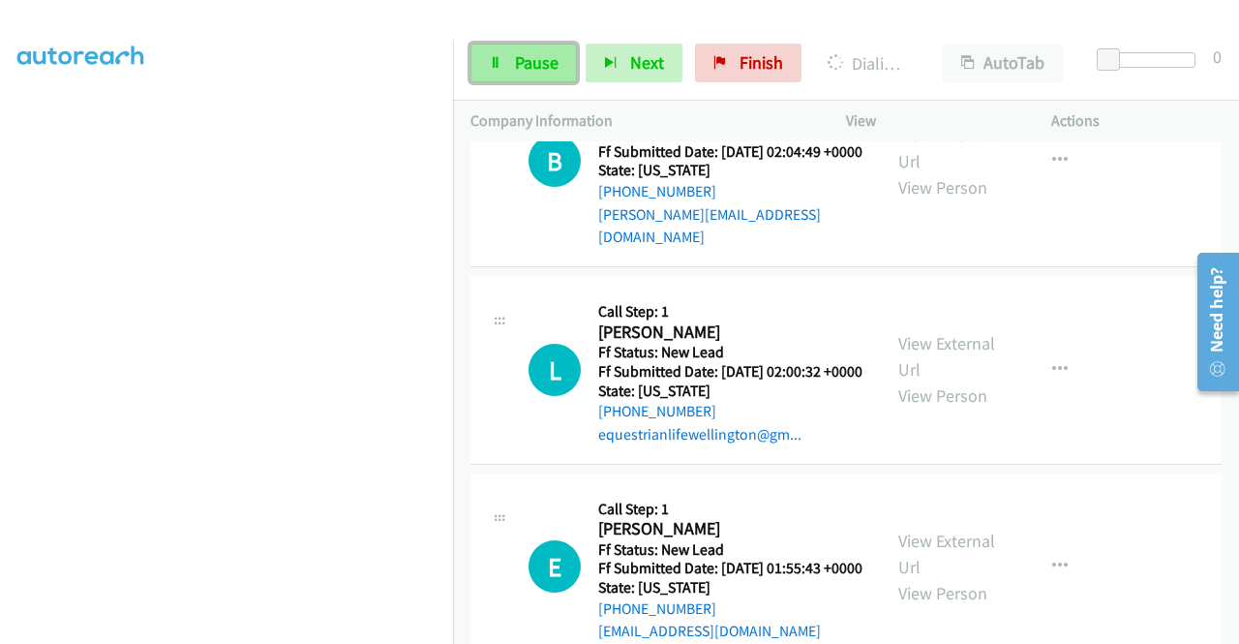
click at [539, 78] on link "Pause" at bounding box center [524, 63] width 107 height 39
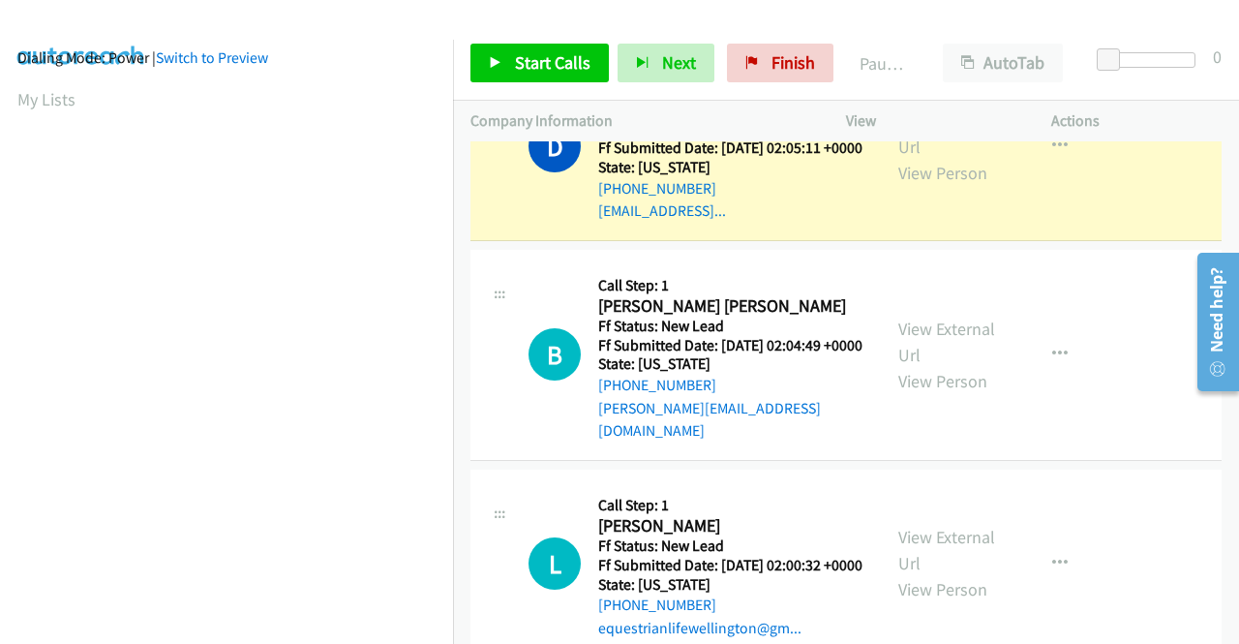
scroll to position [0, 0]
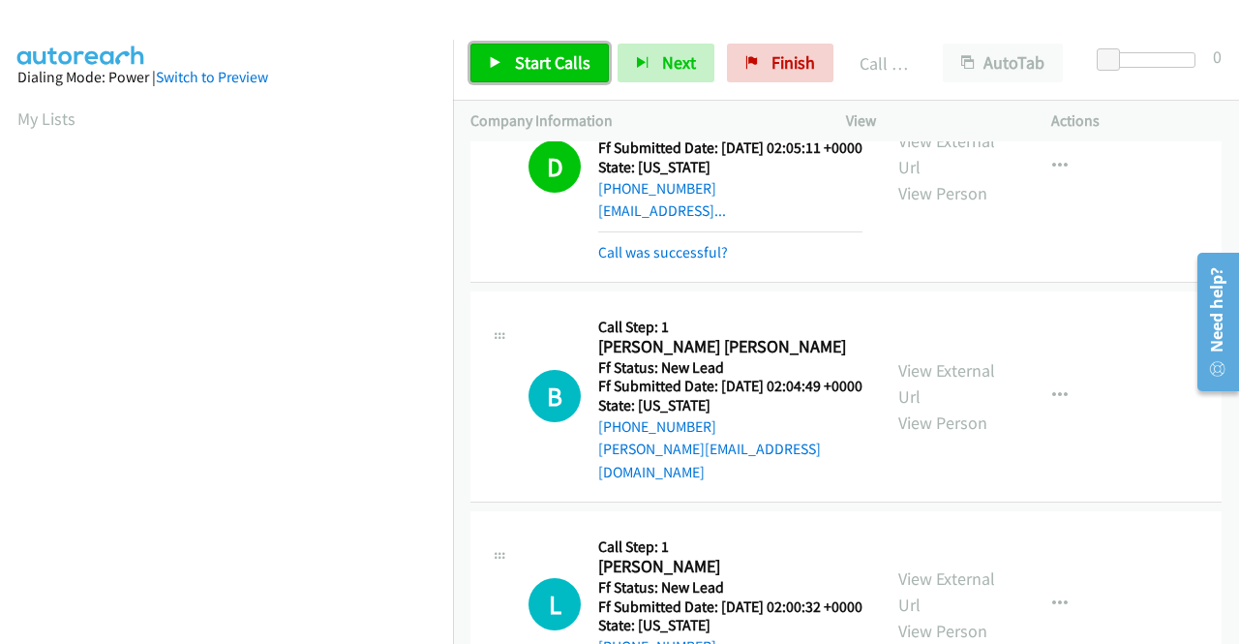
click at [569, 74] on link "Start Calls" at bounding box center [540, 63] width 138 height 39
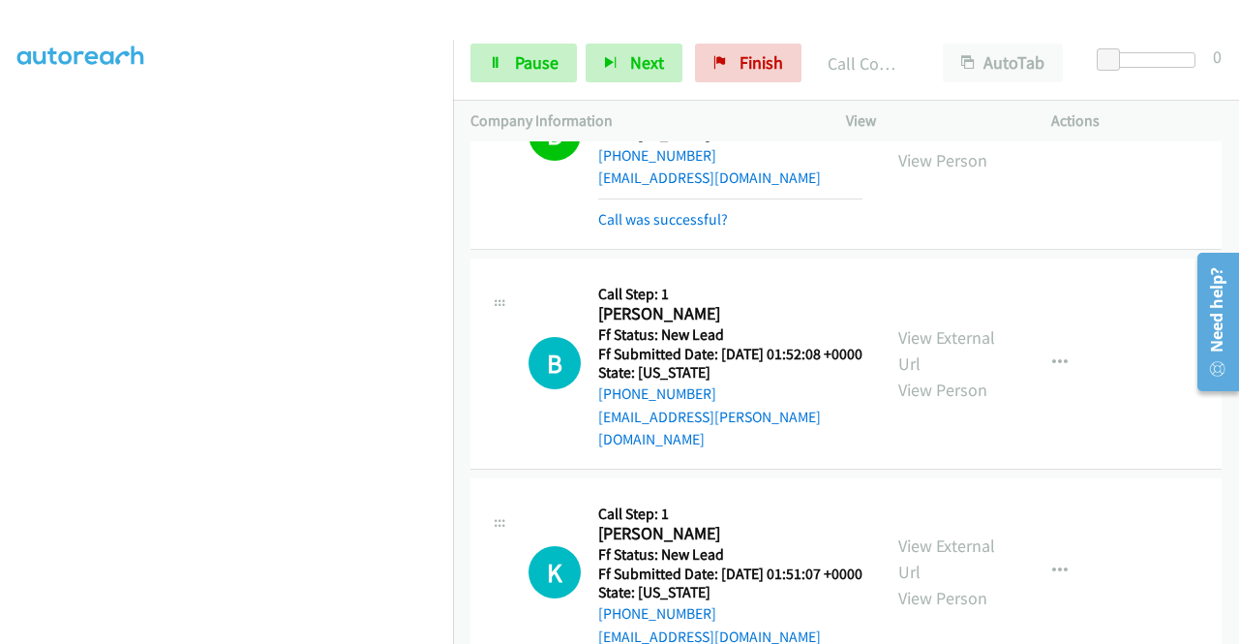
scroll to position [345, 0]
click at [517, 61] on span "Pause" at bounding box center [537, 62] width 44 height 22
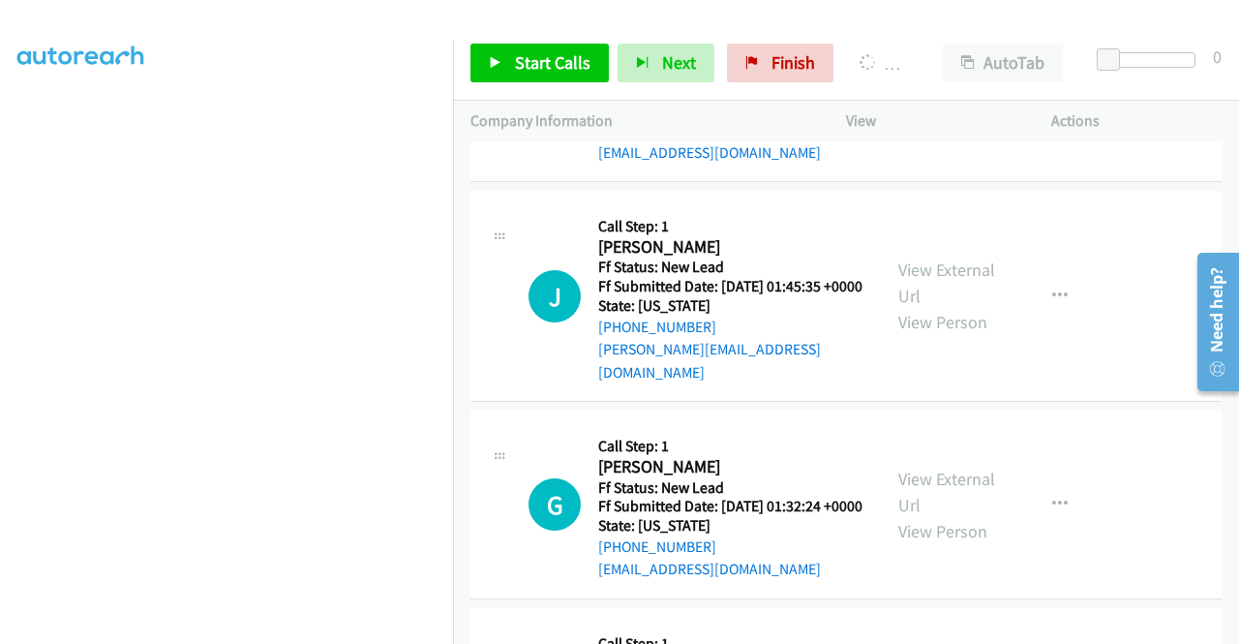
scroll to position [151, 0]
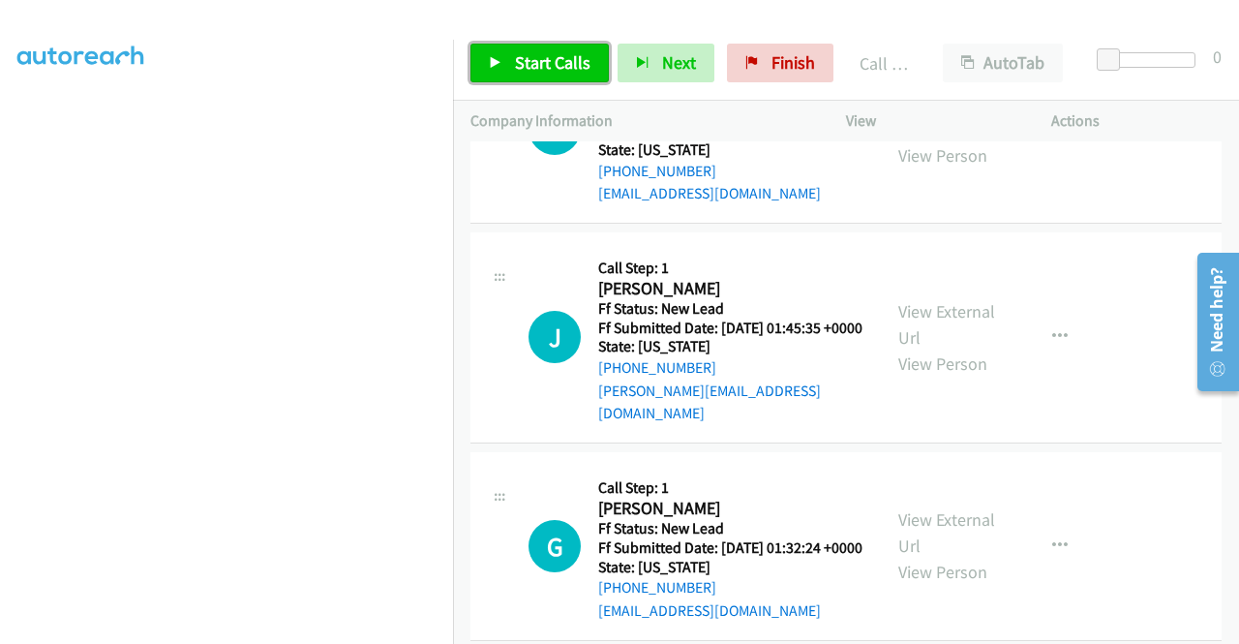
click at [570, 67] on span "Start Calls" at bounding box center [553, 62] width 76 height 22
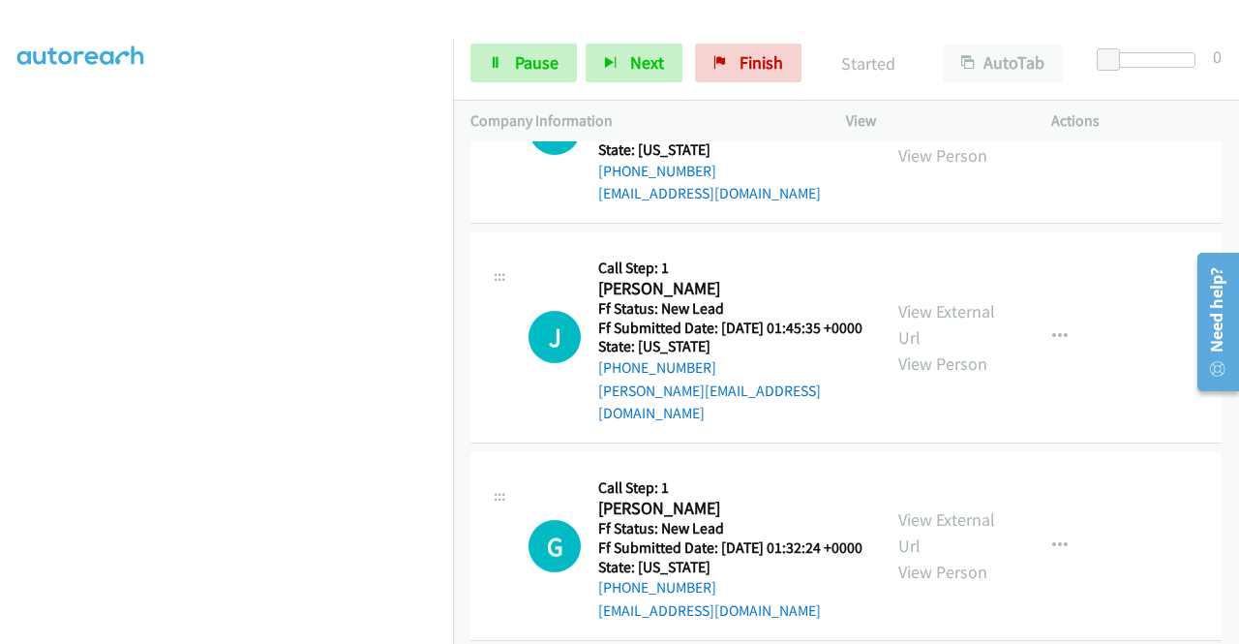
scroll to position [442, 0]
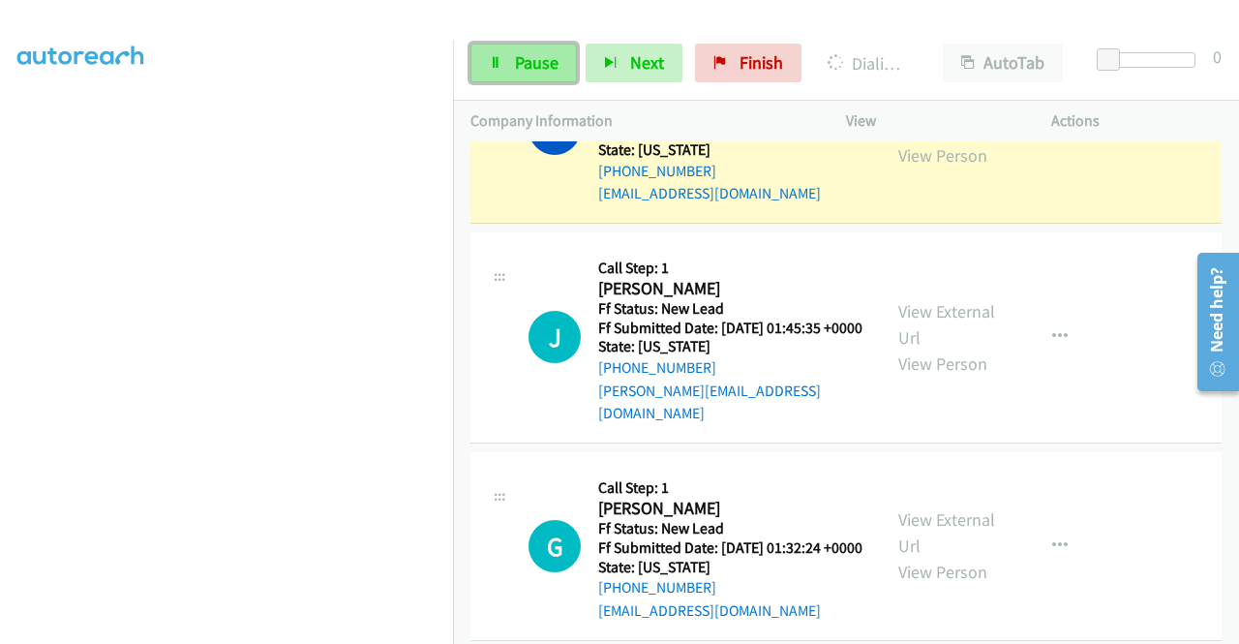
click at [527, 69] on span "Pause" at bounding box center [537, 62] width 44 height 22
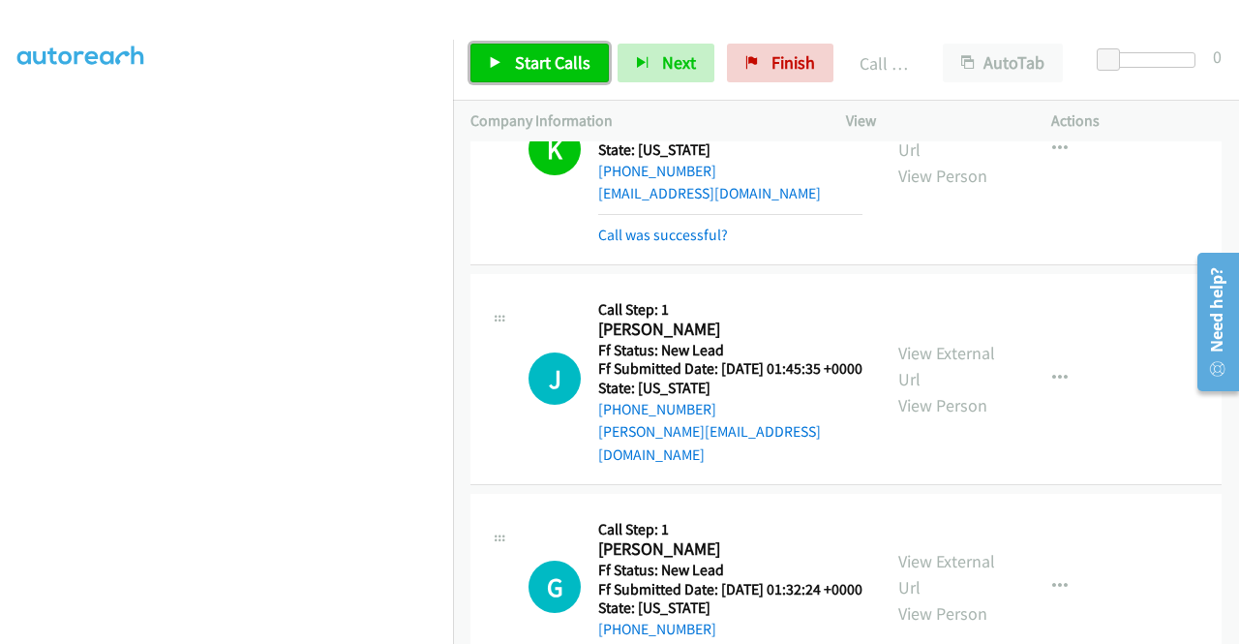
click at [556, 68] on span "Start Calls" at bounding box center [553, 62] width 76 height 22
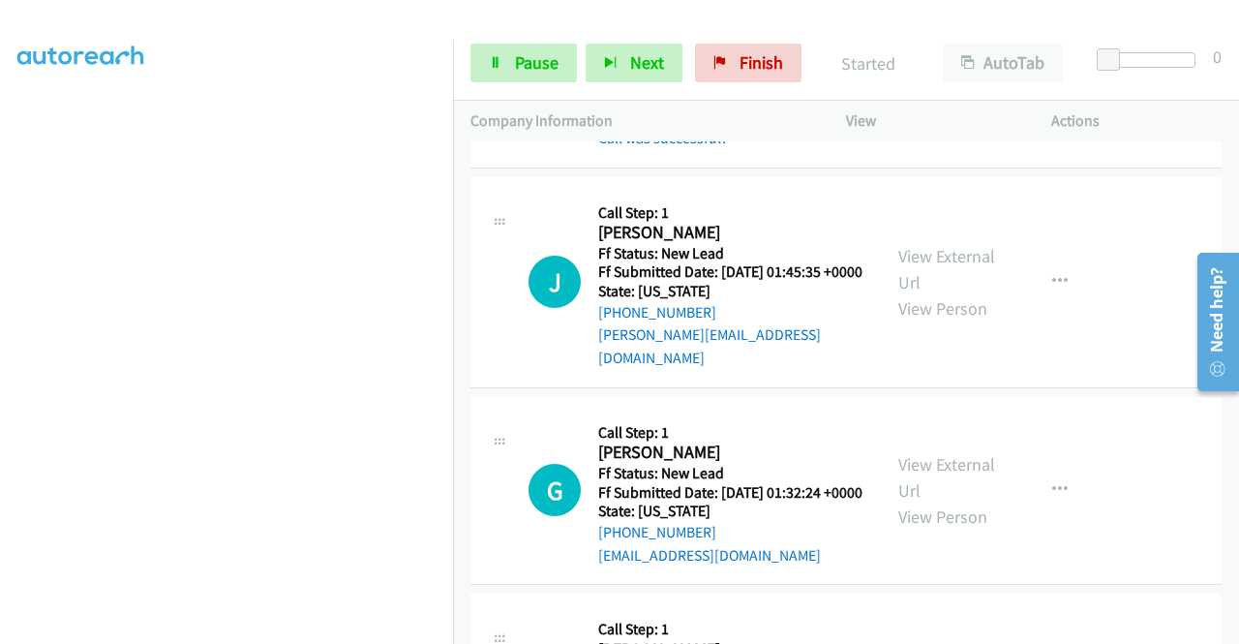
scroll to position [248, 0]
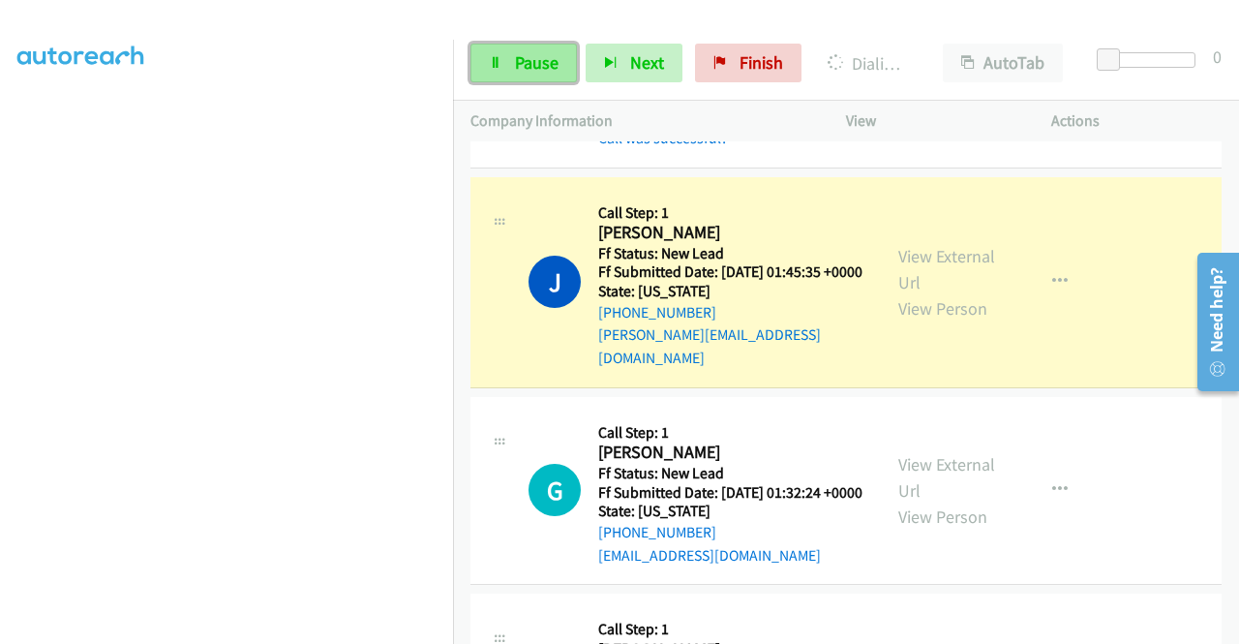
click at [530, 59] on span "Pause" at bounding box center [537, 62] width 44 height 22
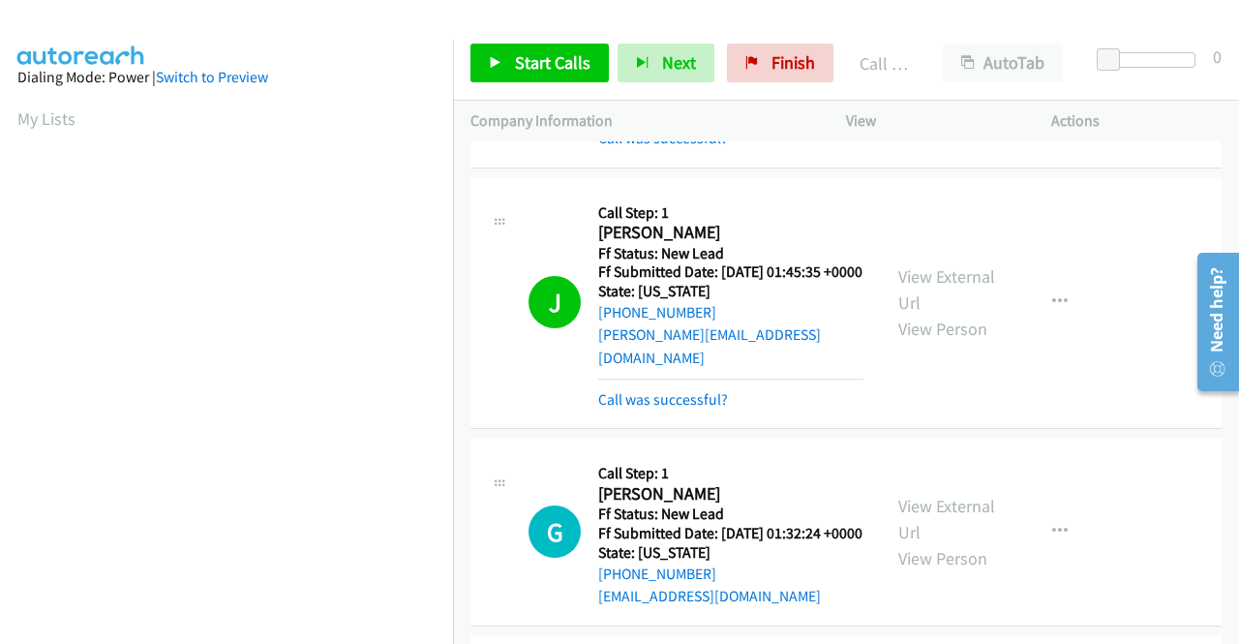
scroll to position [442, 0]
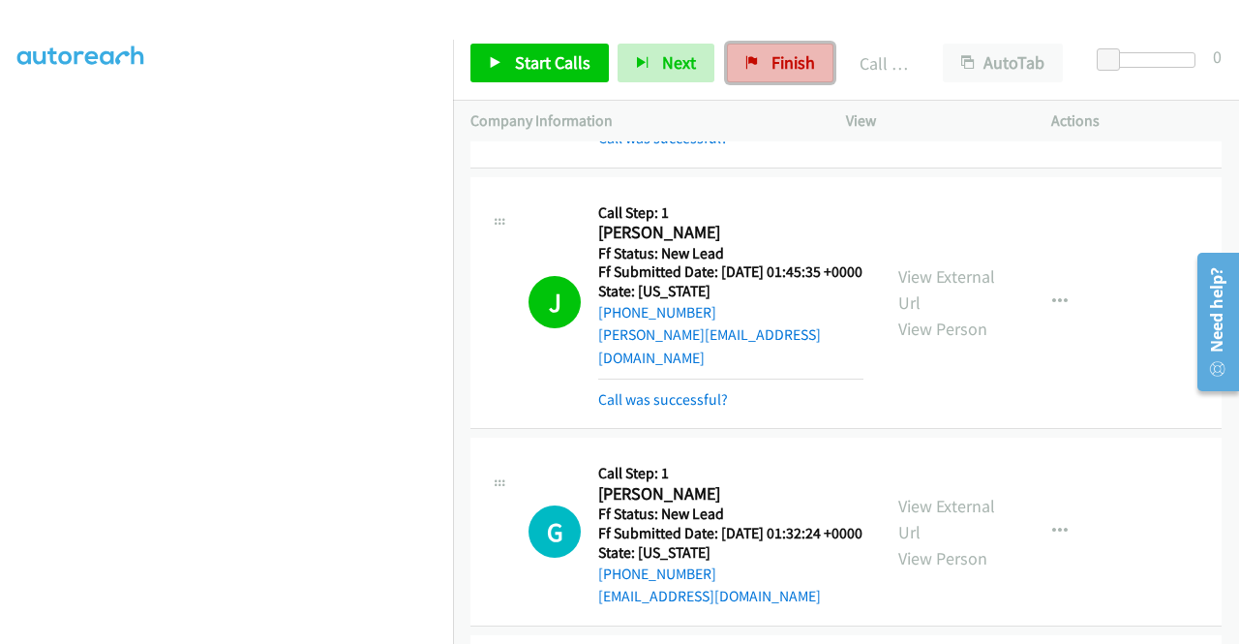
click at [772, 65] on span "Finish" at bounding box center [794, 62] width 44 height 22
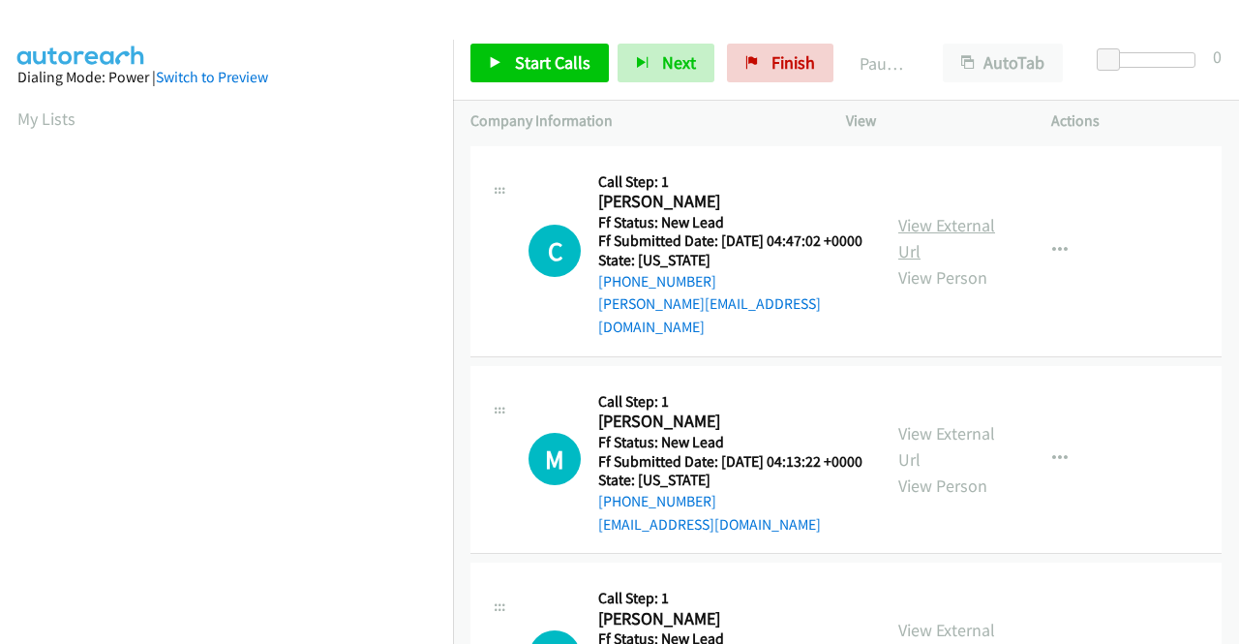
click at [966, 229] on link "View External Url" at bounding box center [947, 238] width 97 height 48
click at [941, 435] on link "View External Url" at bounding box center [947, 446] width 97 height 48
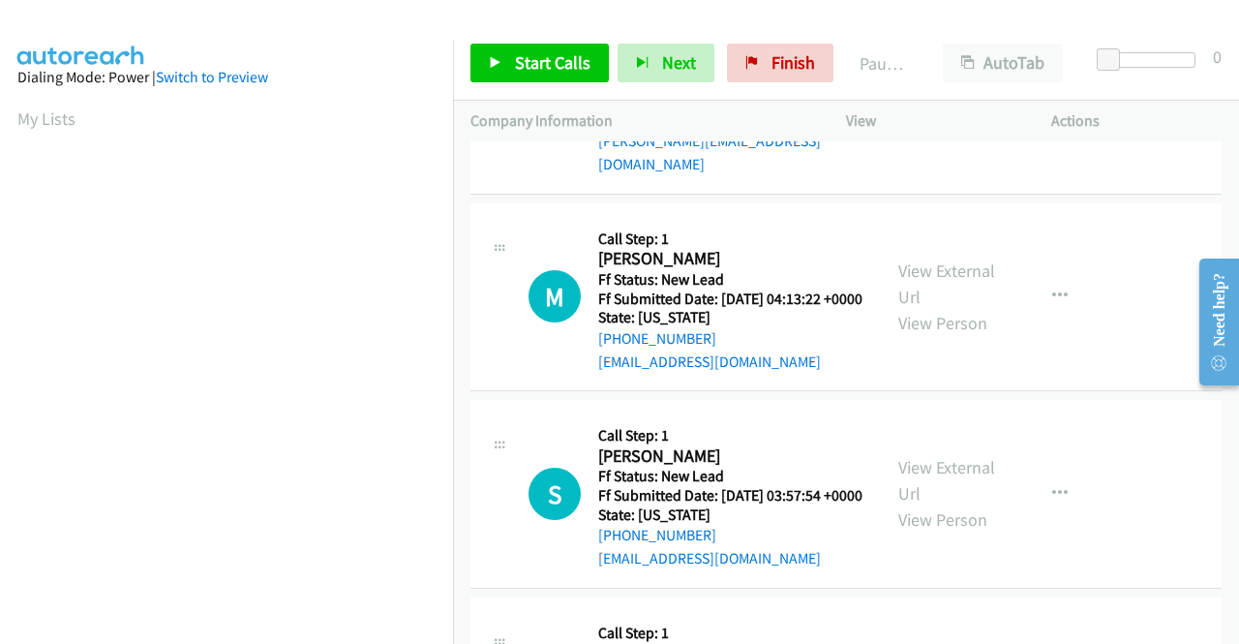
scroll to position [194, 0]
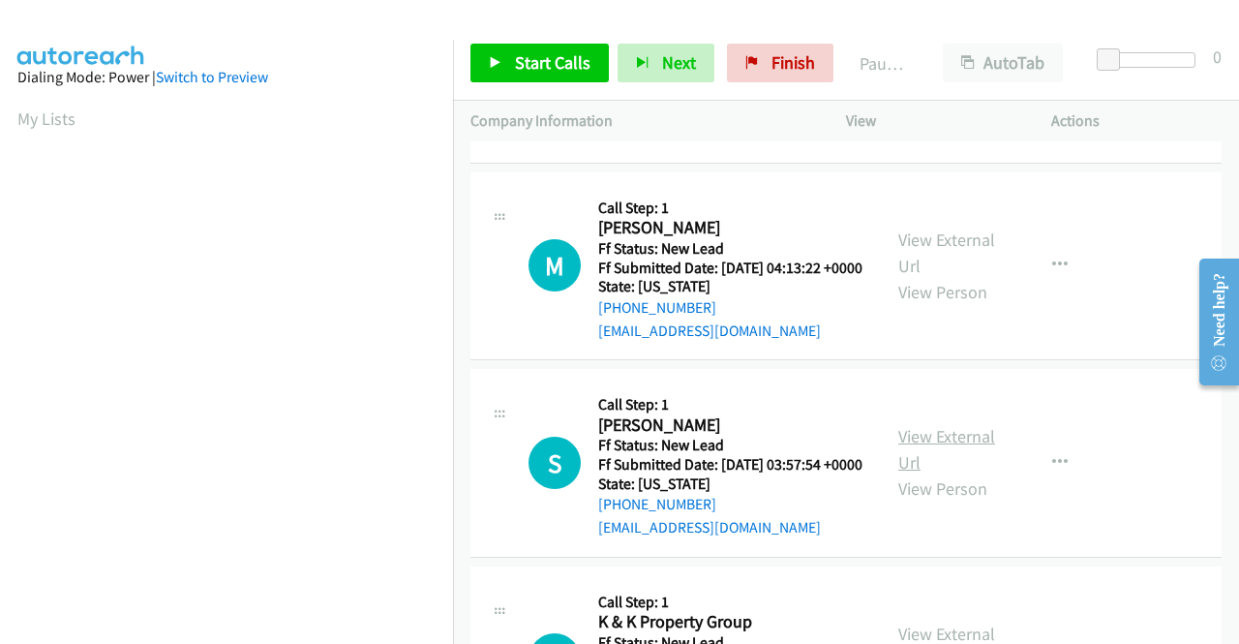
click at [947, 464] on link "View External Url" at bounding box center [947, 449] width 97 height 48
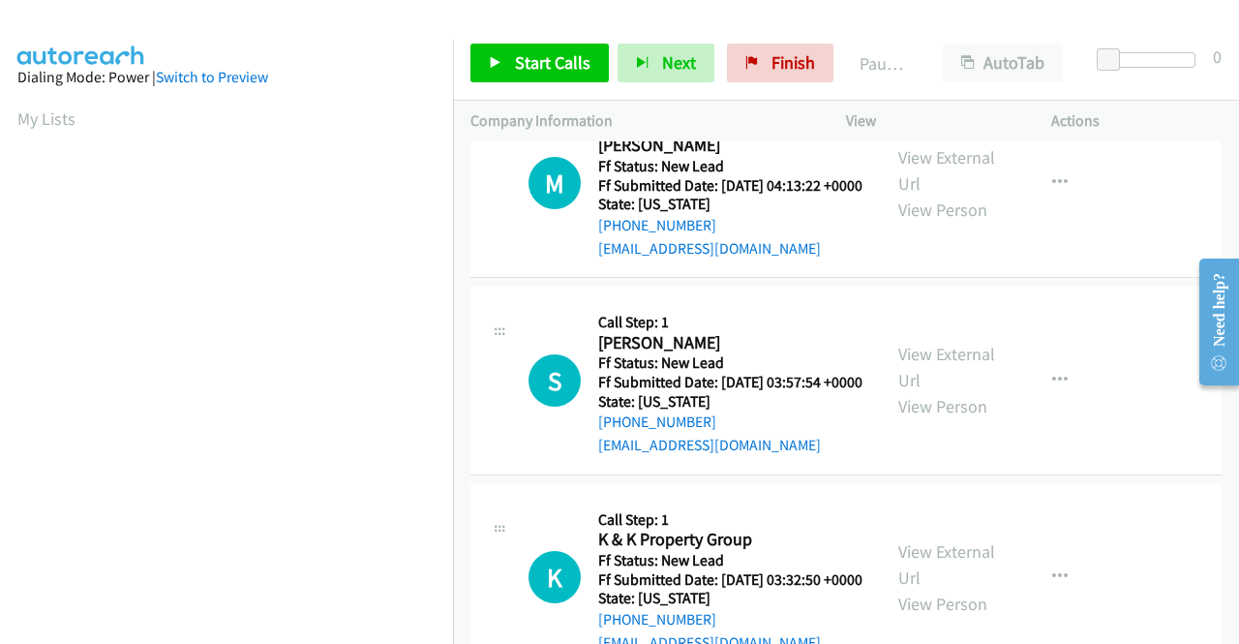
scroll to position [387, 0]
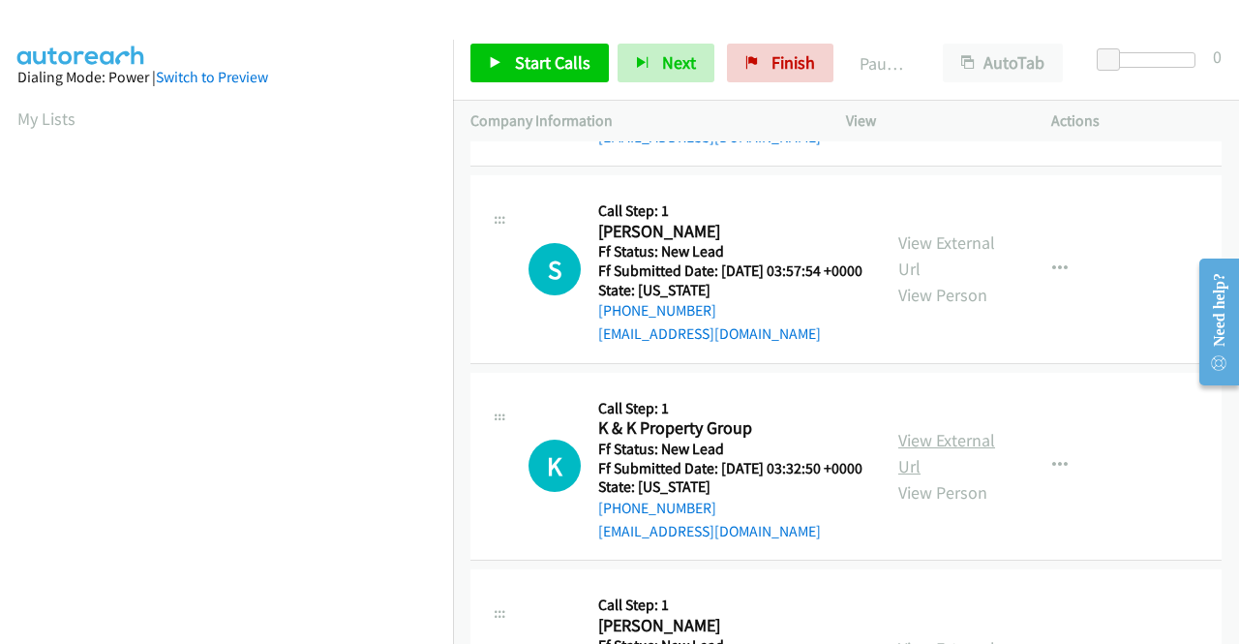
click at [938, 477] on link "View External Url" at bounding box center [947, 453] width 97 height 48
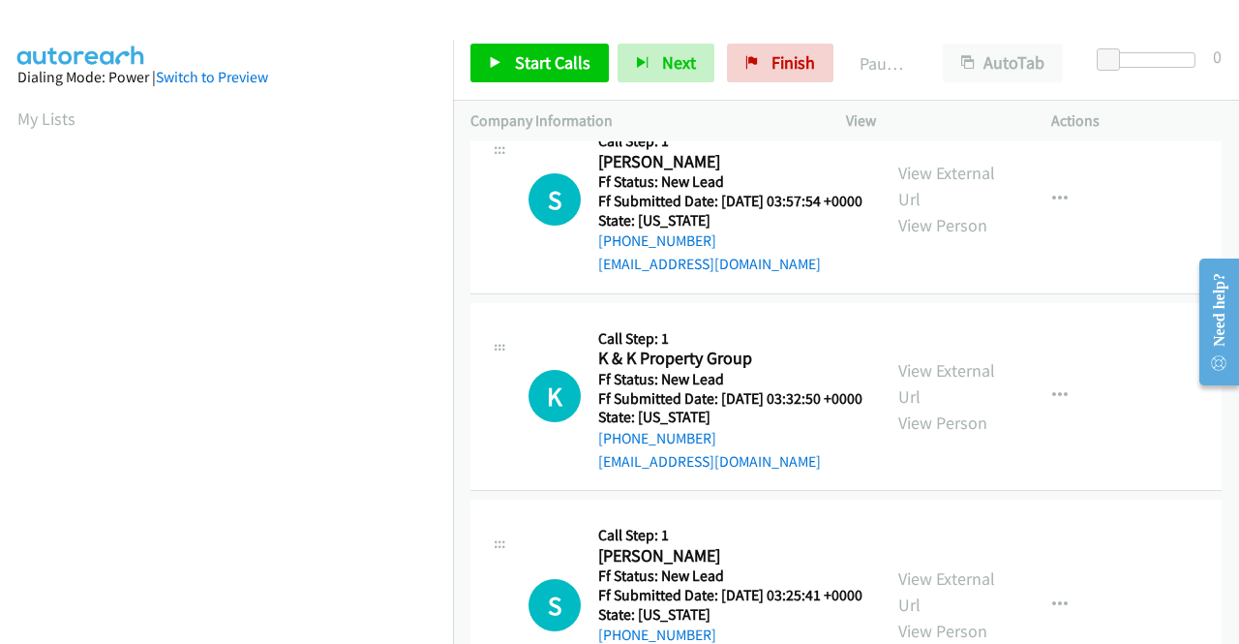
scroll to position [581, 0]
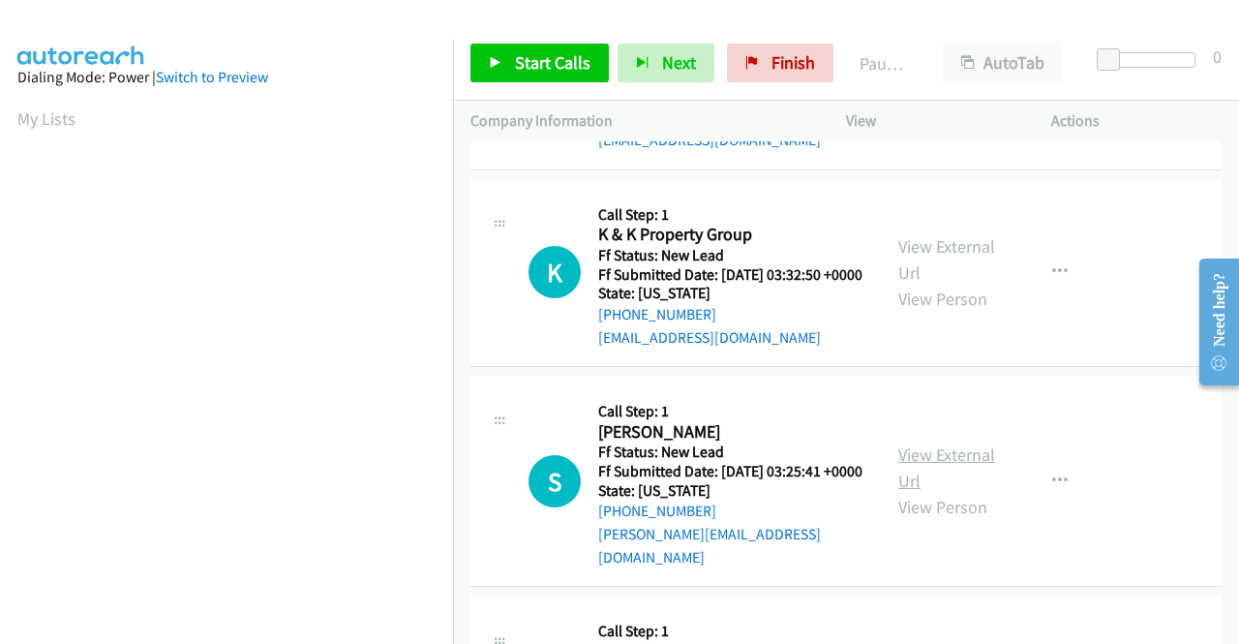
click at [910, 492] on link "View External Url" at bounding box center [947, 467] width 97 height 48
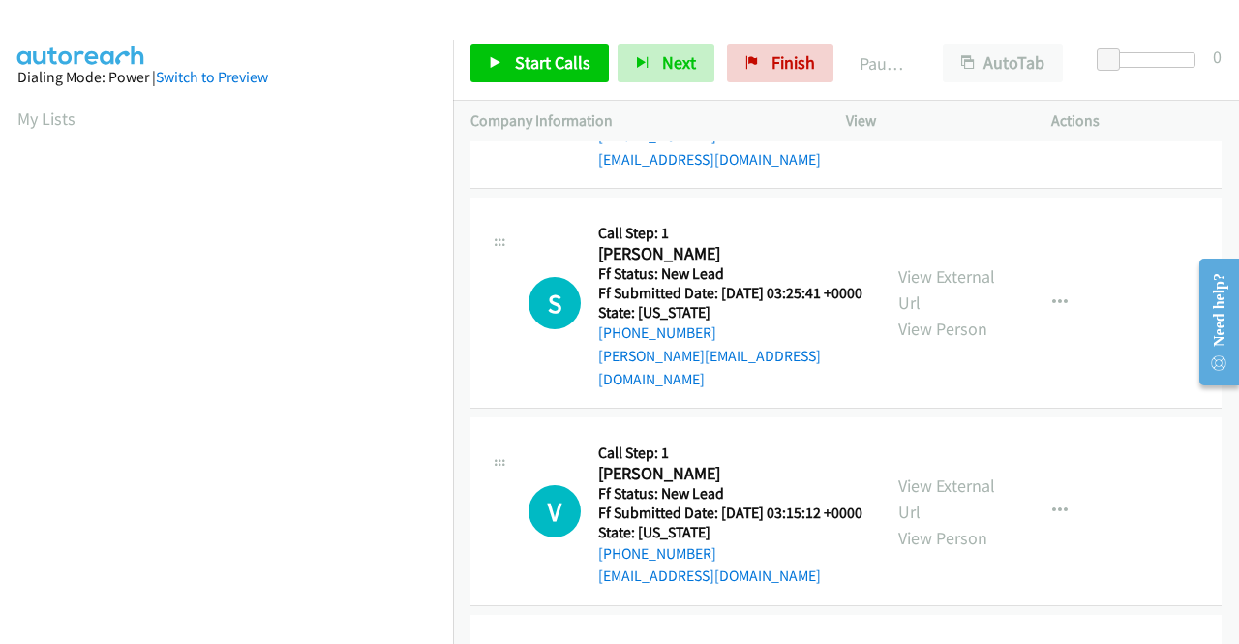
scroll to position [871, 0]
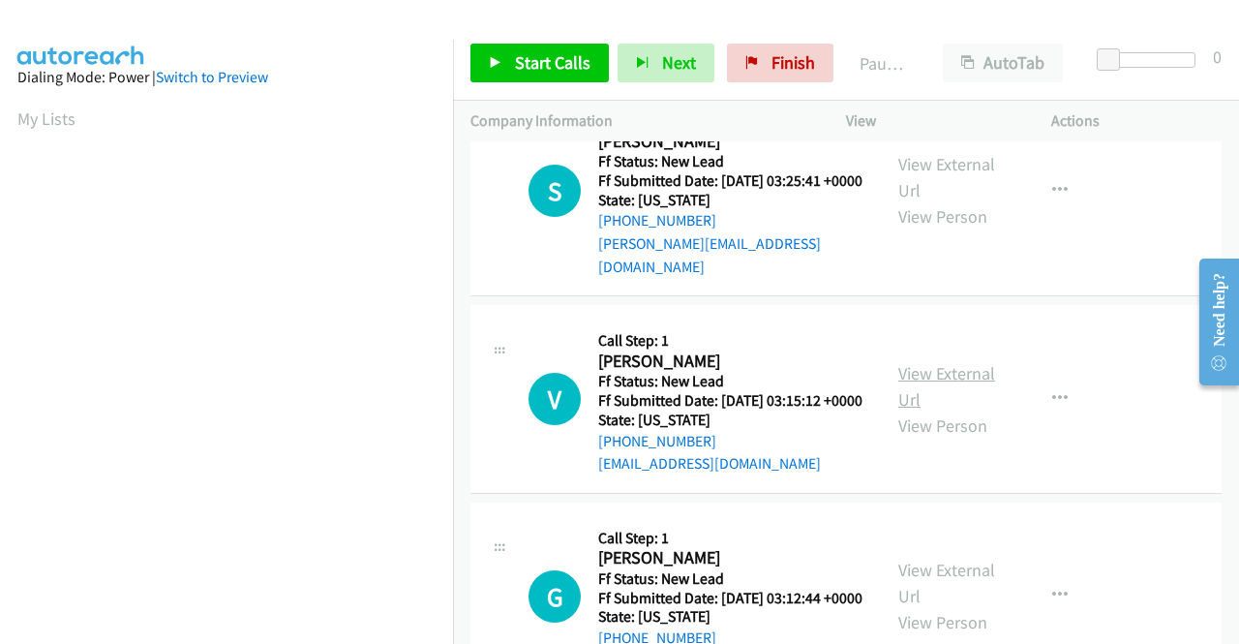
click at [955, 411] on link "View External Url" at bounding box center [947, 386] width 97 height 48
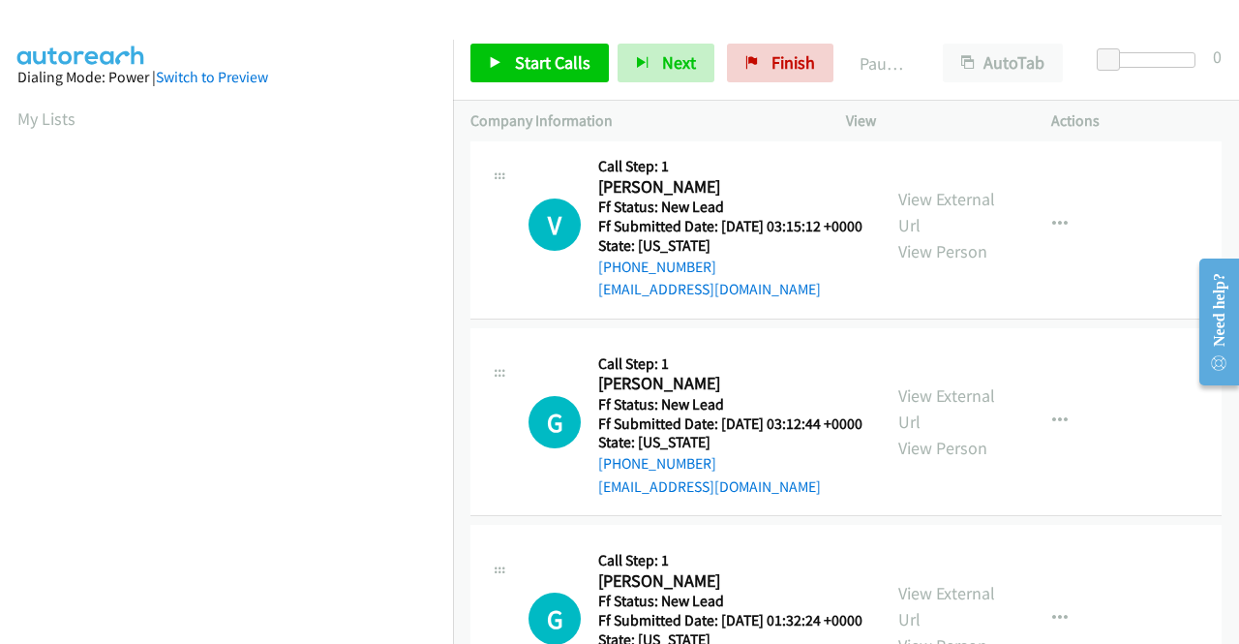
scroll to position [1065, 0]
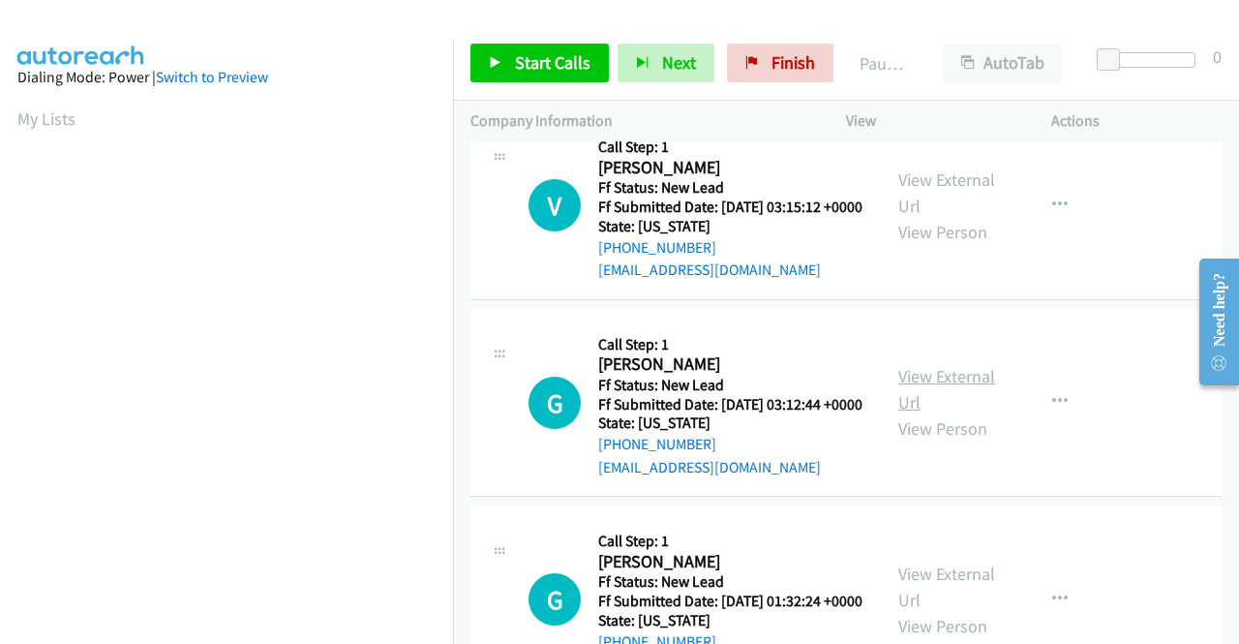
click at [935, 413] on link "View External Url" at bounding box center [947, 389] width 97 height 48
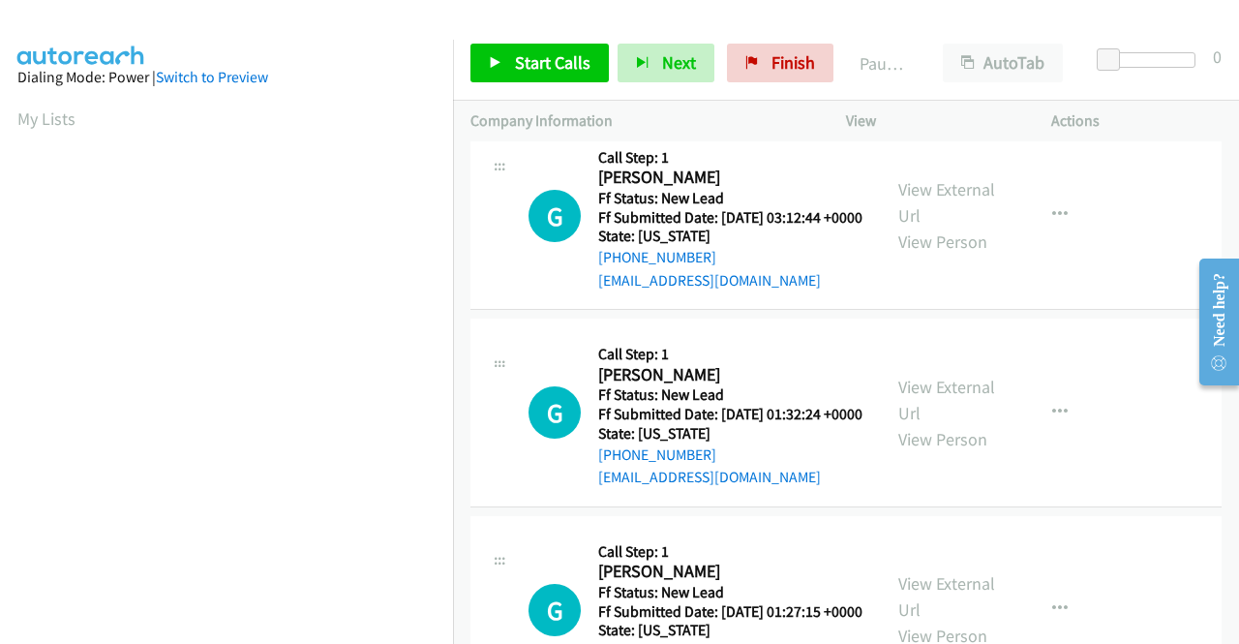
scroll to position [1259, 0]
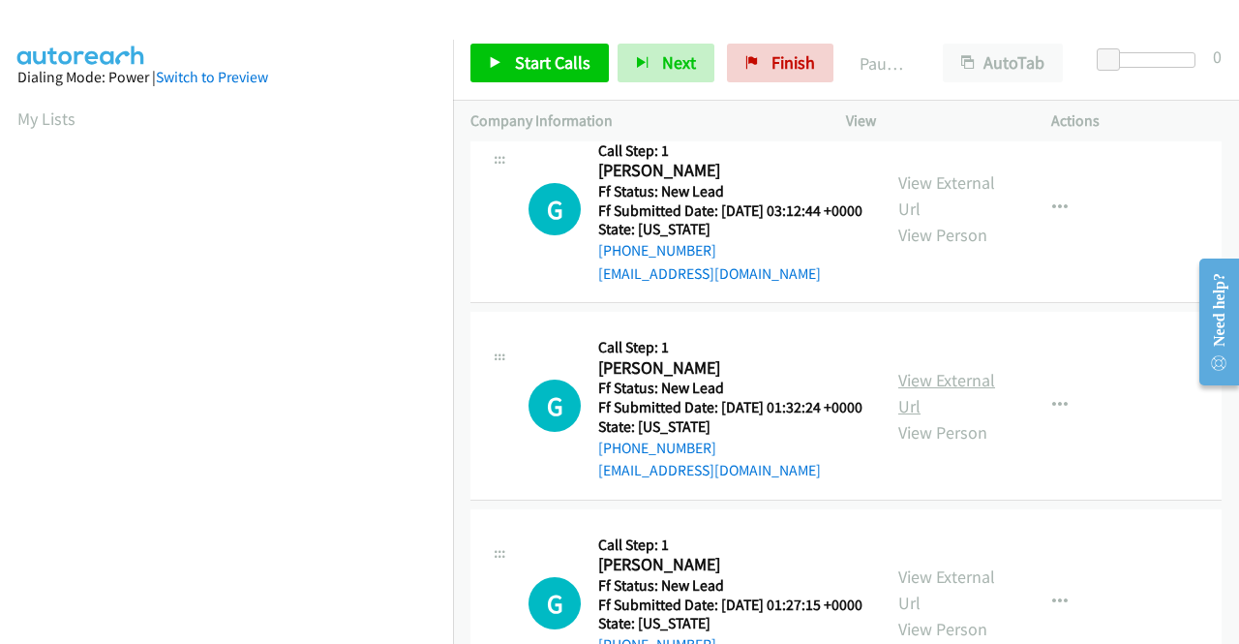
click at [970, 417] on link "View External Url" at bounding box center [947, 393] width 97 height 48
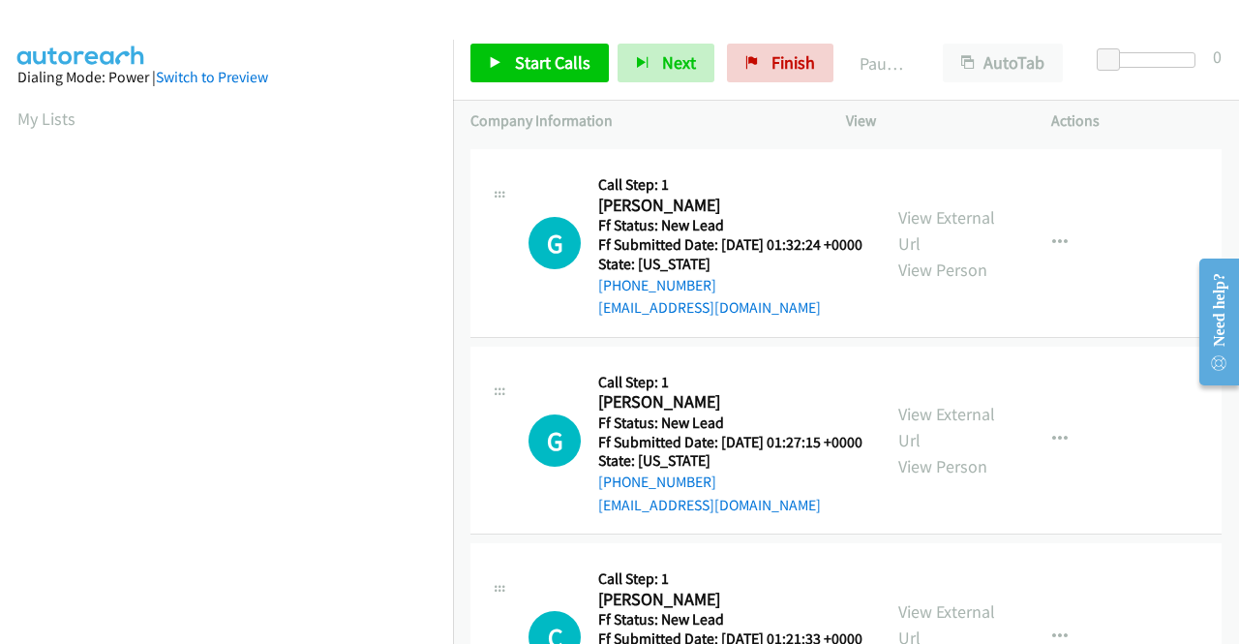
scroll to position [1452, 0]
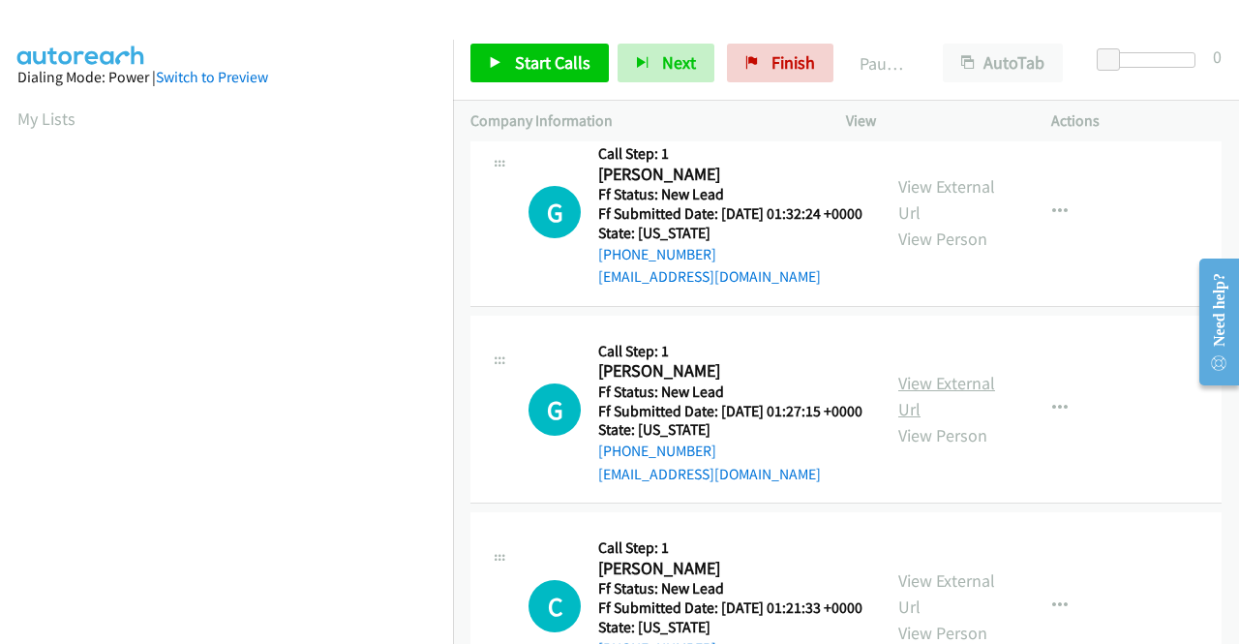
click at [936, 420] on link "View External Url" at bounding box center [947, 396] width 97 height 48
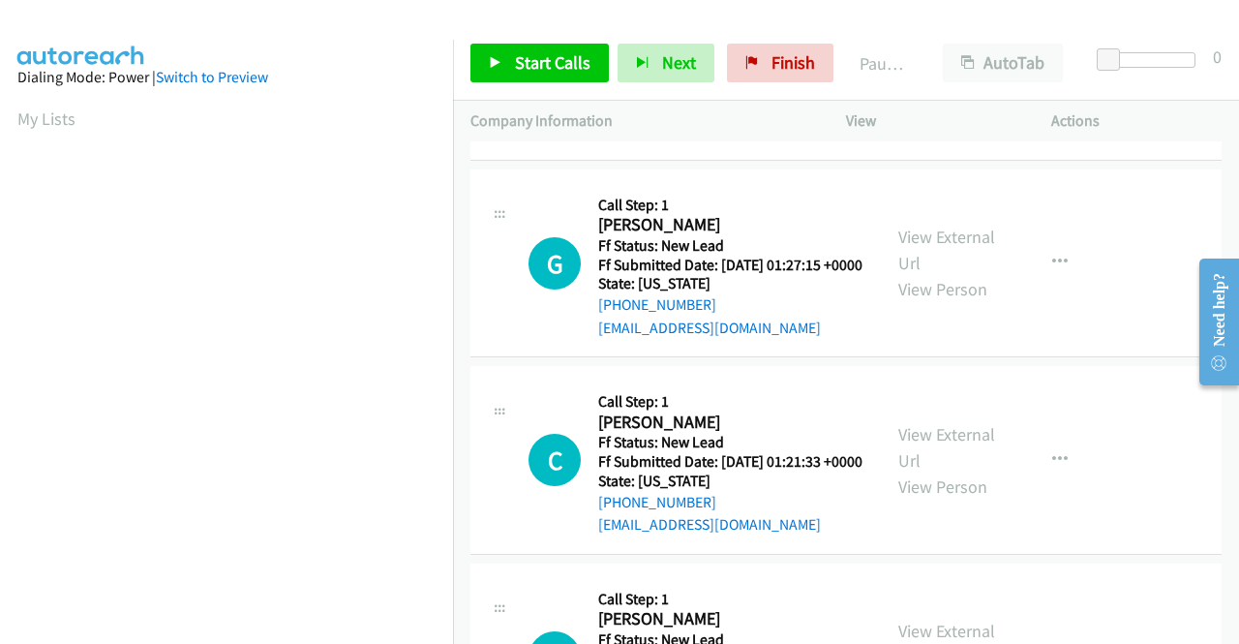
scroll to position [1646, 0]
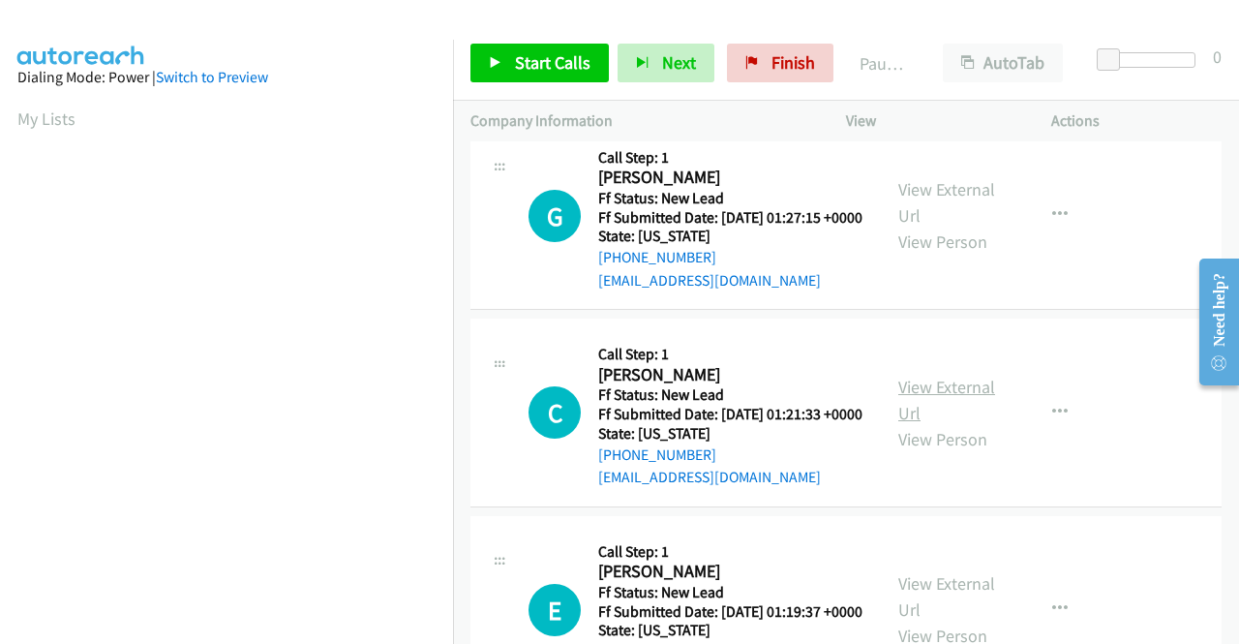
click at [941, 424] on link "View External Url" at bounding box center [947, 400] width 97 height 48
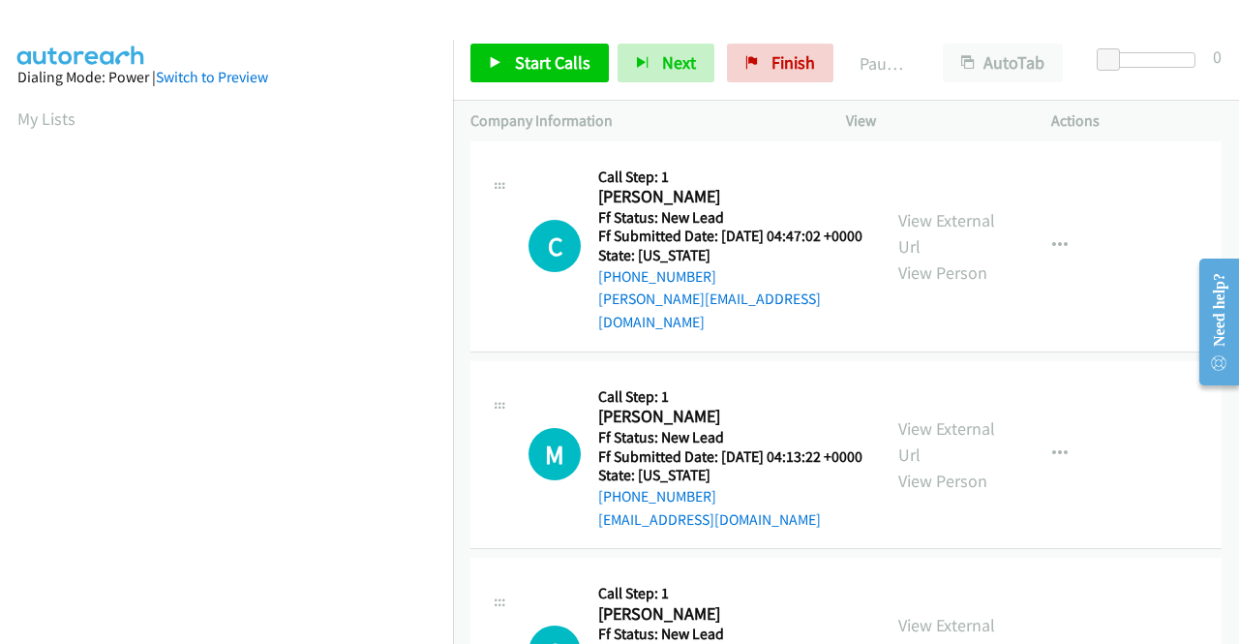
scroll to position [0, 0]
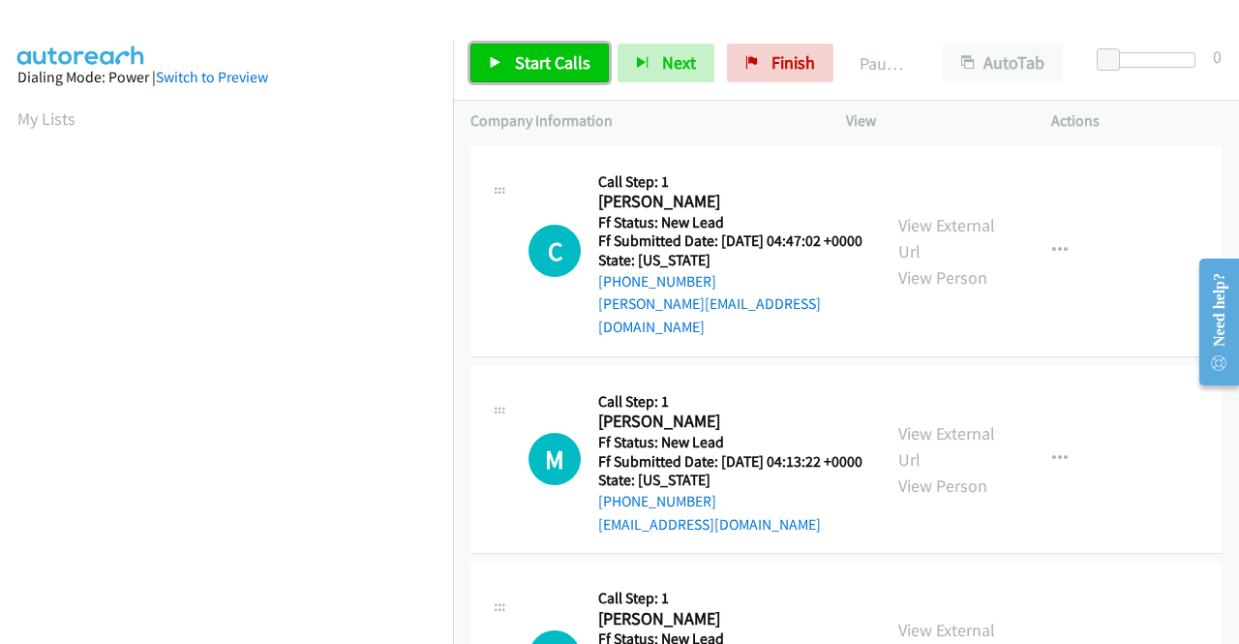
click at [546, 54] on span "Start Calls" at bounding box center [553, 62] width 76 height 22
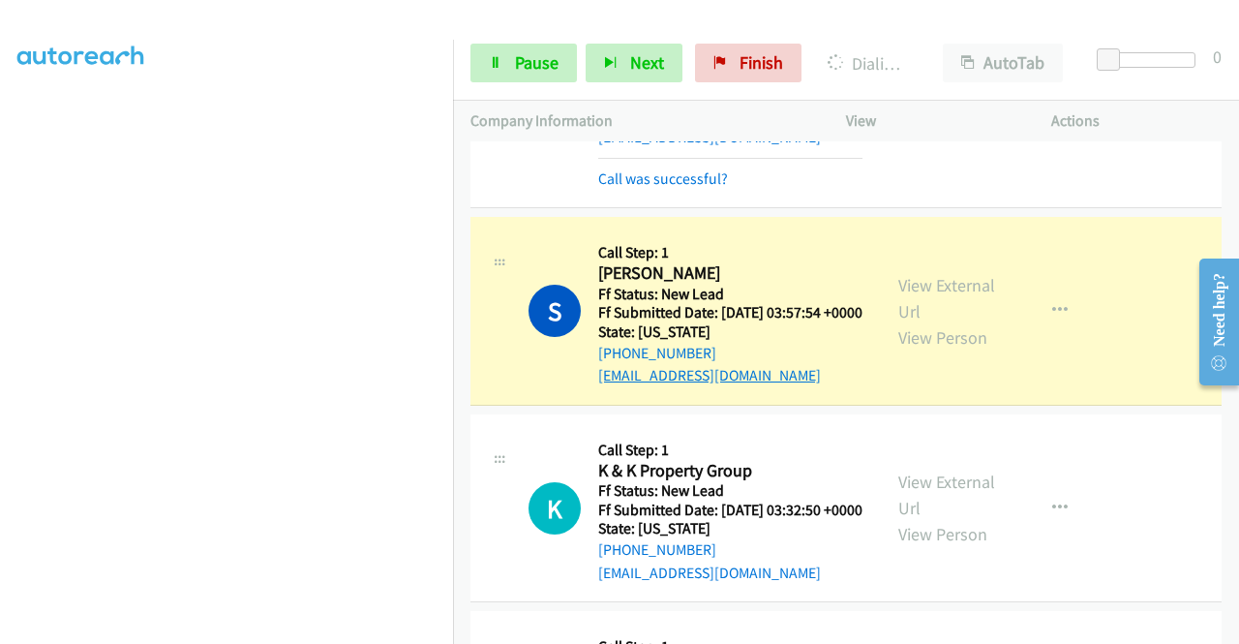
scroll to position [504, 0]
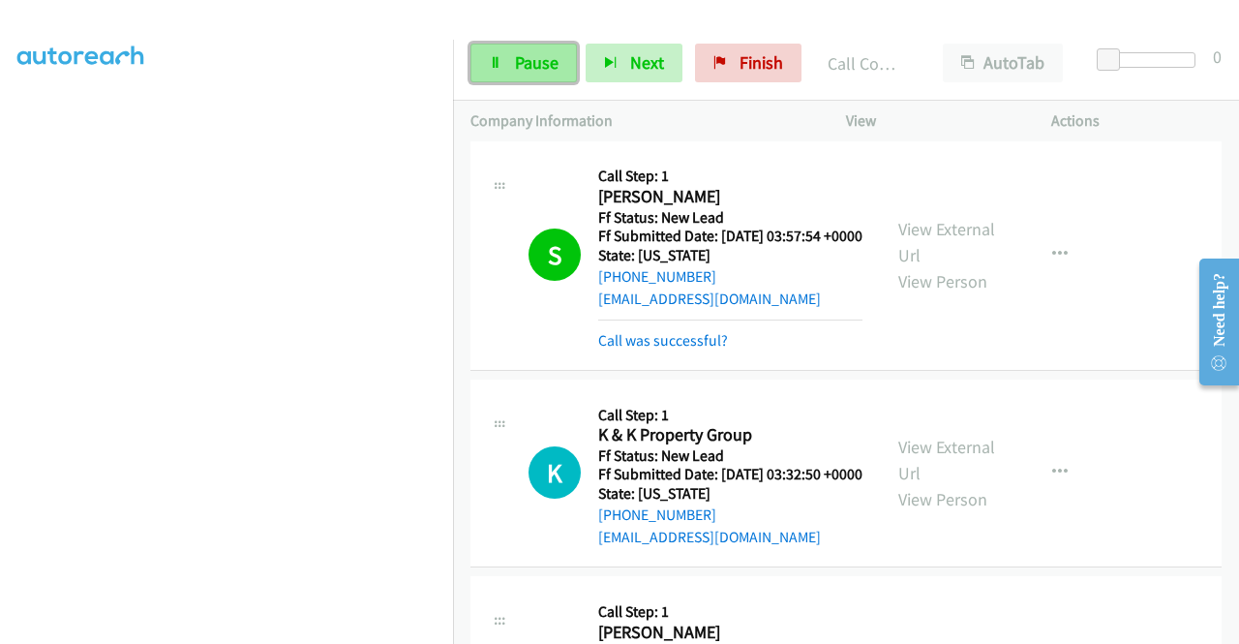
click at [538, 63] on span "Pause" at bounding box center [537, 62] width 44 height 22
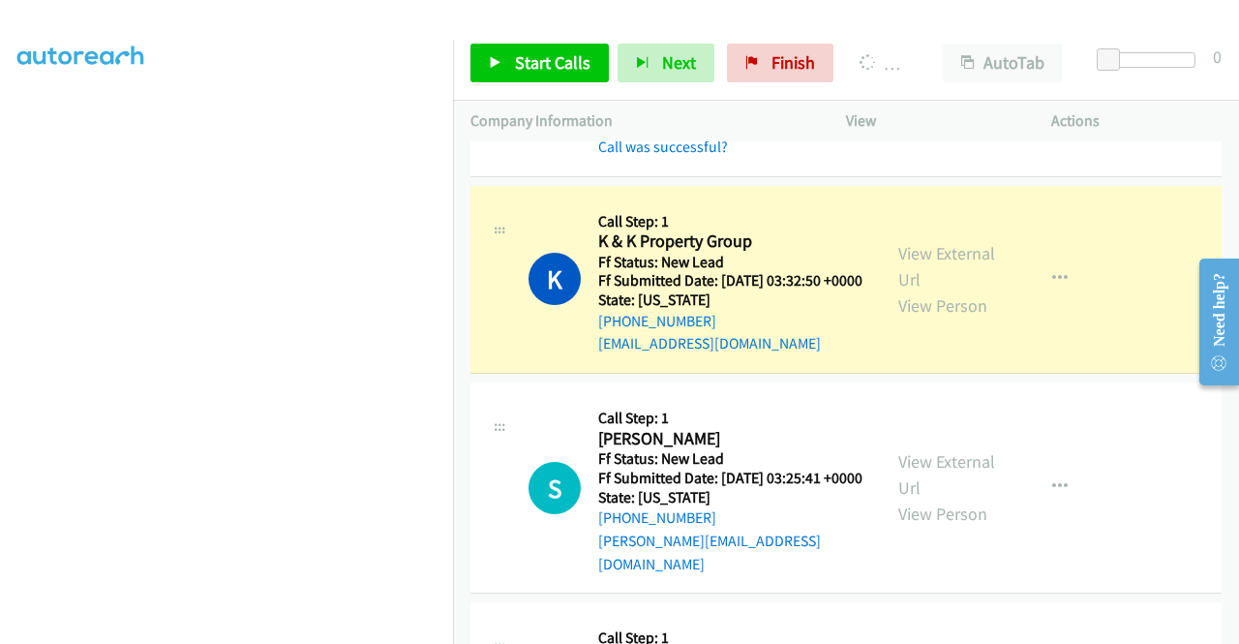
scroll to position [0, 0]
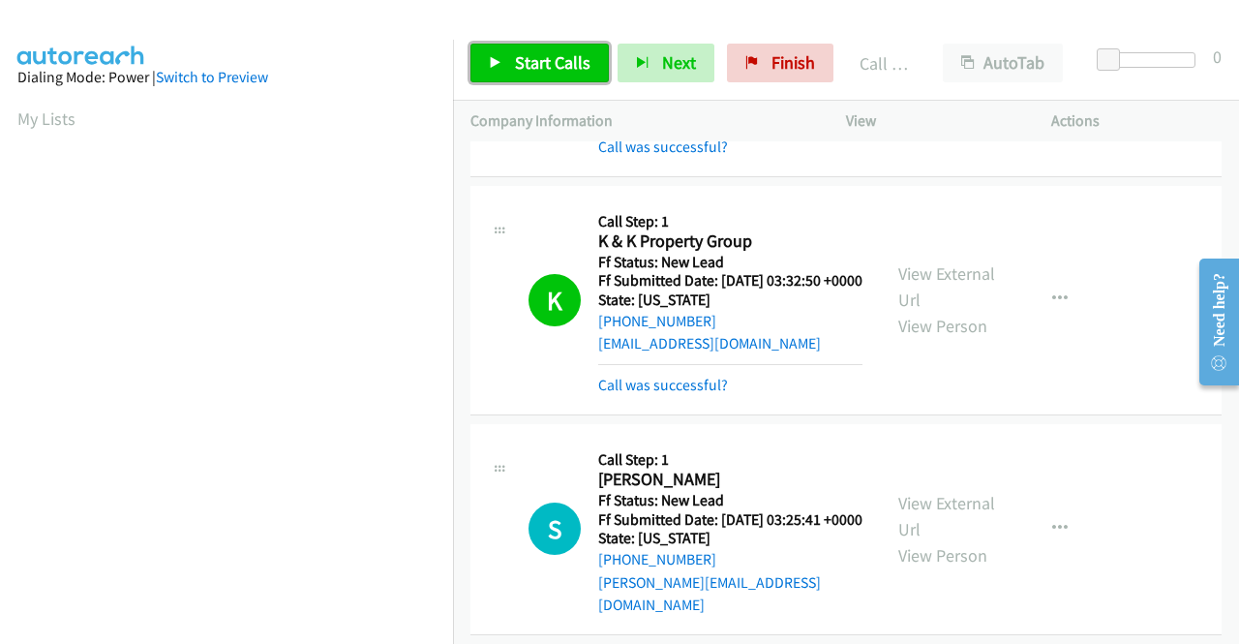
click at [546, 65] on span "Start Calls" at bounding box center [553, 62] width 76 height 22
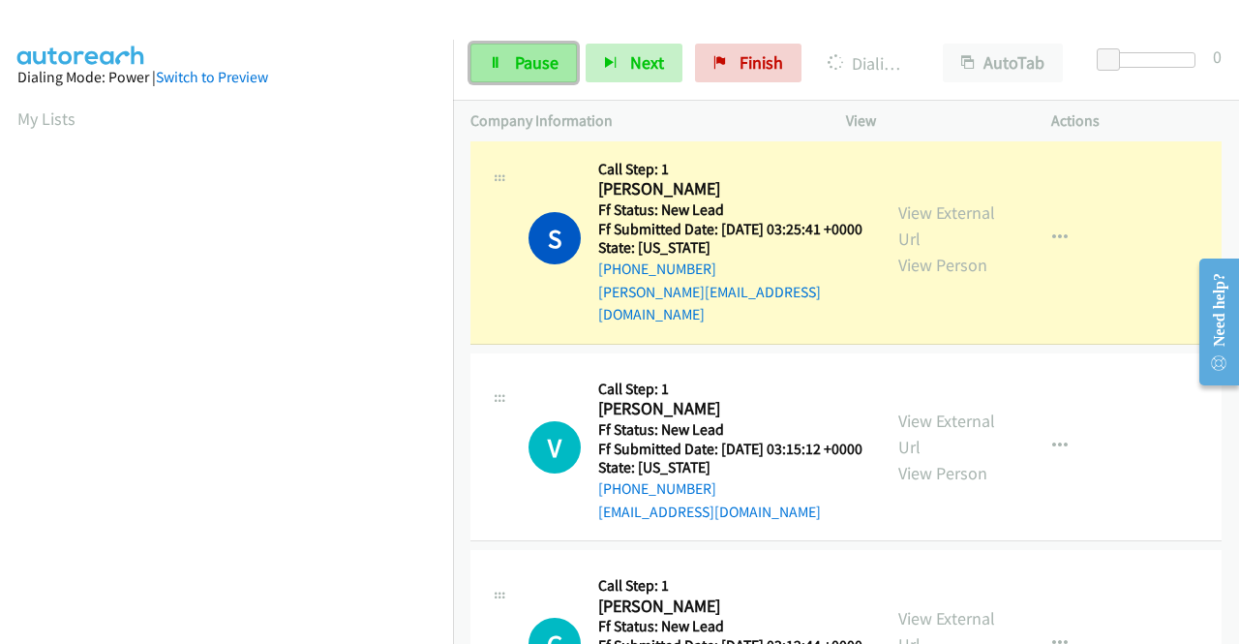
click at [515, 68] on span "Pause" at bounding box center [537, 62] width 44 height 22
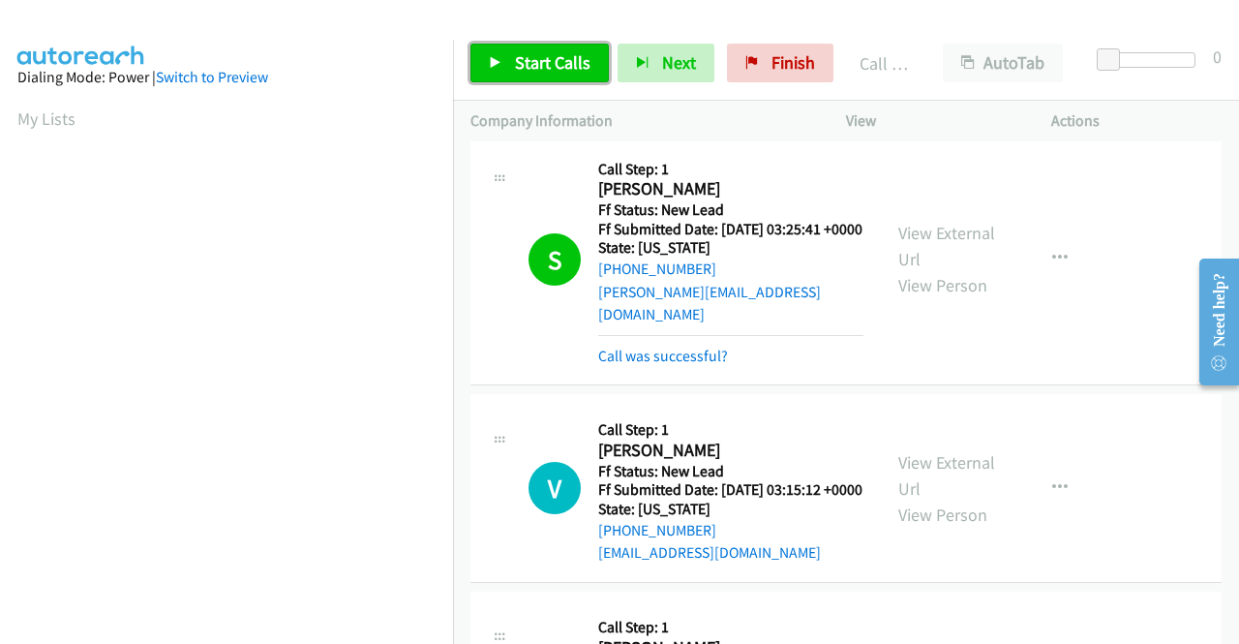
click at [583, 65] on span "Start Calls" at bounding box center [553, 62] width 76 height 22
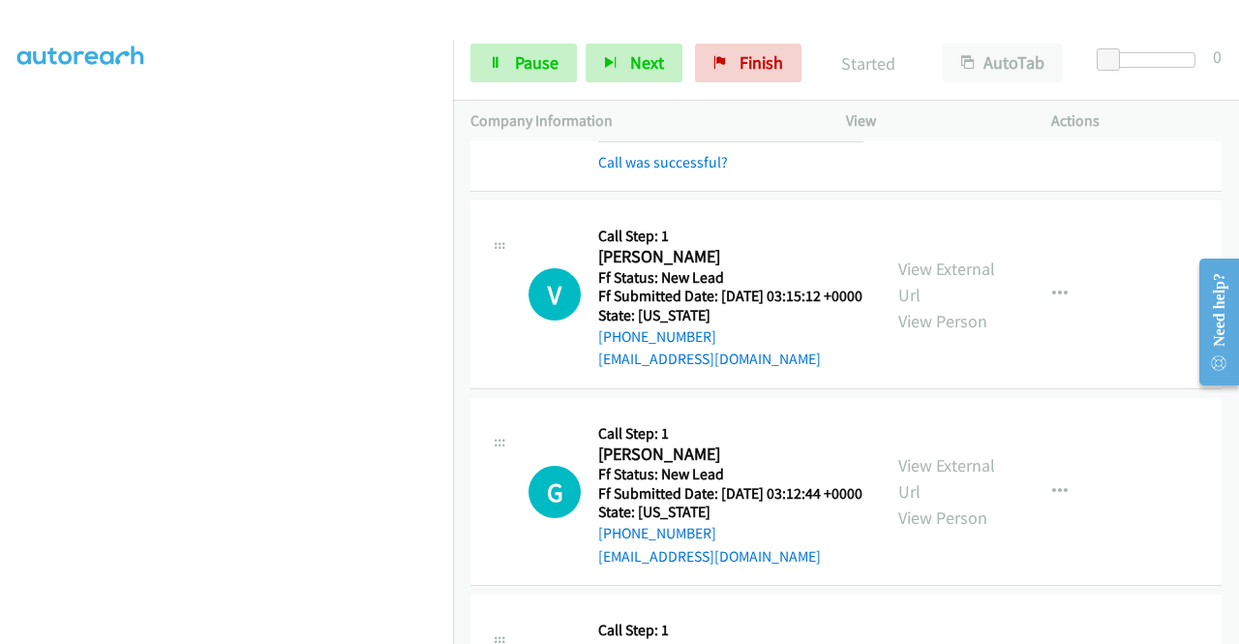
scroll to position [442, 0]
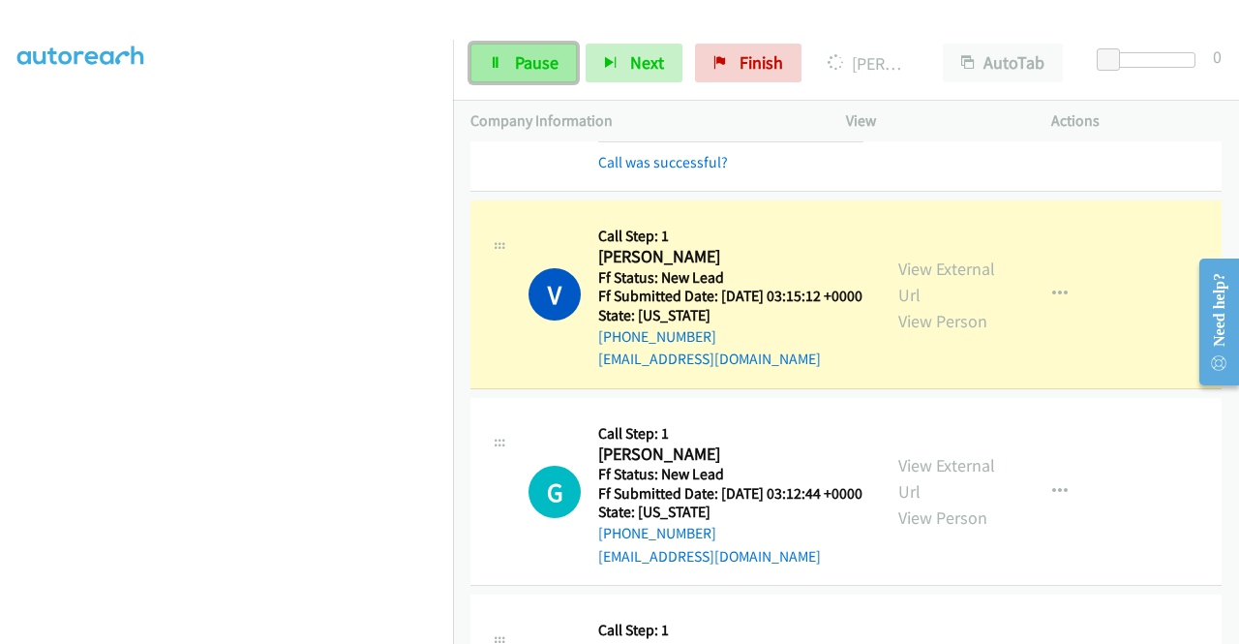
click at [537, 59] on span "Pause" at bounding box center [537, 62] width 44 height 22
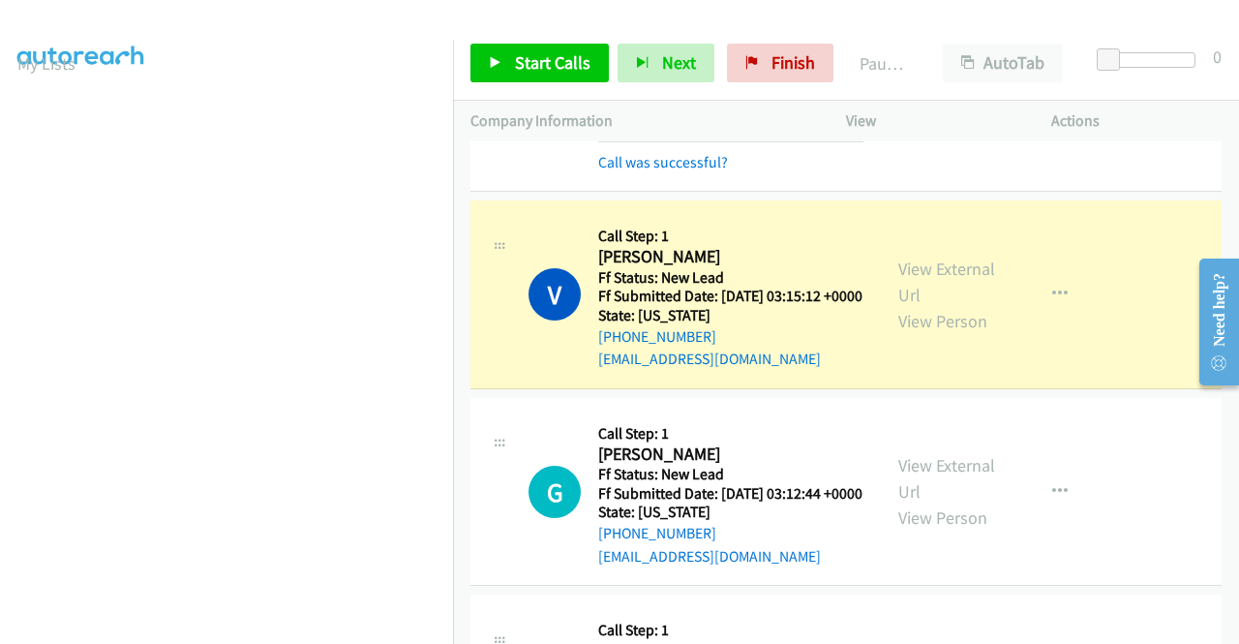
scroll to position [54, 0]
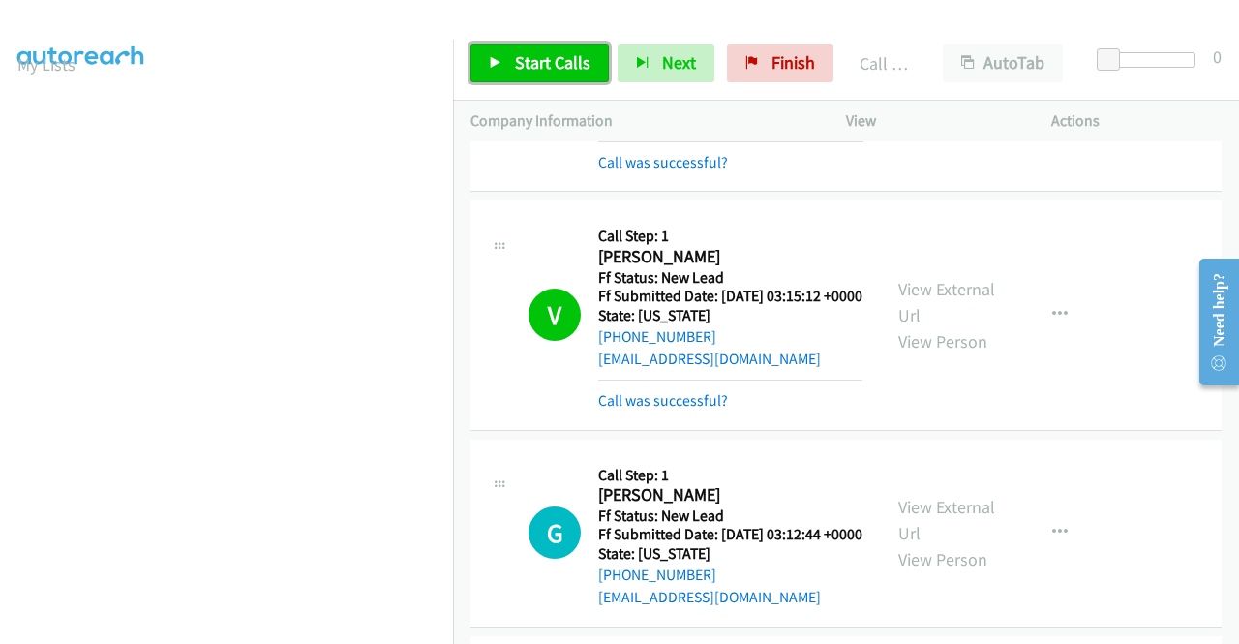
click at [557, 70] on span "Start Calls" at bounding box center [553, 62] width 76 height 22
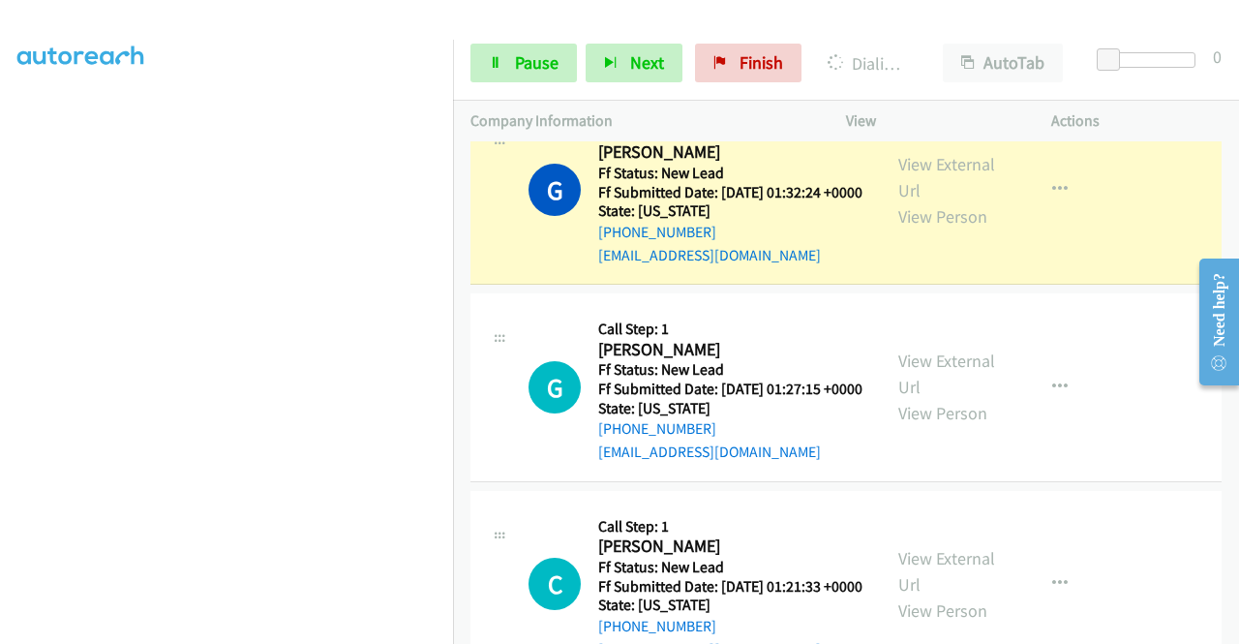
scroll to position [442, 0]
click at [525, 54] on span "Pause" at bounding box center [537, 62] width 44 height 22
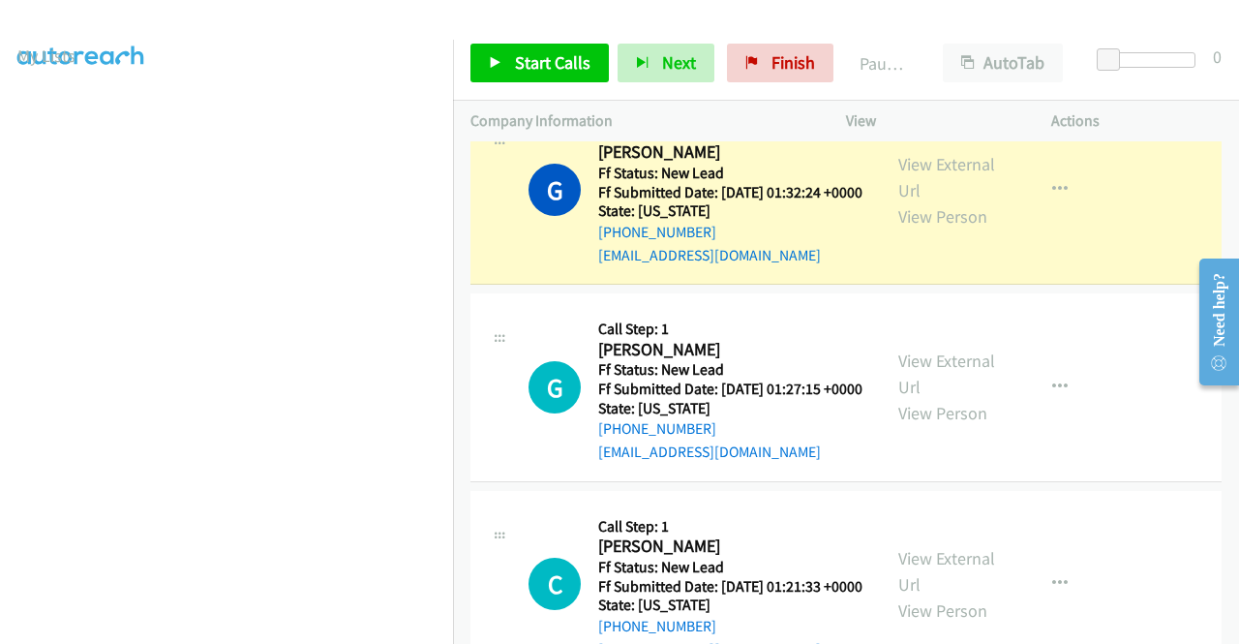
scroll to position [54, 0]
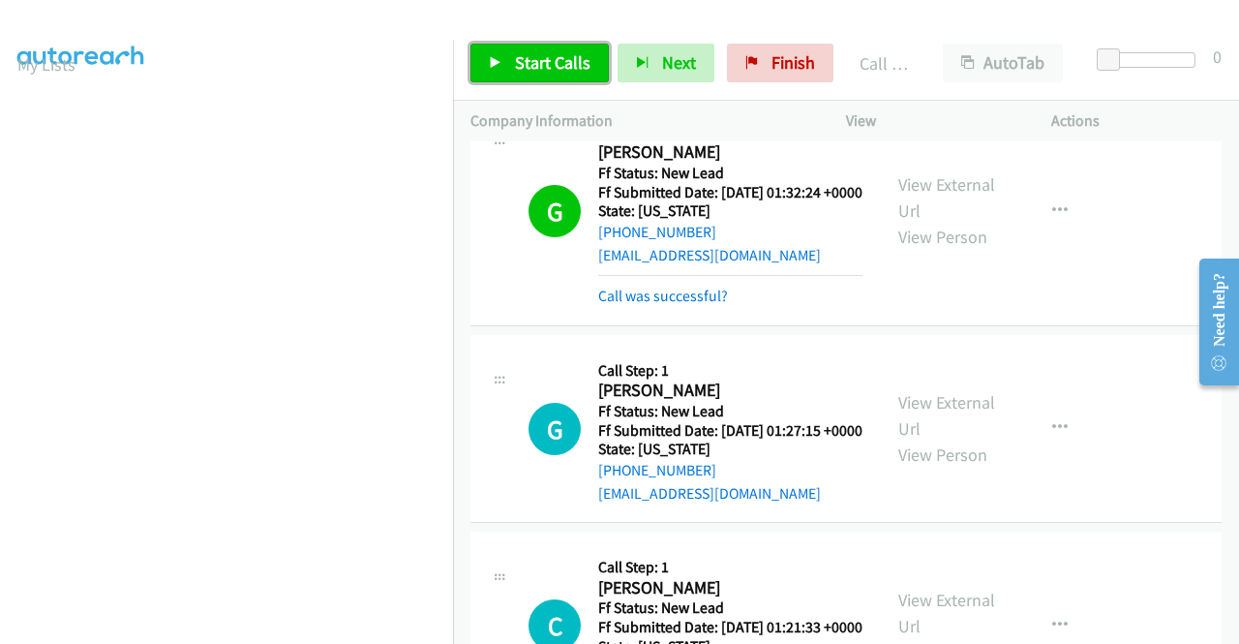
click at [577, 64] on span "Start Calls" at bounding box center [553, 62] width 76 height 22
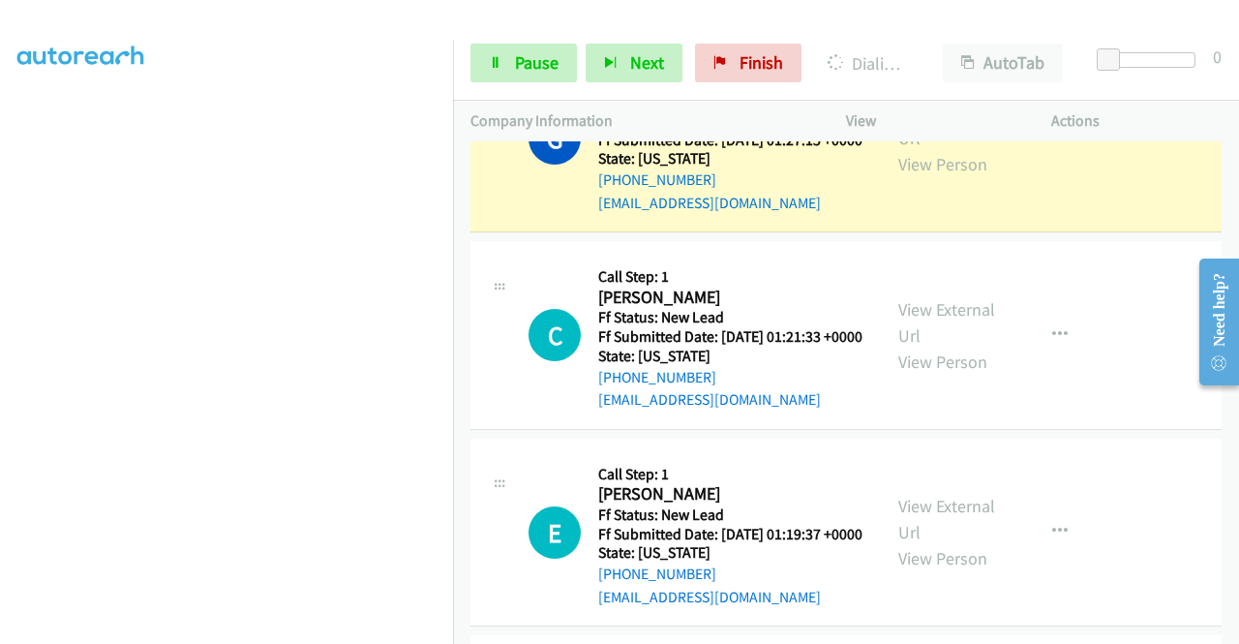
scroll to position [442, 0]
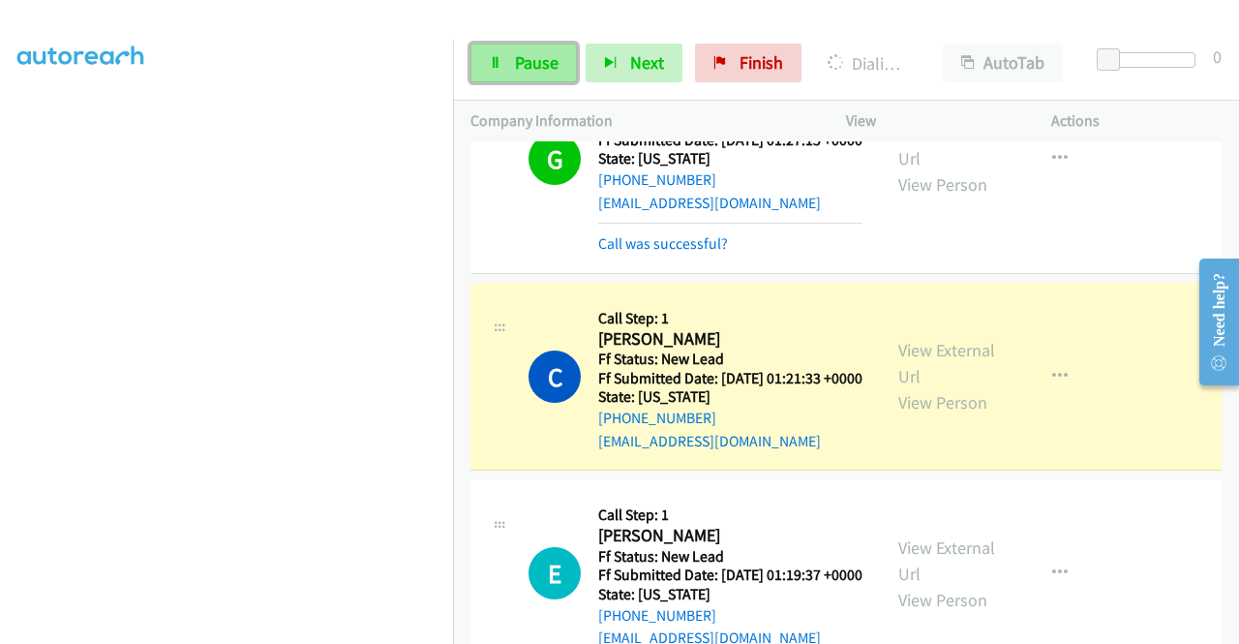
click at [518, 65] on span "Pause" at bounding box center [537, 62] width 44 height 22
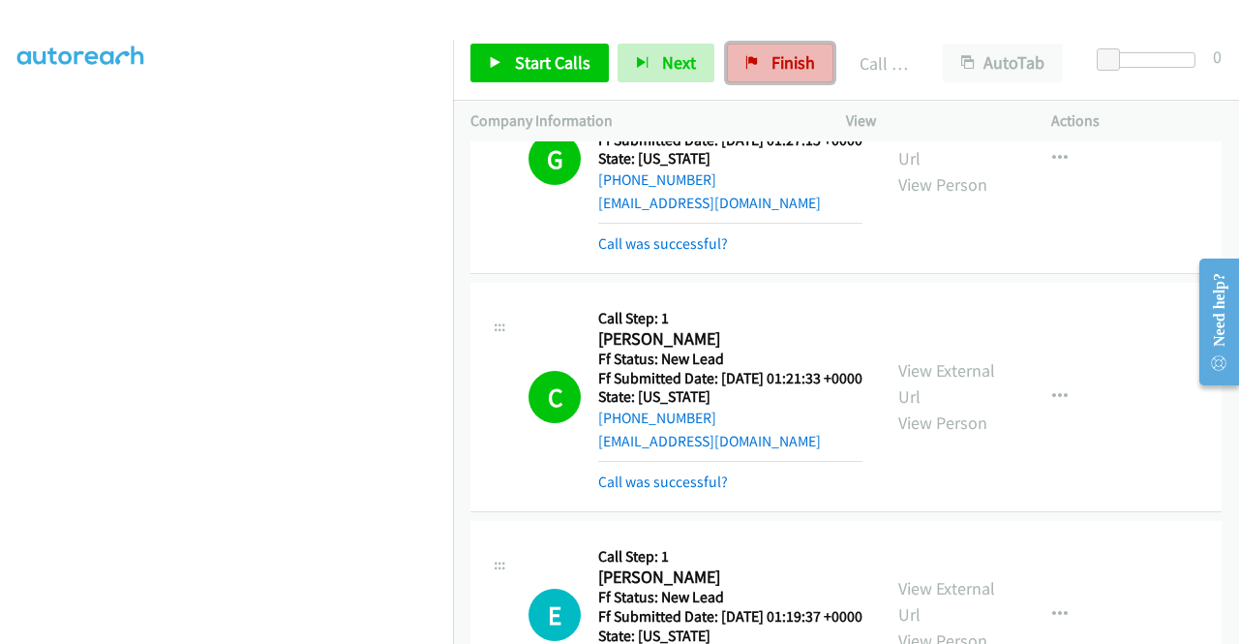
click at [772, 63] on span "Finish" at bounding box center [794, 62] width 44 height 22
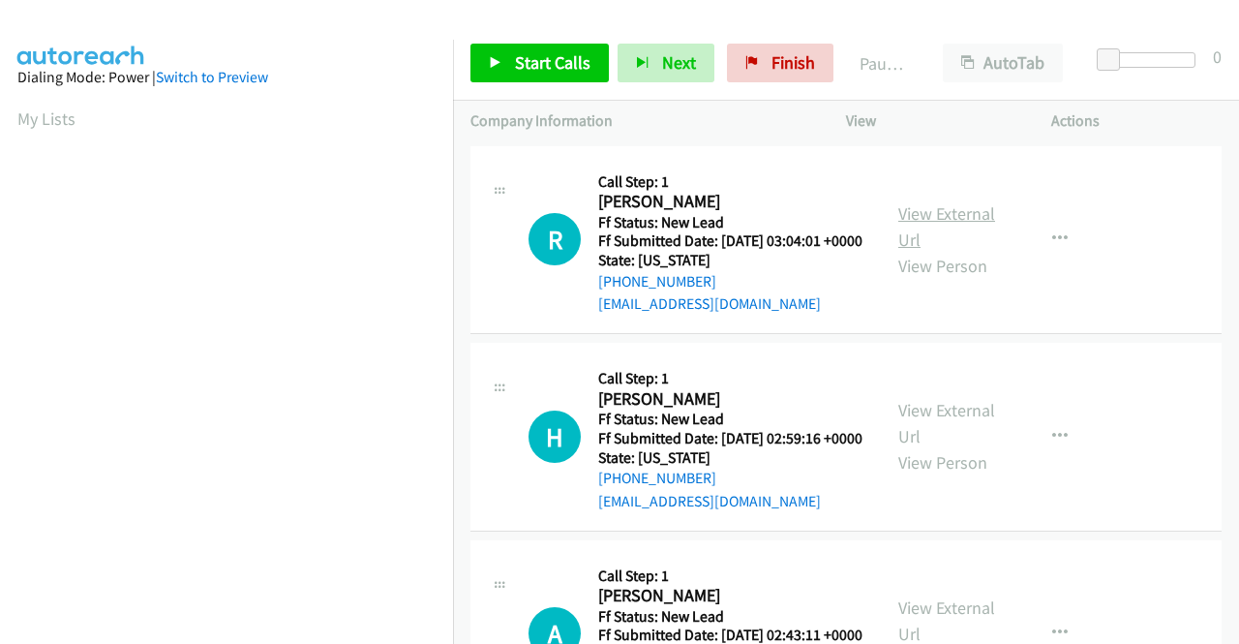
click at [969, 226] on link "View External Url" at bounding box center [947, 226] width 97 height 48
click at [943, 439] on link "View External Url" at bounding box center [947, 423] width 97 height 48
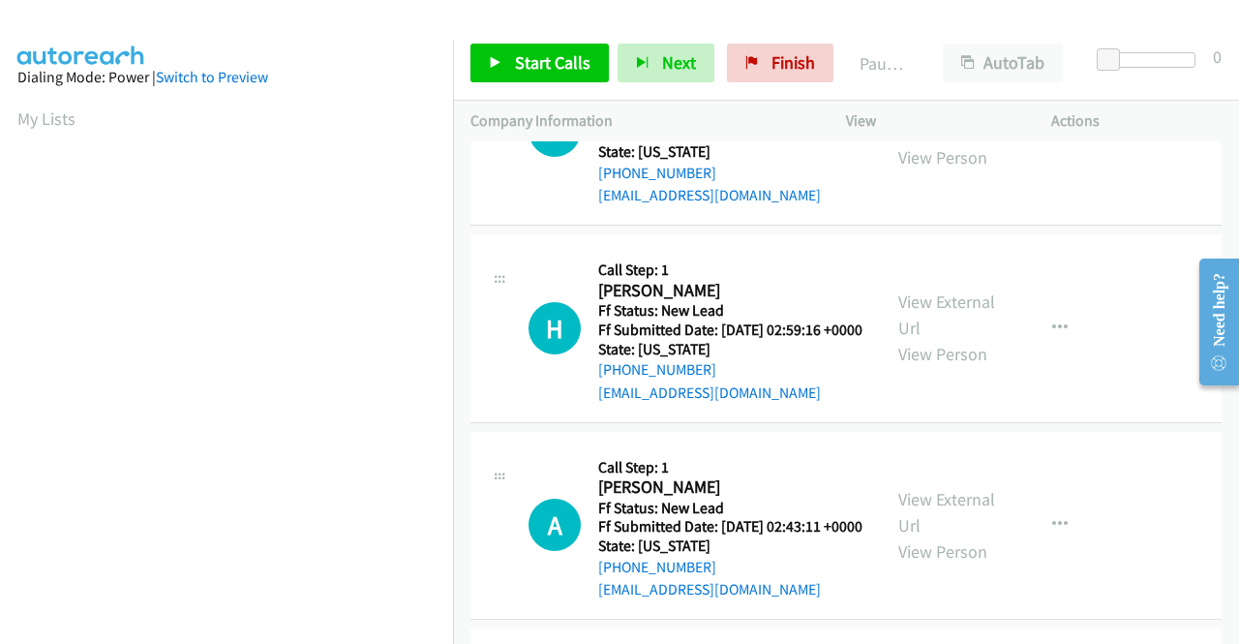
scroll to position [194, 0]
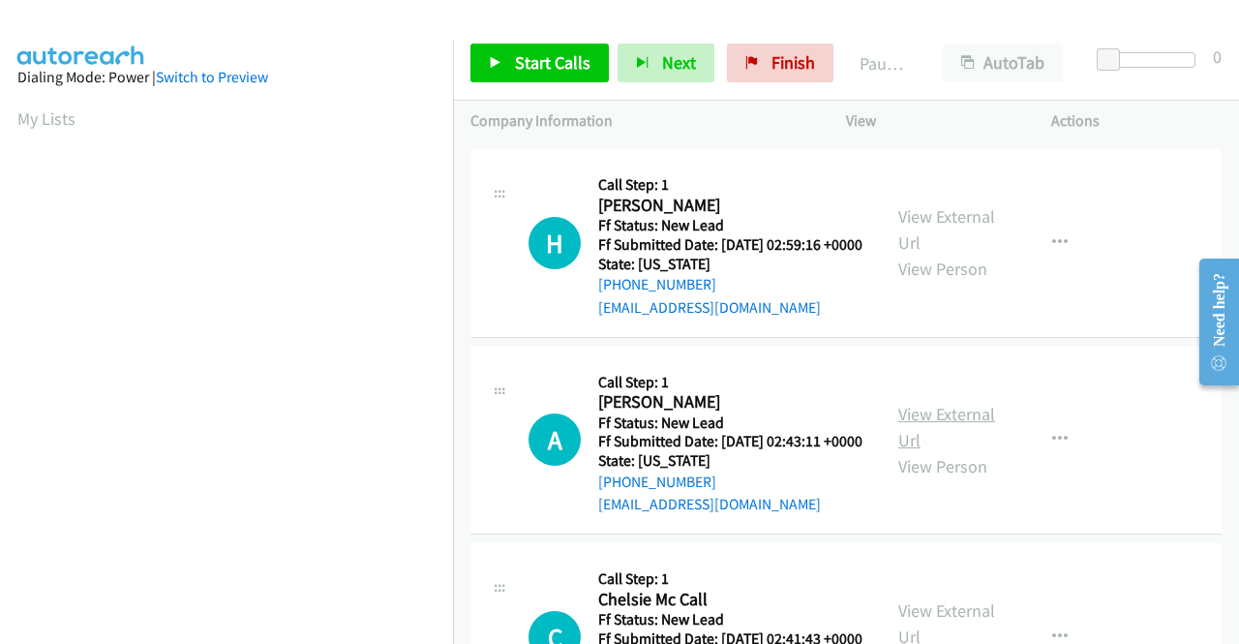
click at [915, 451] on link "View External Url" at bounding box center [947, 427] width 97 height 48
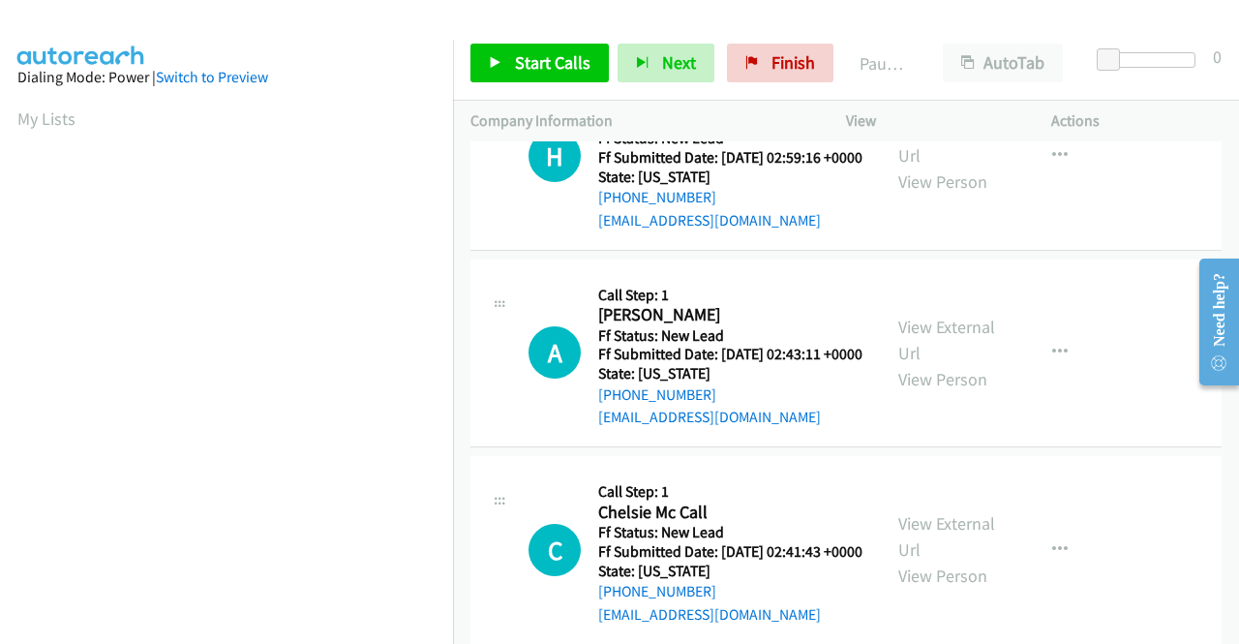
scroll to position [581, 0]
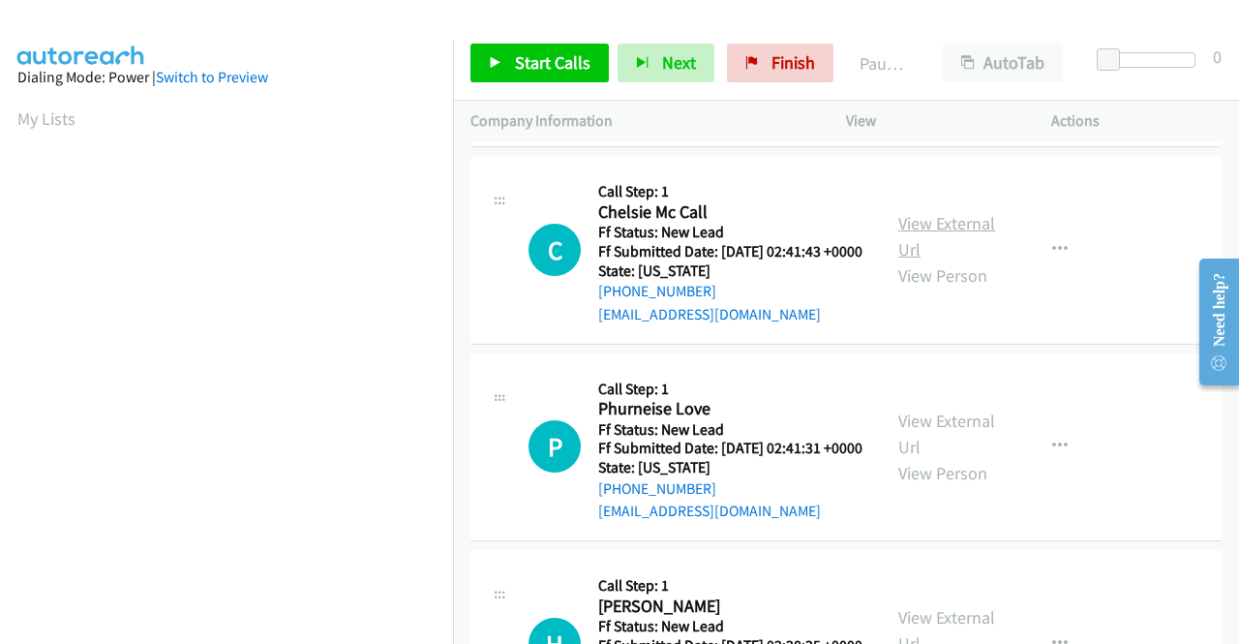
click at [957, 260] on link "View External Url" at bounding box center [947, 236] width 97 height 48
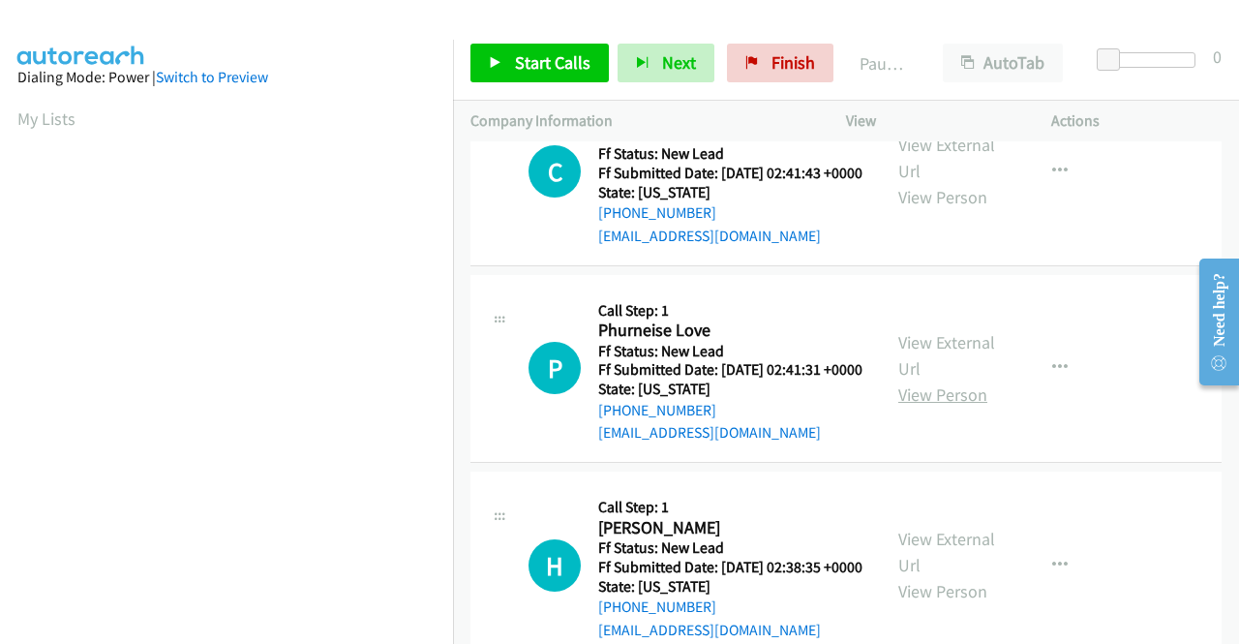
scroll to position [775, 0]
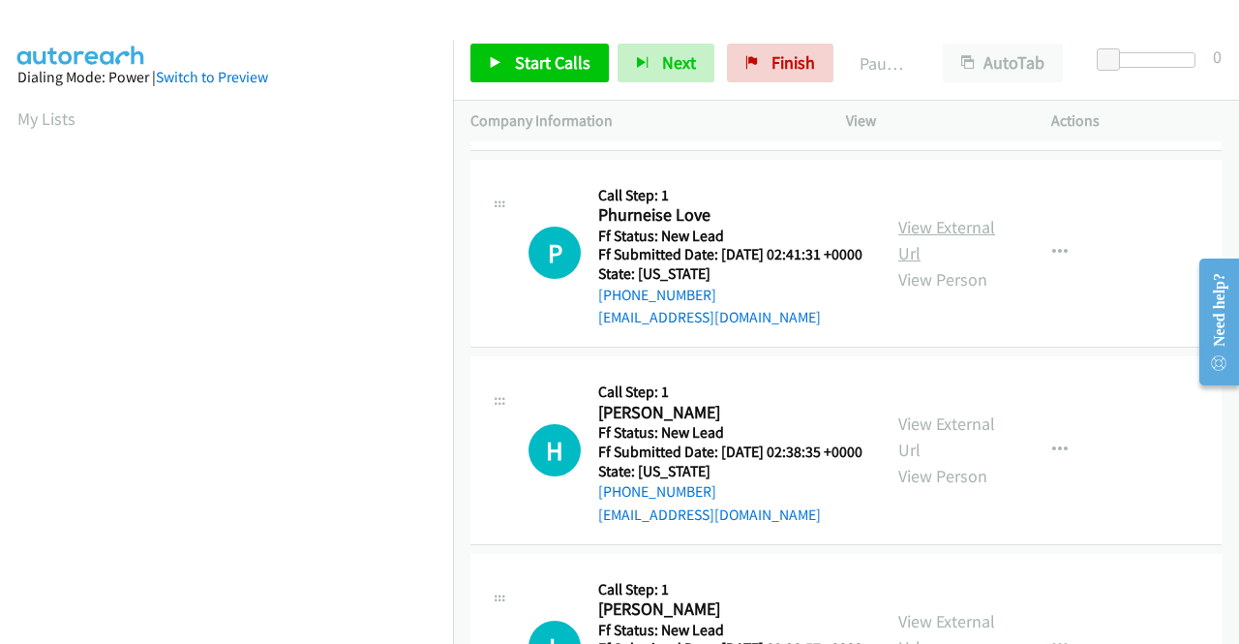
click at [953, 264] on link "View External Url" at bounding box center [947, 240] width 97 height 48
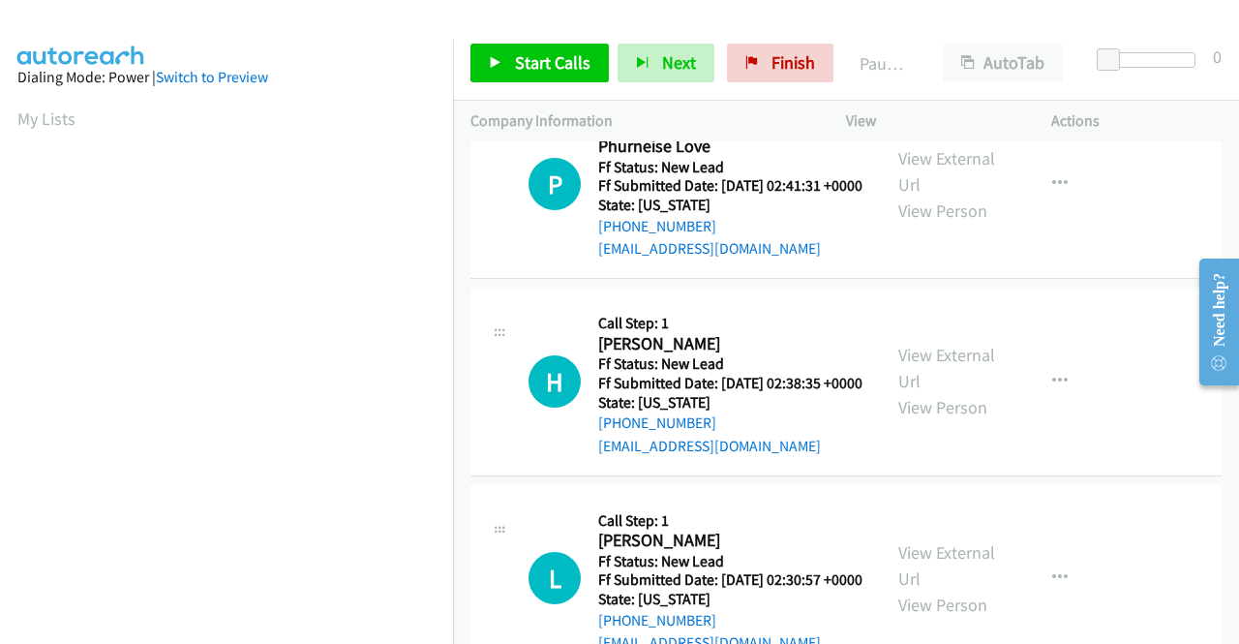
scroll to position [871, 0]
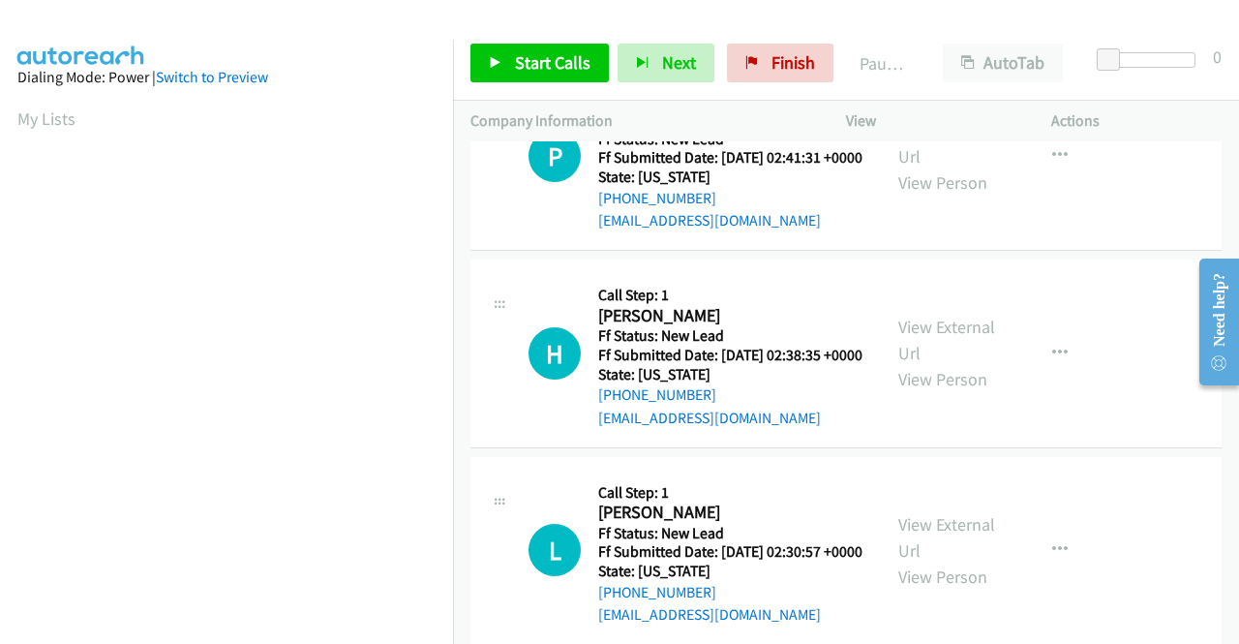
click at [943, 392] on div "View External Url View Person" at bounding box center [949, 353] width 101 height 78
click at [945, 364] on link "View External Url" at bounding box center [947, 340] width 97 height 48
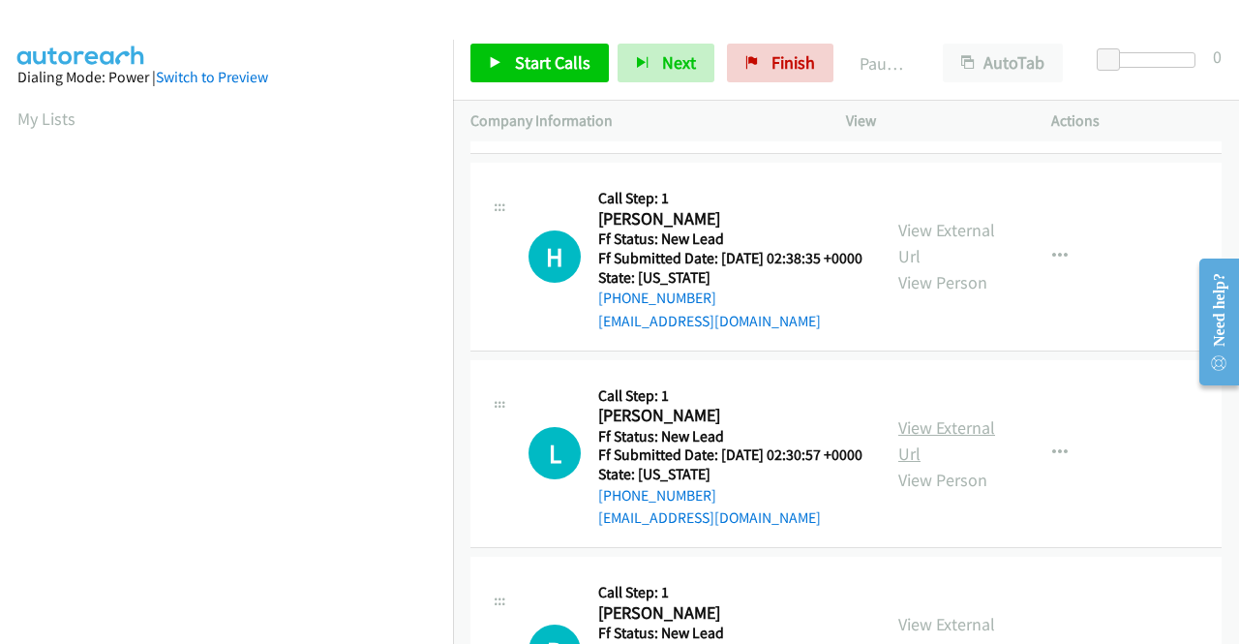
click at [933, 465] on link "View External Url" at bounding box center [947, 440] width 97 height 48
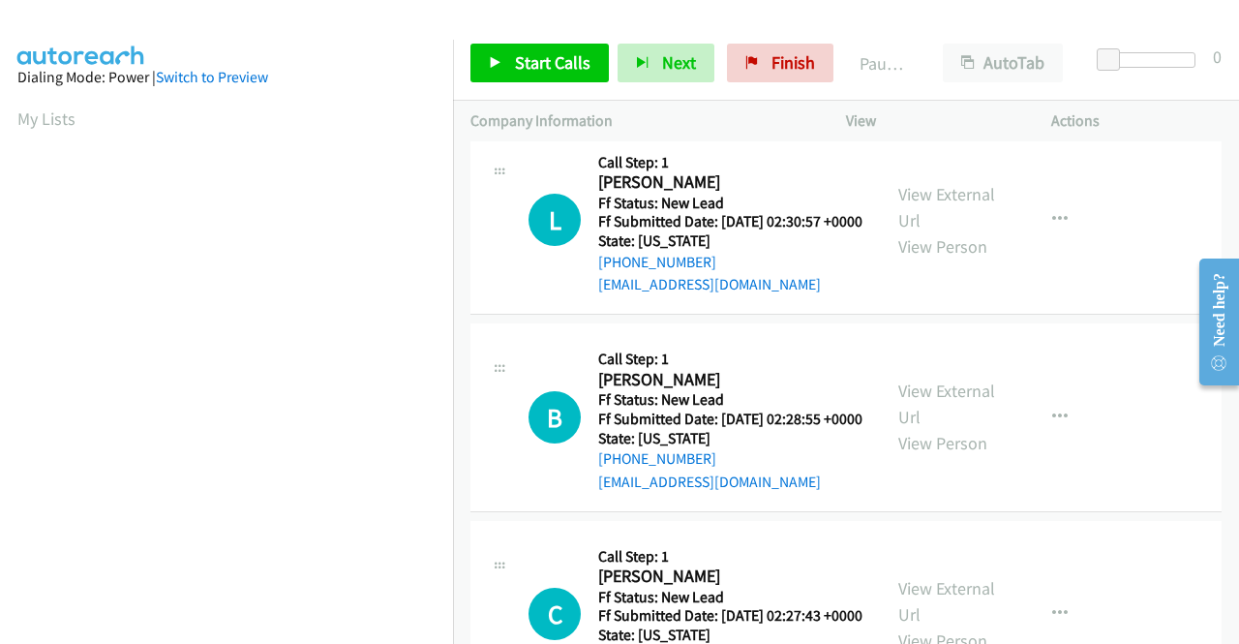
scroll to position [1259, 0]
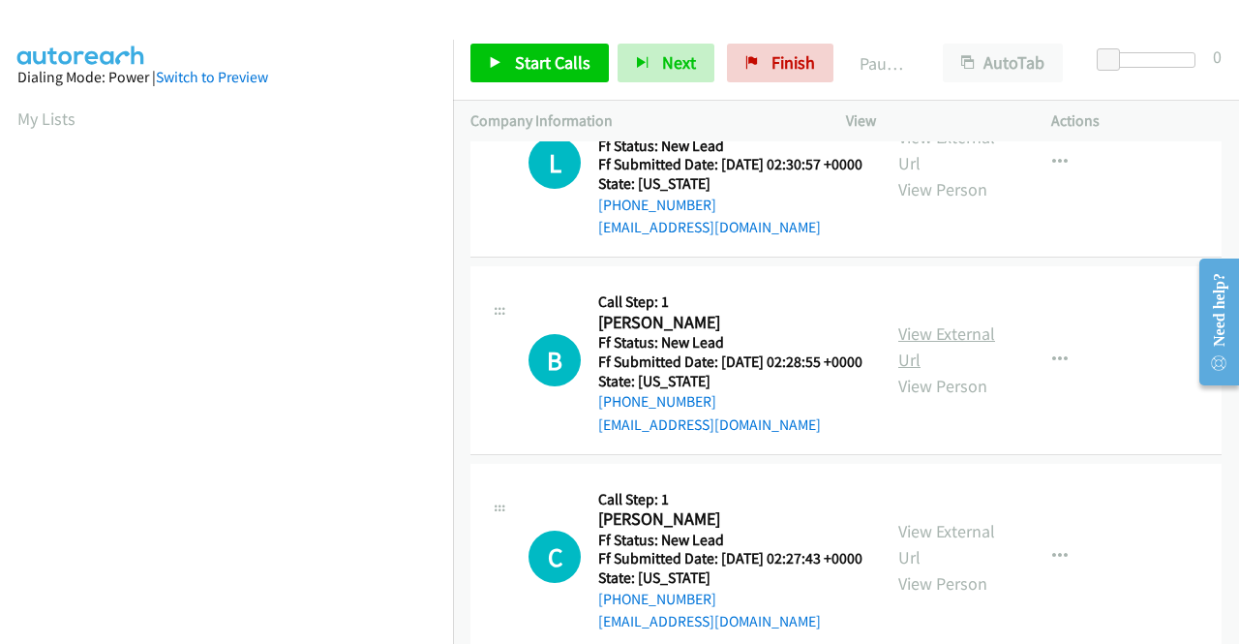
click at [926, 371] on link "View External Url" at bounding box center [947, 346] width 97 height 48
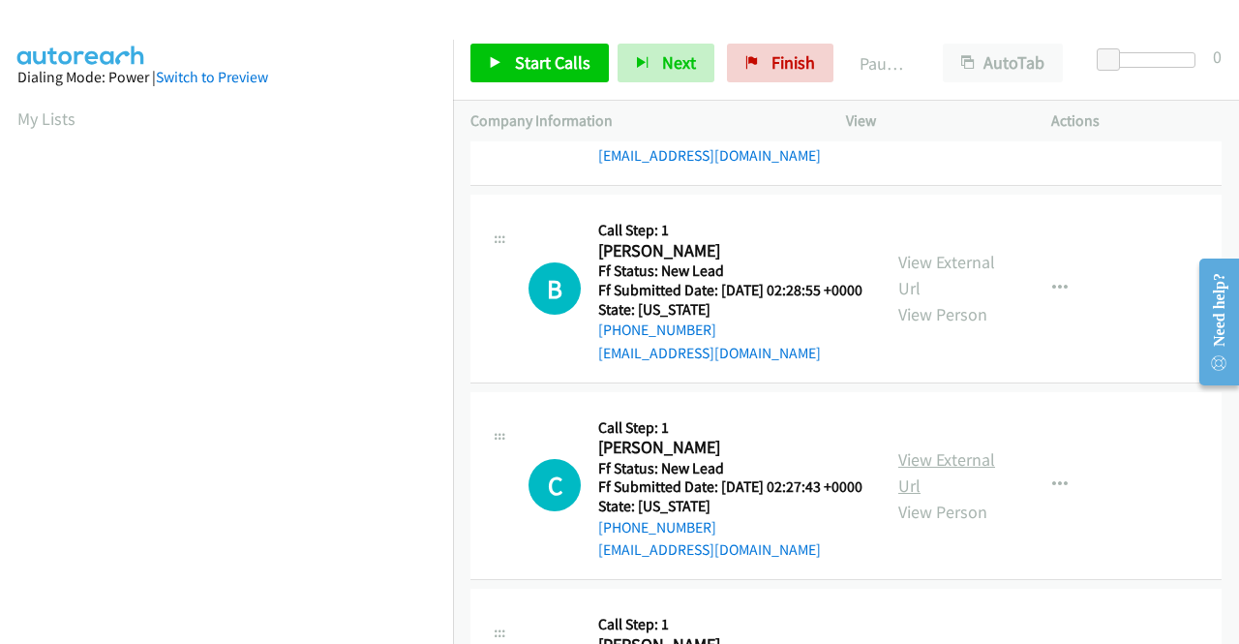
scroll to position [1452, 0]
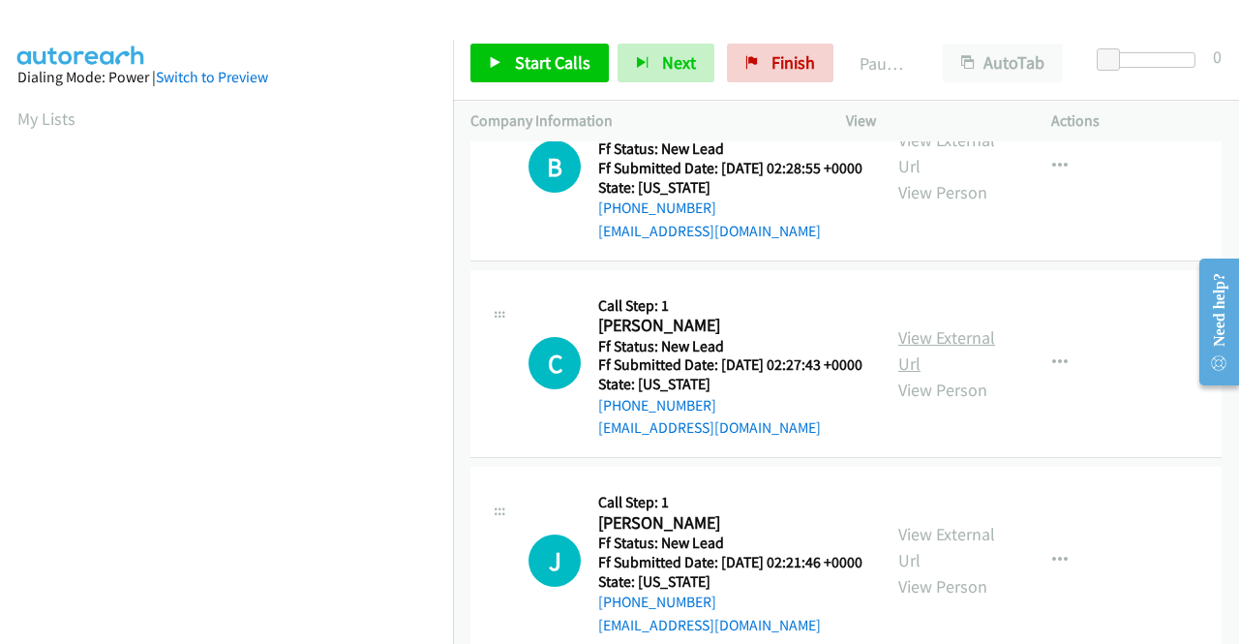
click at [924, 375] on link "View External Url" at bounding box center [947, 350] width 97 height 48
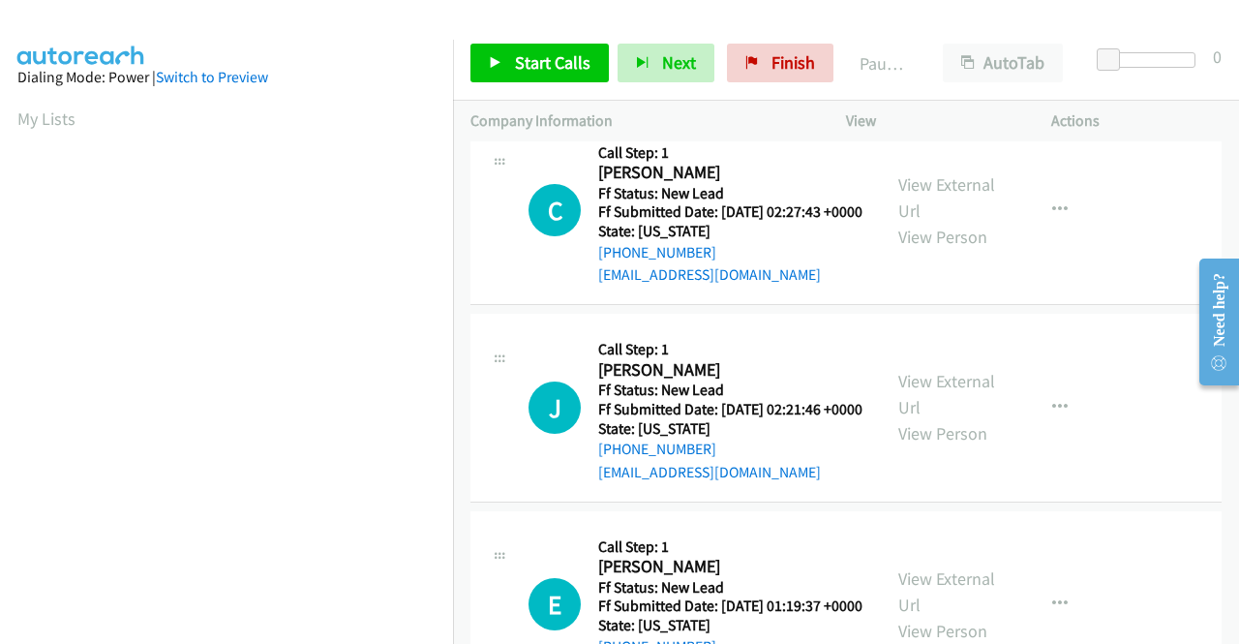
scroll to position [1646, 0]
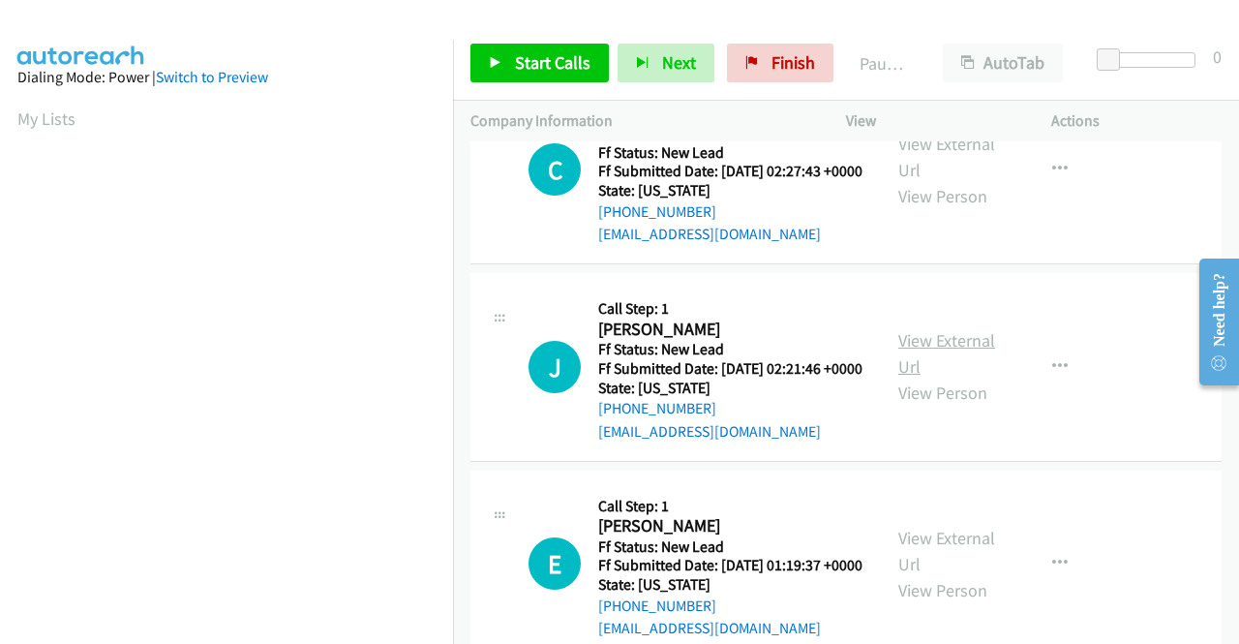
click at [932, 378] on link "View External Url" at bounding box center [947, 353] width 97 height 48
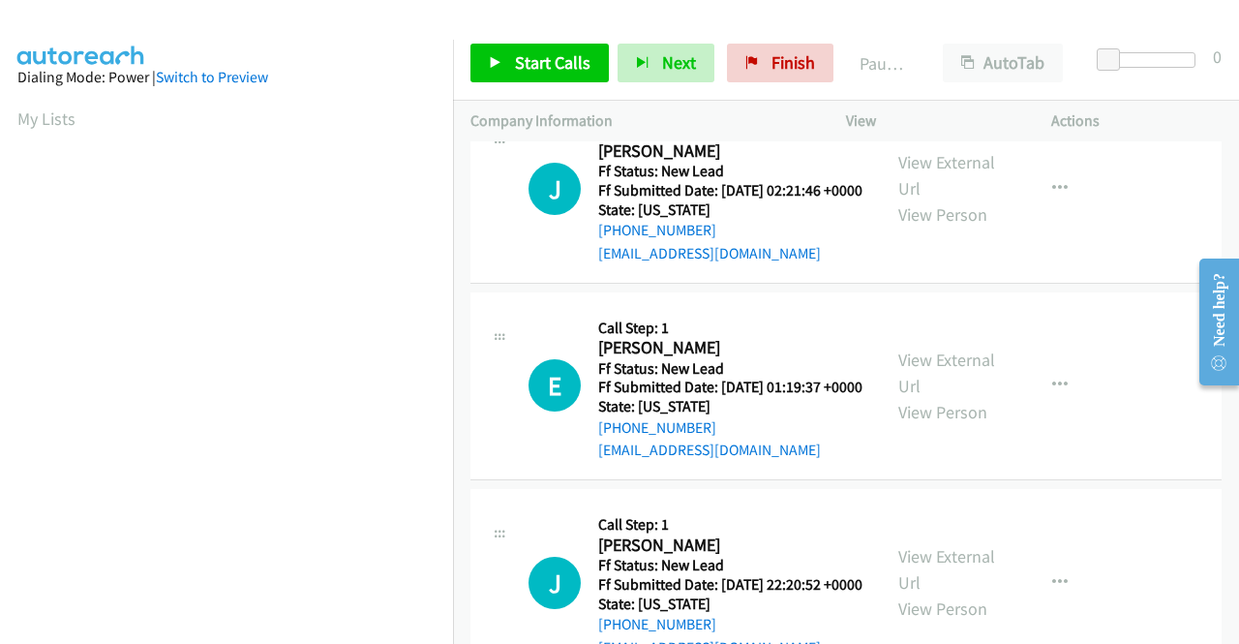
scroll to position [1936, 0]
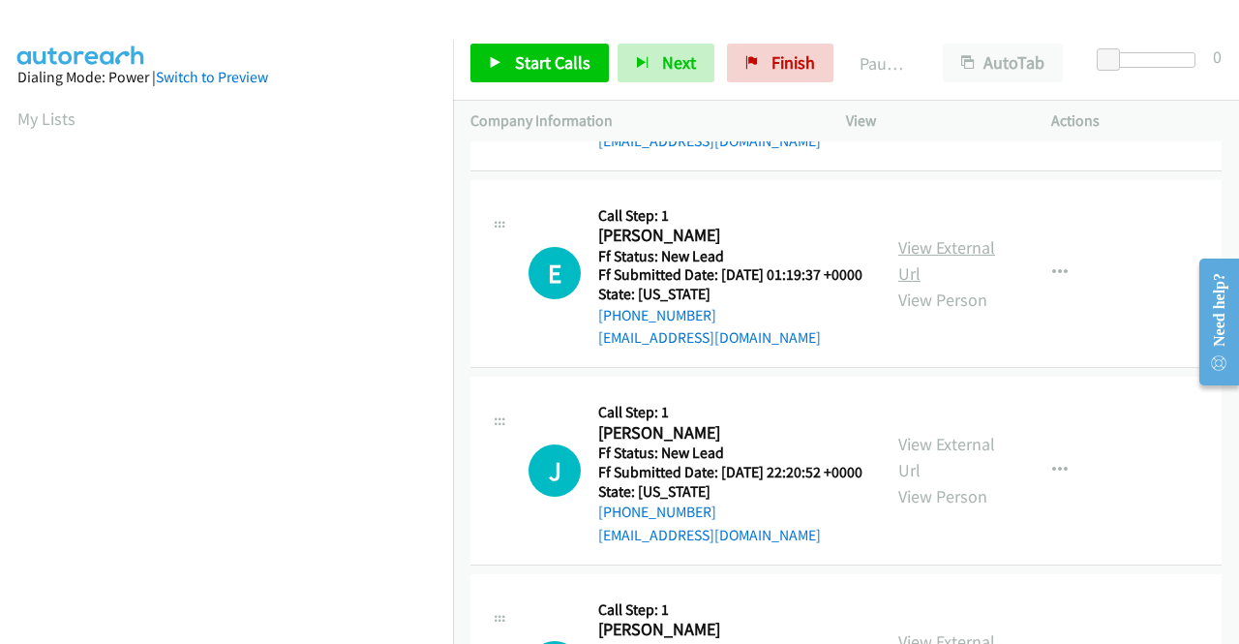
click at [959, 285] on link "View External Url" at bounding box center [947, 260] width 97 height 48
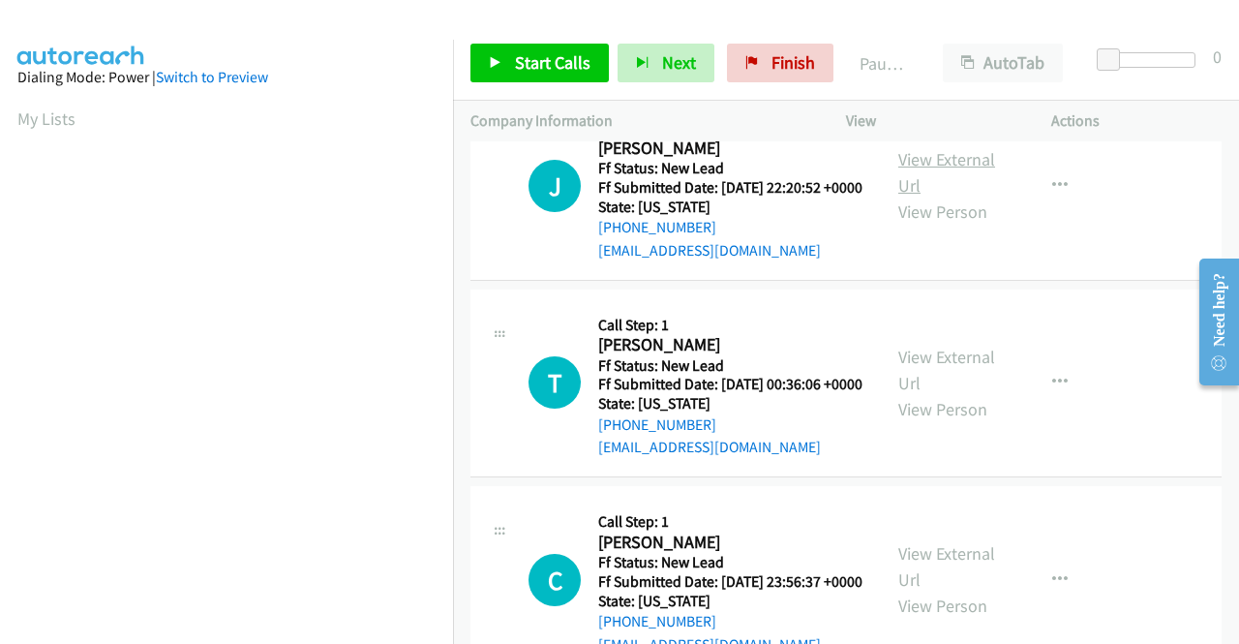
scroll to position [2227, 0]
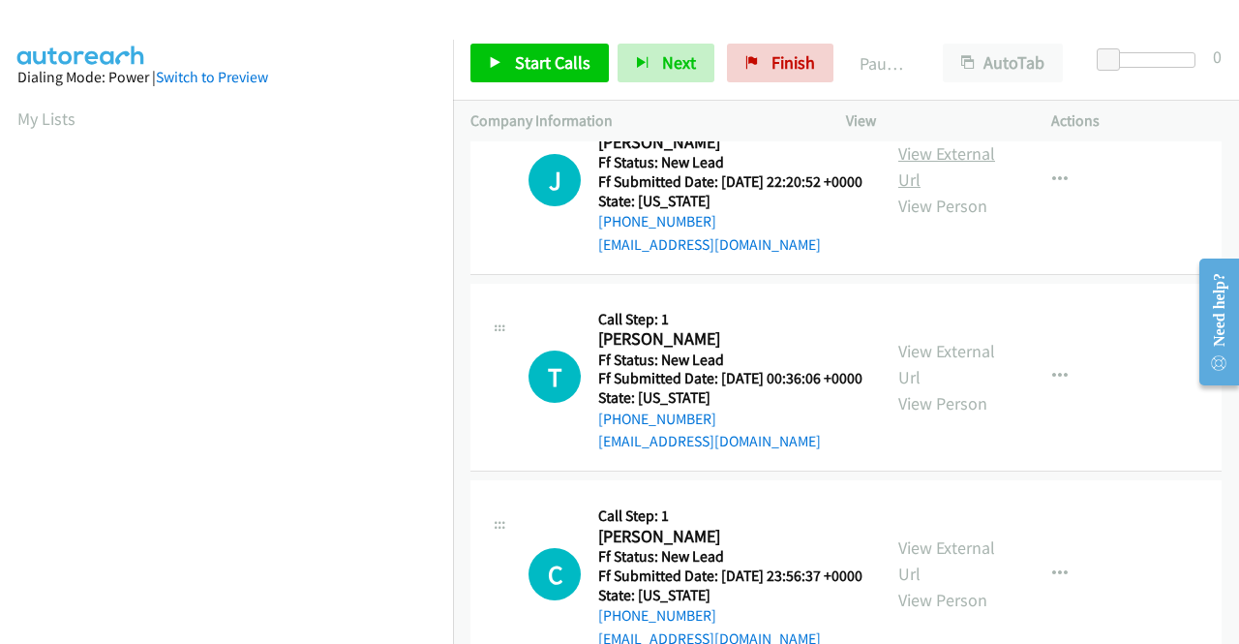
click at [935, 191] on link "View External Url" at bounding box center [947, 166] width 97 height 48
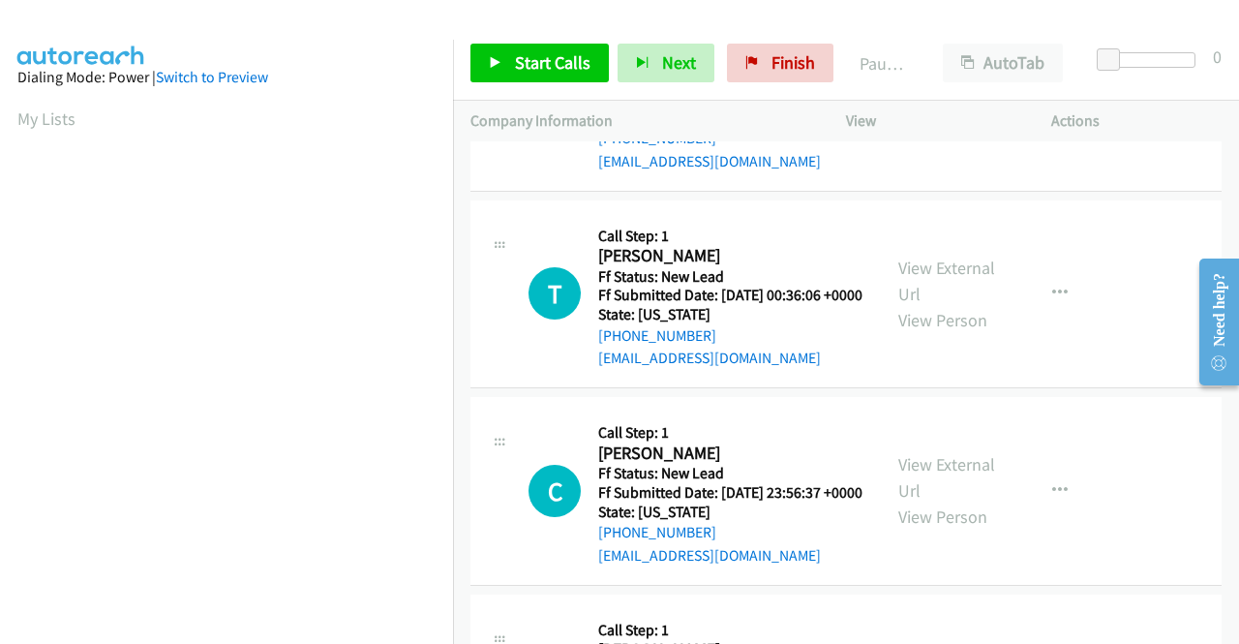
scroll to position [2421, 0]
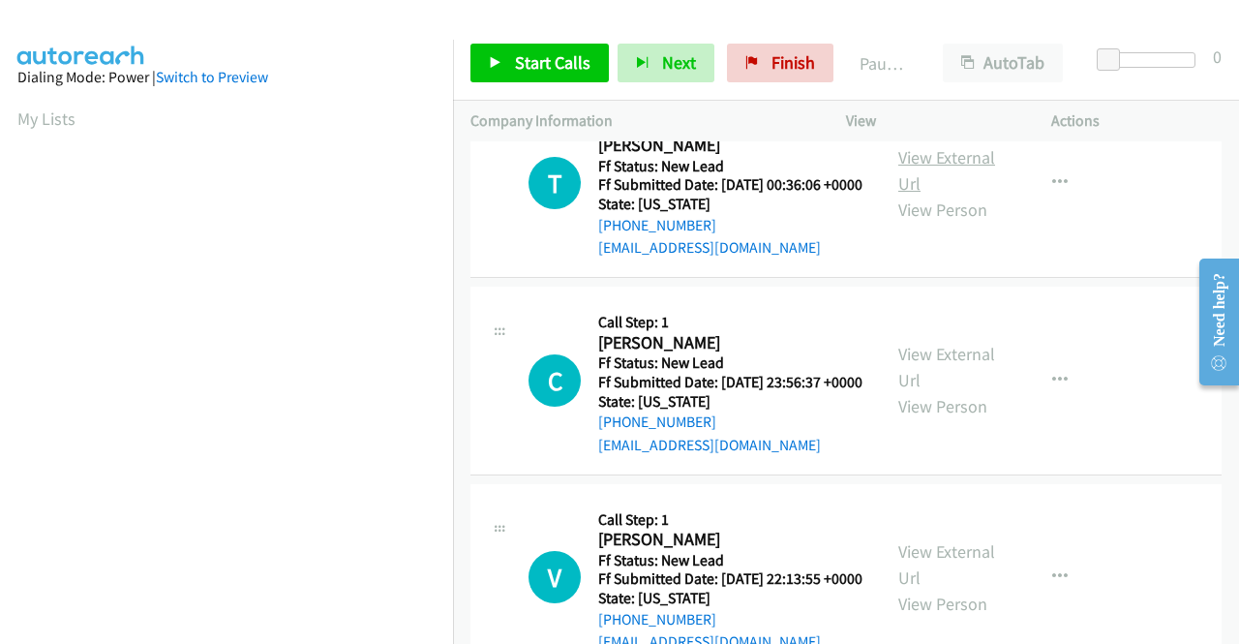
click at [930, 195] on link "View External Url" at bounding box center [947, 170] width 97 height 48
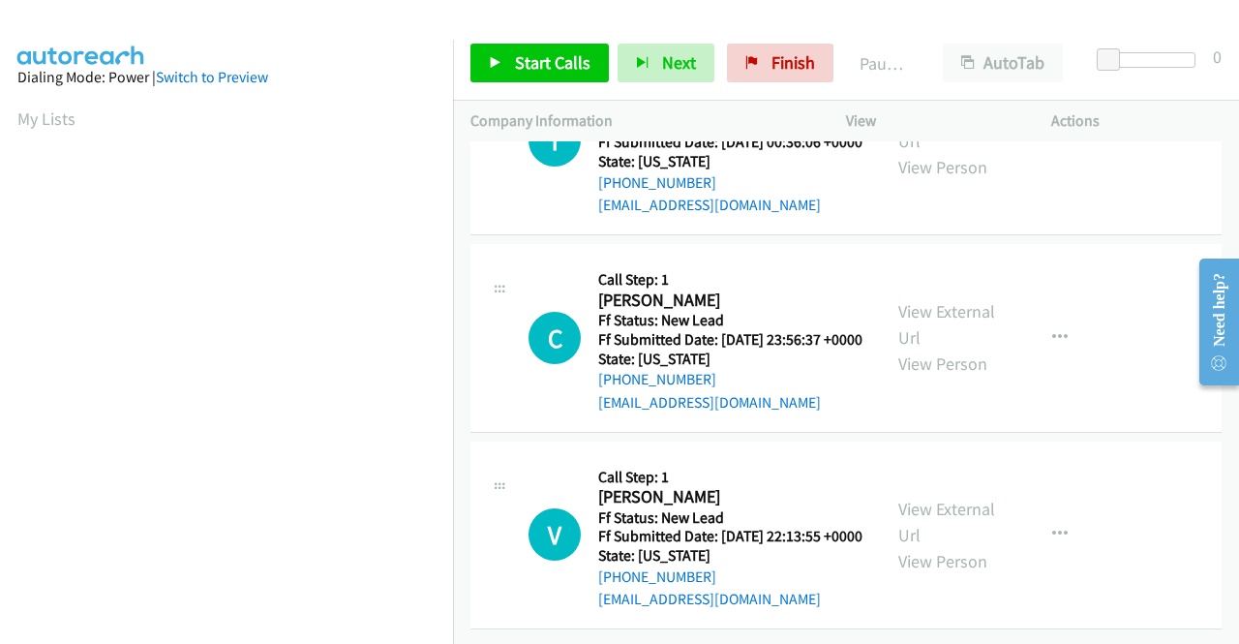
scroll to position [2614, 0]
click at [911, 349] on link "View External Url" at bounding box center [947, 324] width 97 height 48
click at [947, 498] on link "View External Url" at bounding box center [947, 522] width 97 height 48
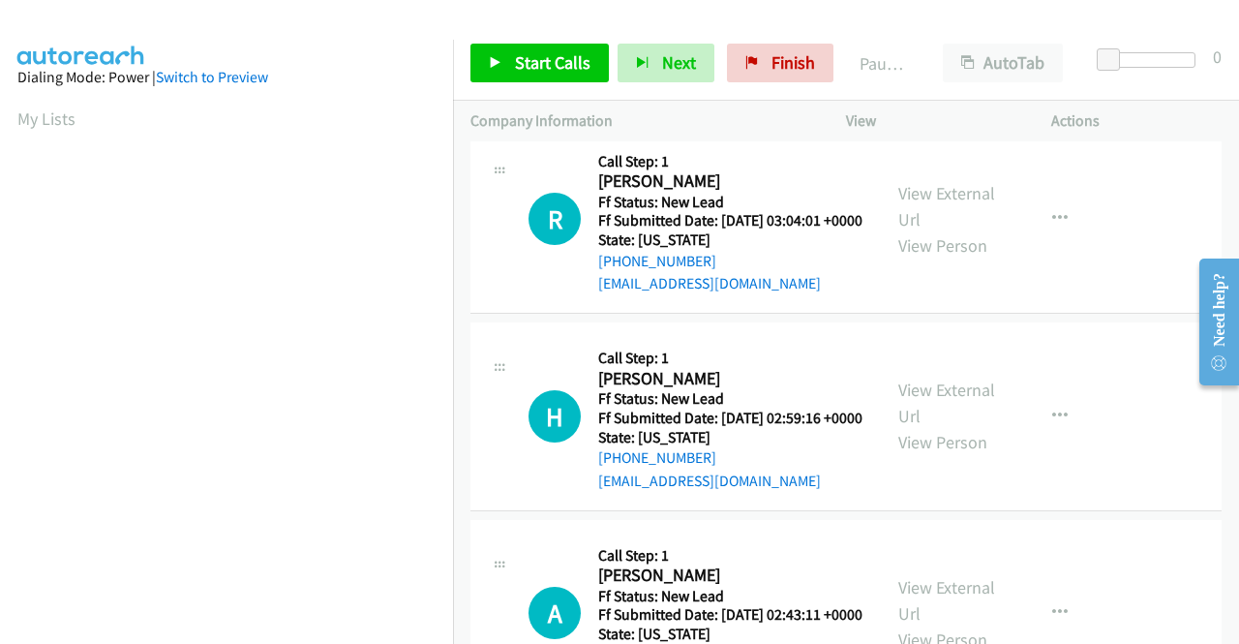
scroll to position [0, 0]
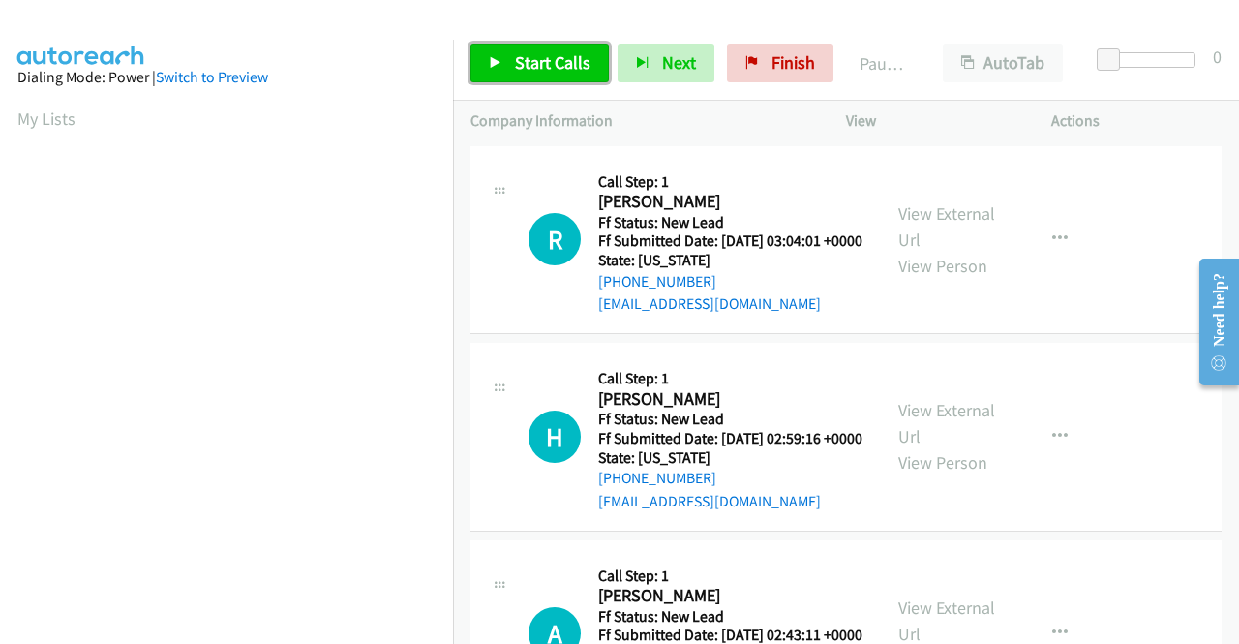
click at [546, 67] on span "Start Calls" at bounding box center [553, 62] width 76 height 22
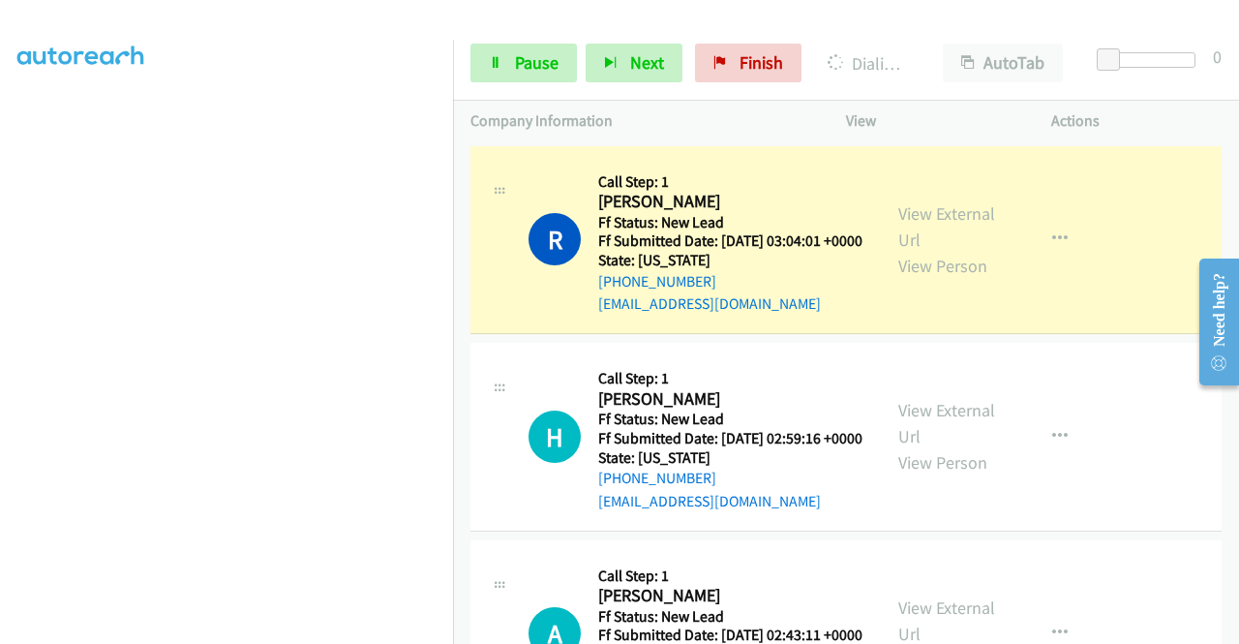
scroll to position [442, 0]
click at [502, 83] on div "Start Calls Pause Next Finish Dialing [PERSON_NAME] AutoTab AutoTab 0" at bounding box center [846, 63] width 786 height 75
click at [503, 69] on link "Pause" at bounding box center [524, 63] width 107 height 39
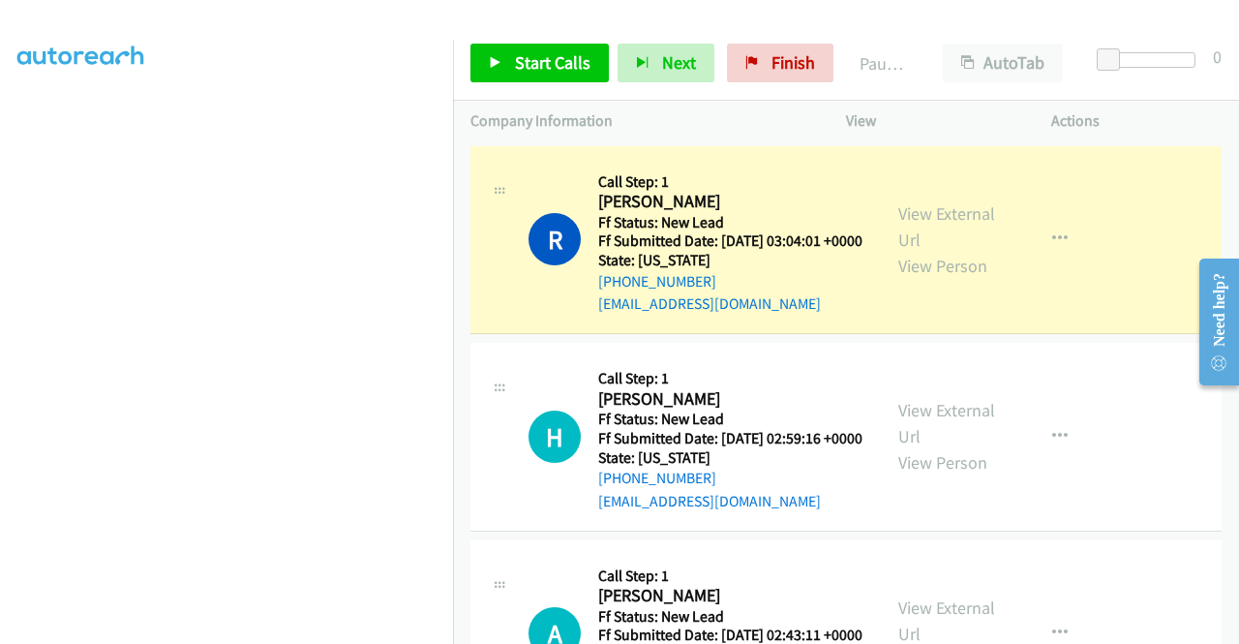
scroll to position [0, 0]
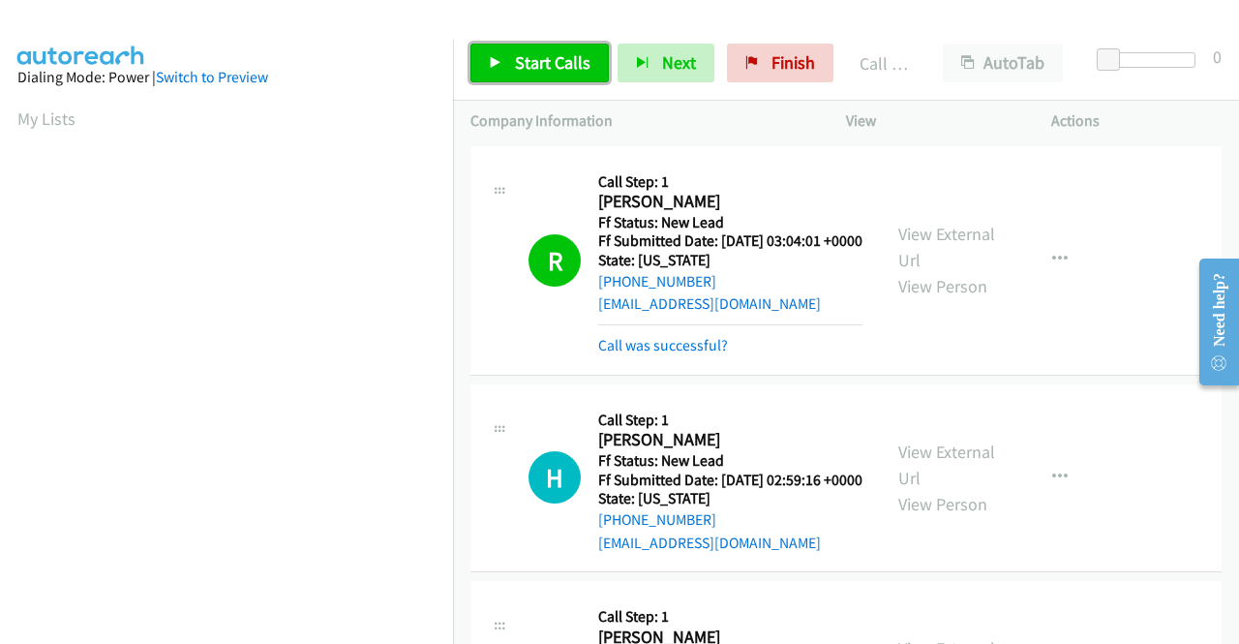
click at [525, 58] on span "Start Calls" at bounding box center [553, 62] width 76 height 22
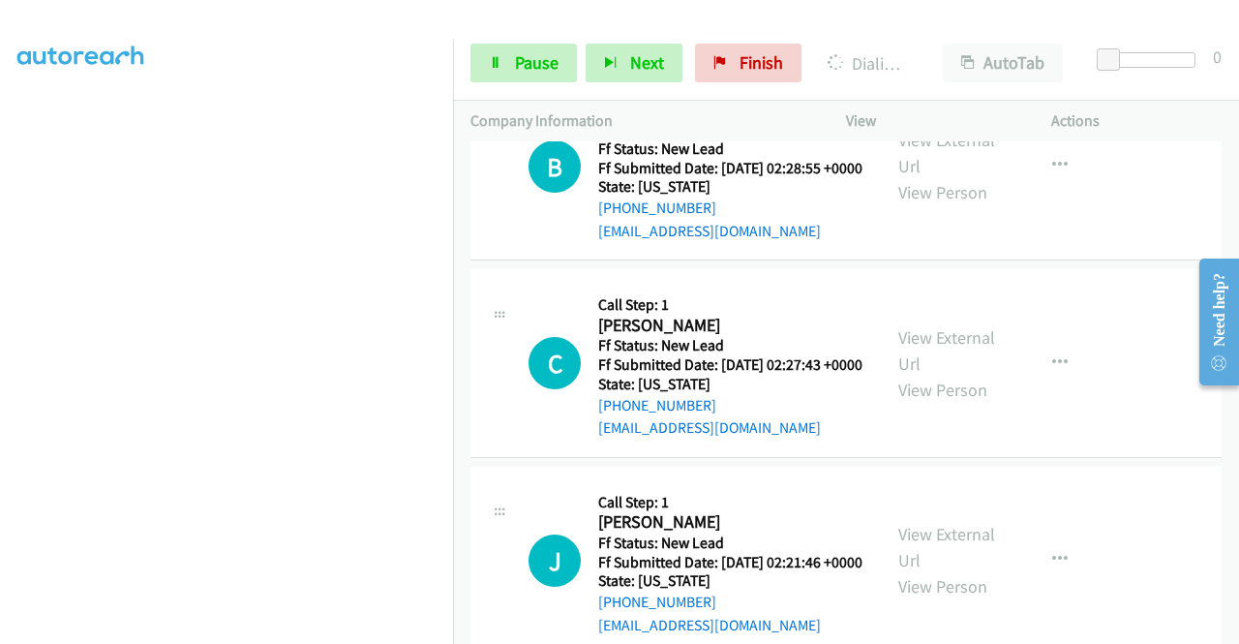
scroll to position [1743, 0]
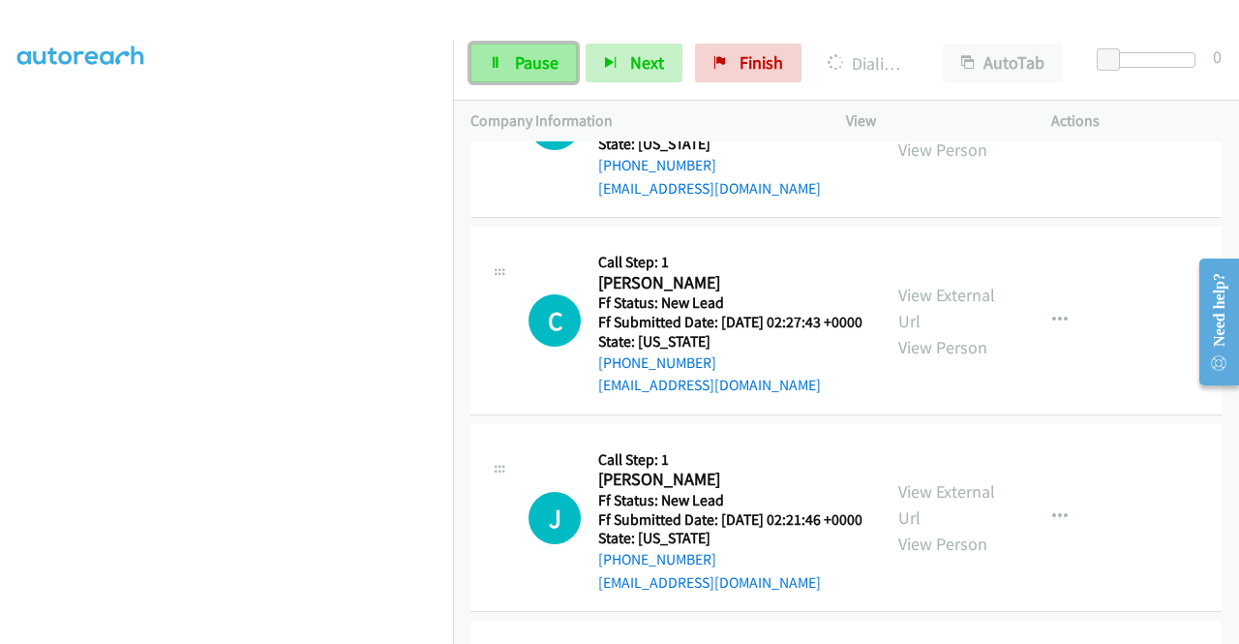
click at [519, 67] on span "Pause" at bounding box center [537, 62] width 44 height 22
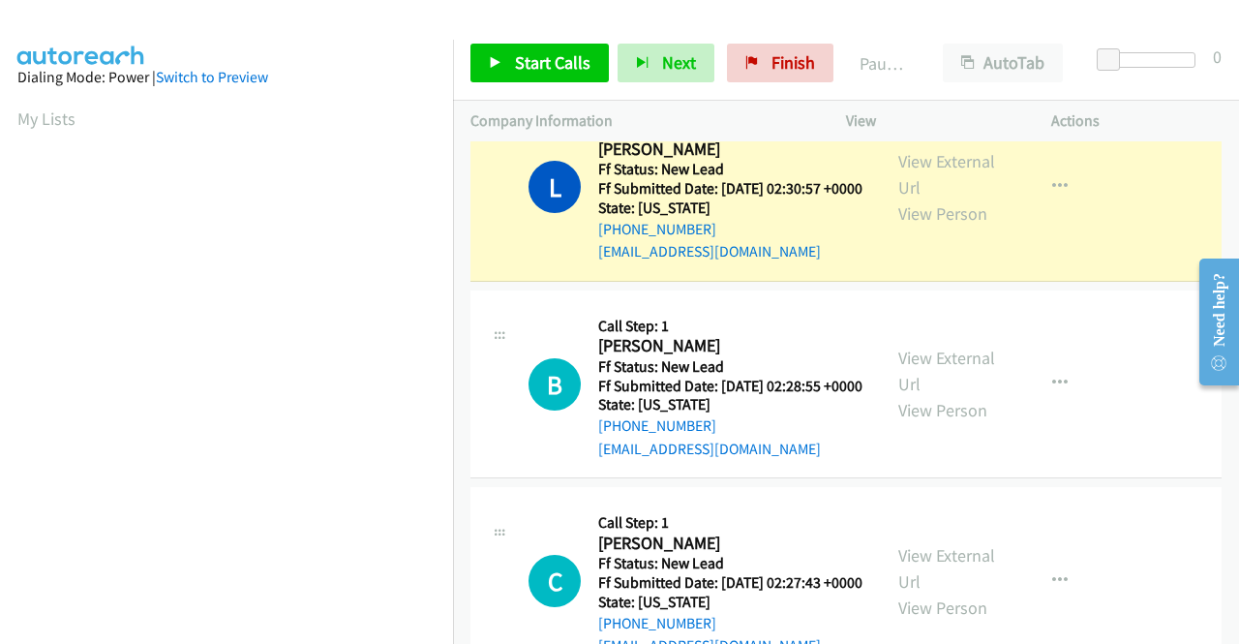
scroll to position [1452, 0]
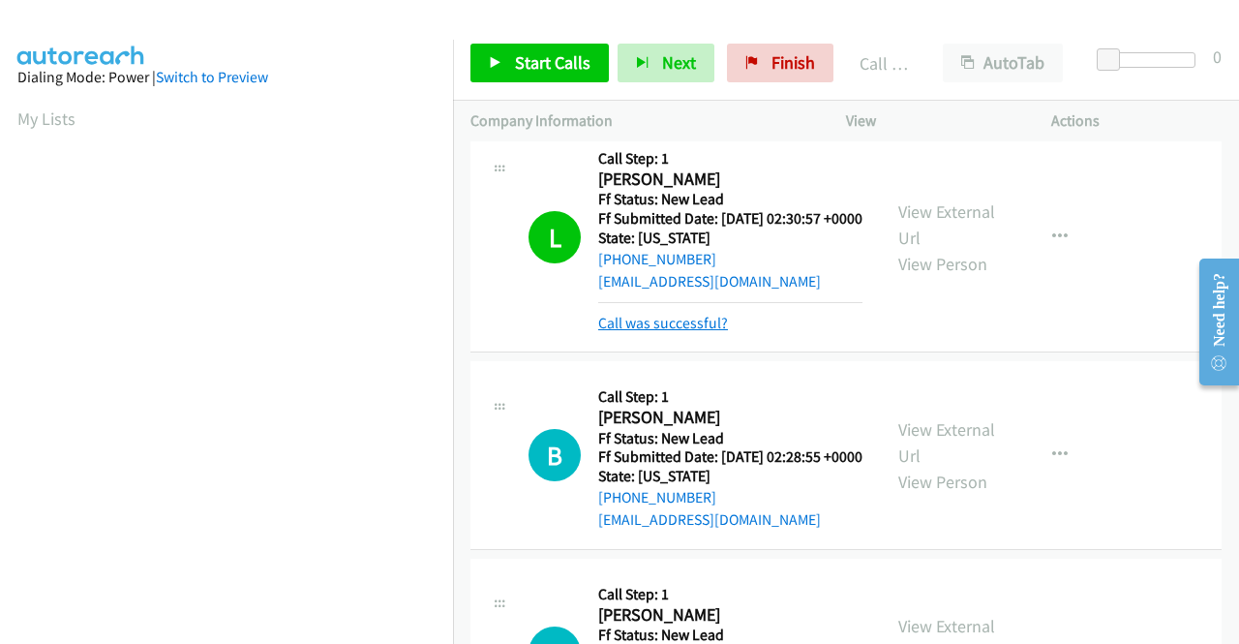
click at [682, 332] on link "Call was successful?" at bounding box center [663, 323] width 130 height 18
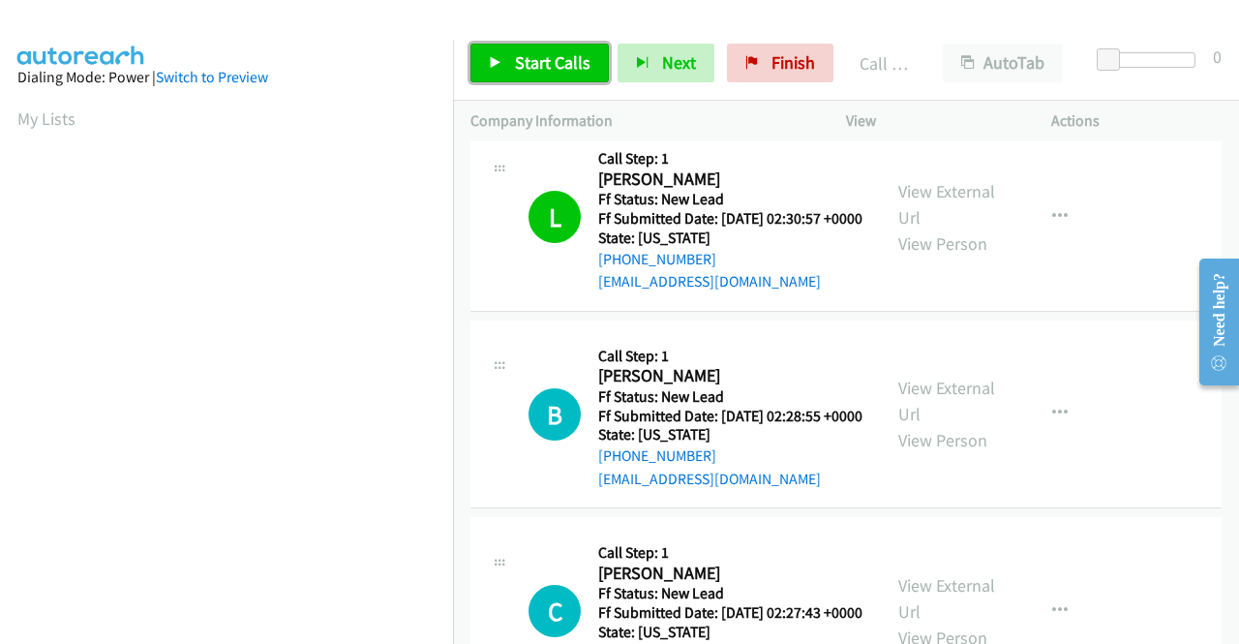
click at [540, 54] on span "Start Calls" at bounding box center [553, 62] width 76 height 22
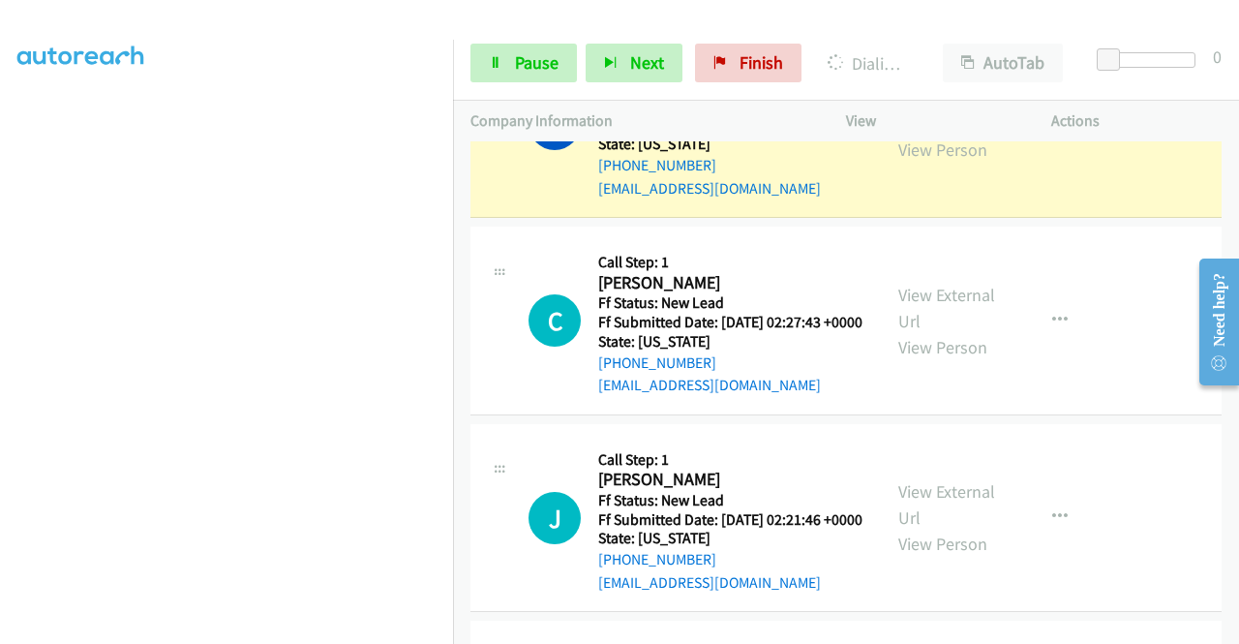
scroll to position [426, 0]
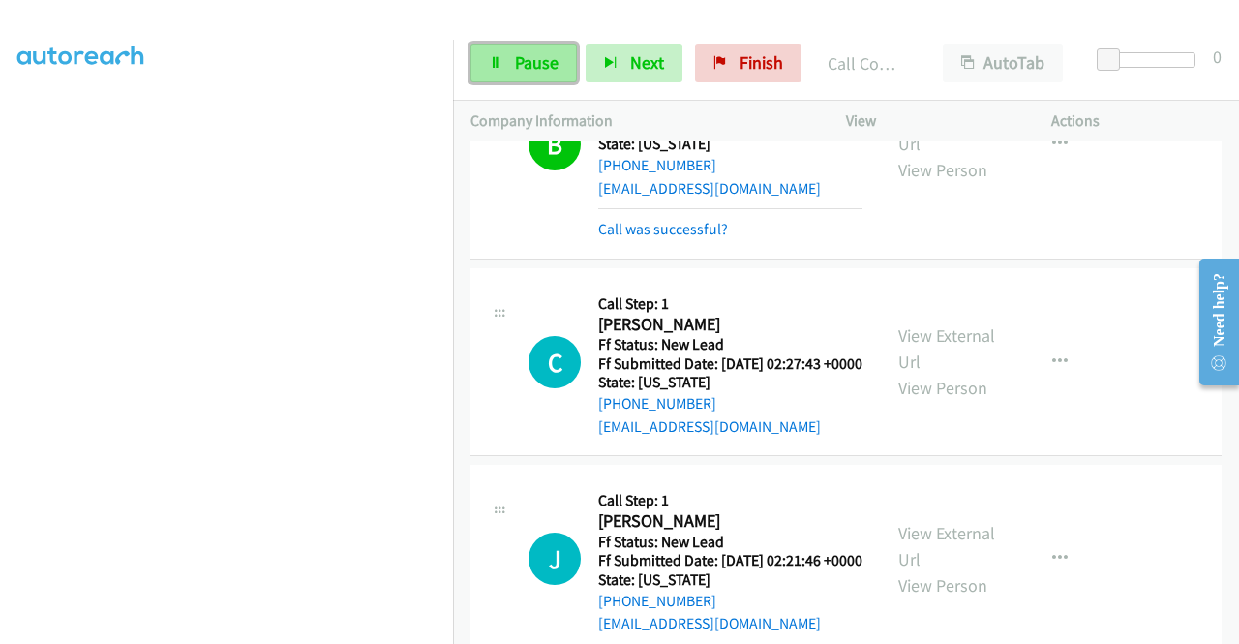
click at [555, 69] on span "Pause" at bounding box center [537, 62] width 44 height 22
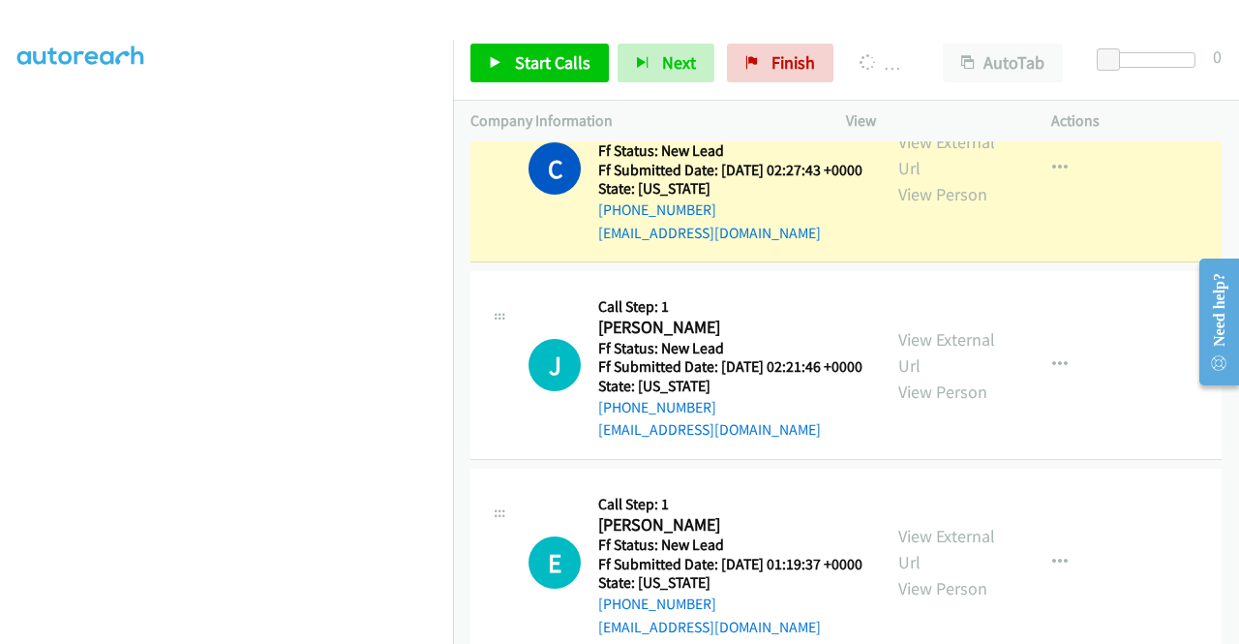
scroll to position [0, 0]
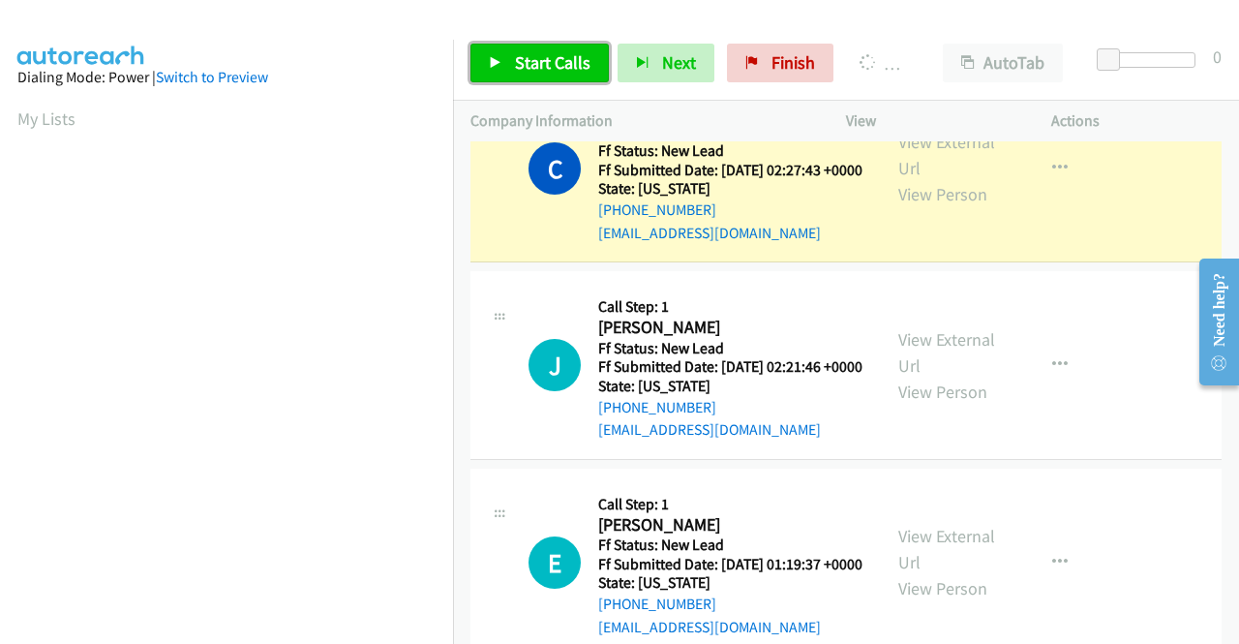
click at [531, 54] on span "Start Calls" at bounding box center [553, 62] width 76 height 22
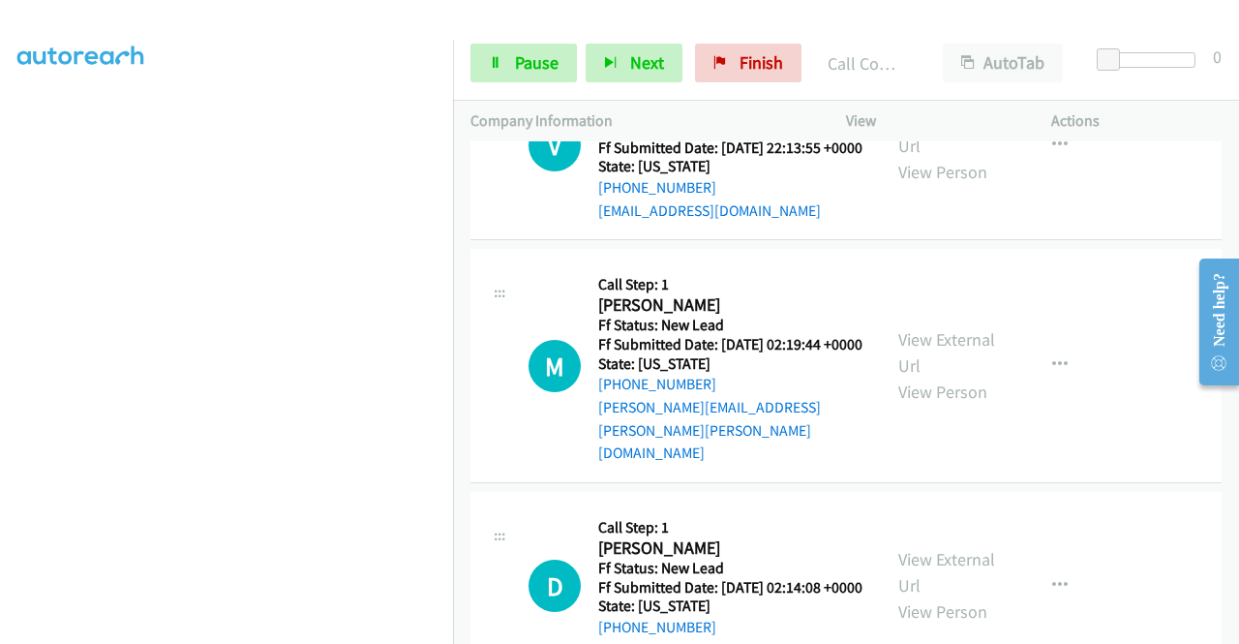
scroll to position [3409, 0]
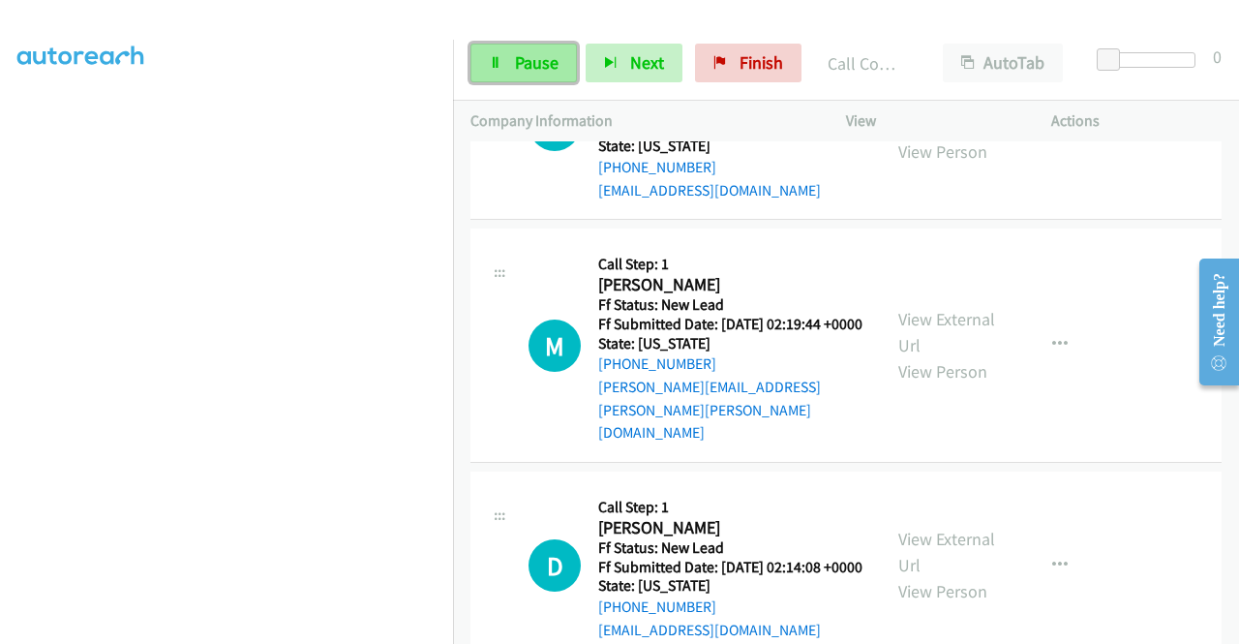
click at [552, 67] on span "Pause" at bounding box center [537, 62] width 44 height 22
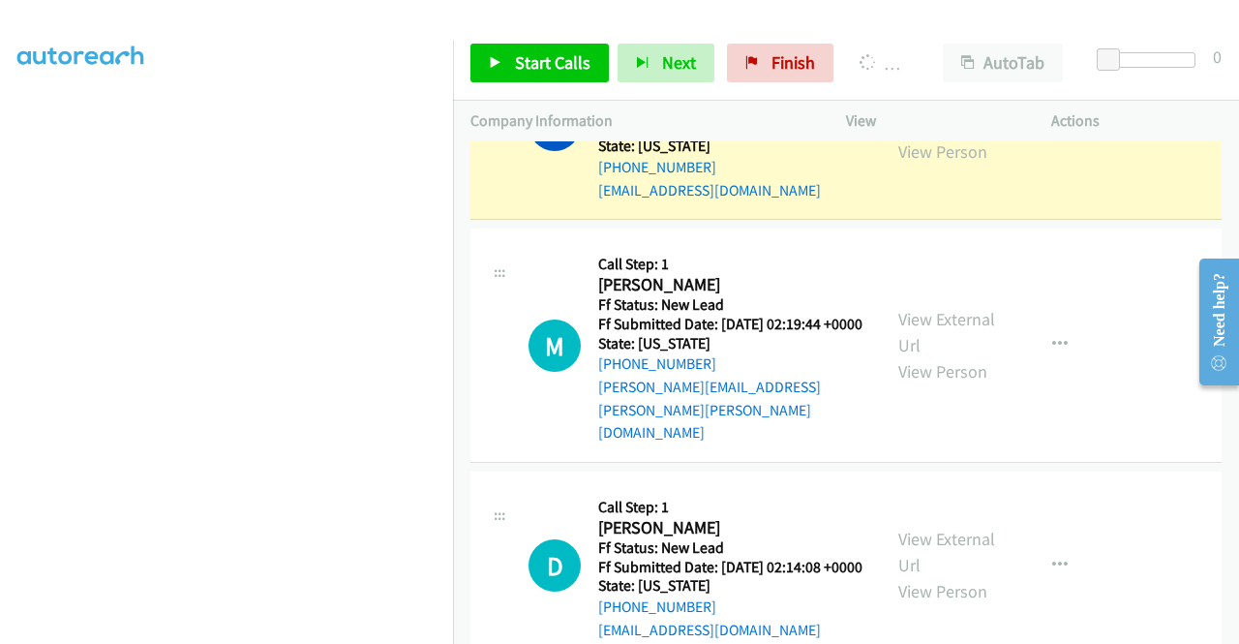
scroll to position [0, 0]
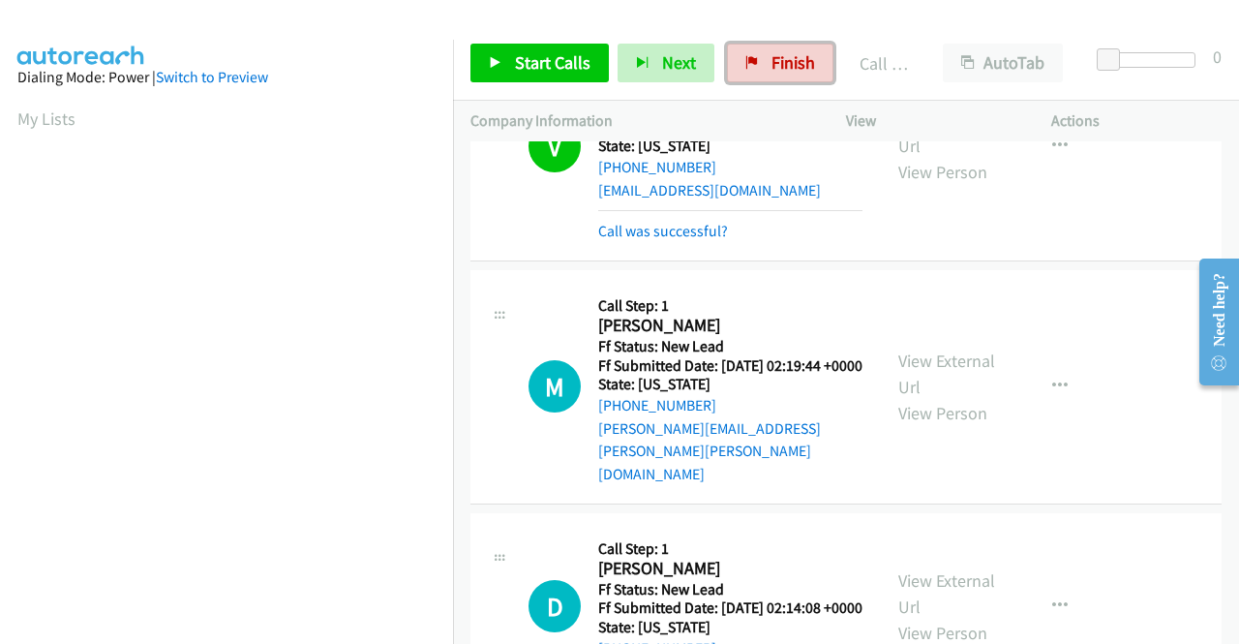
drag, startPoint x: 791, startPoint y: 58, endPoint x: 686, endPoint y: 82, distance: 108.3
click at [790, 58] on span "Finish" at bounding box center [794, 62] width 44 height 22
